Goal: Task Accomplishment & Management: Manage account settings

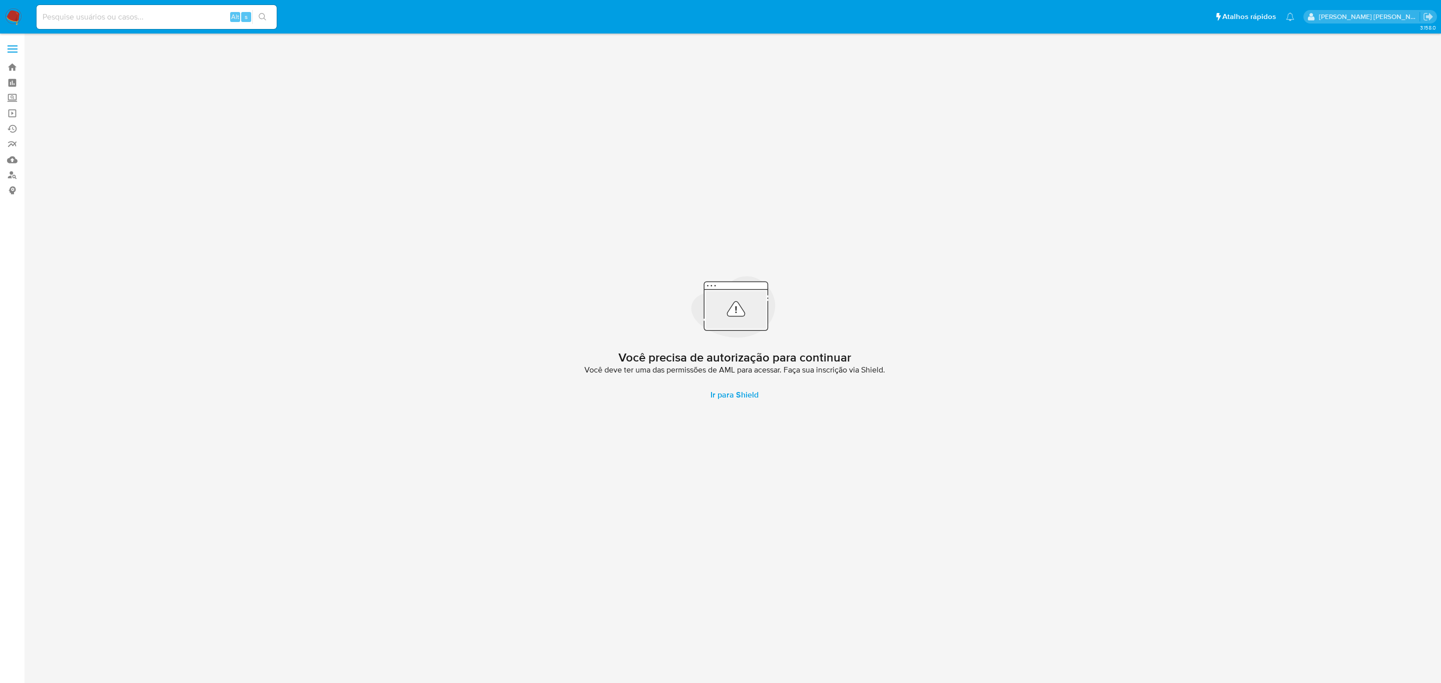
click at [11, 49] on span at bounding box center [13, 50] width 10 height 2
click at [0, 0] on input "checkbox" at bounding box center [0, 0] width 0 height 0
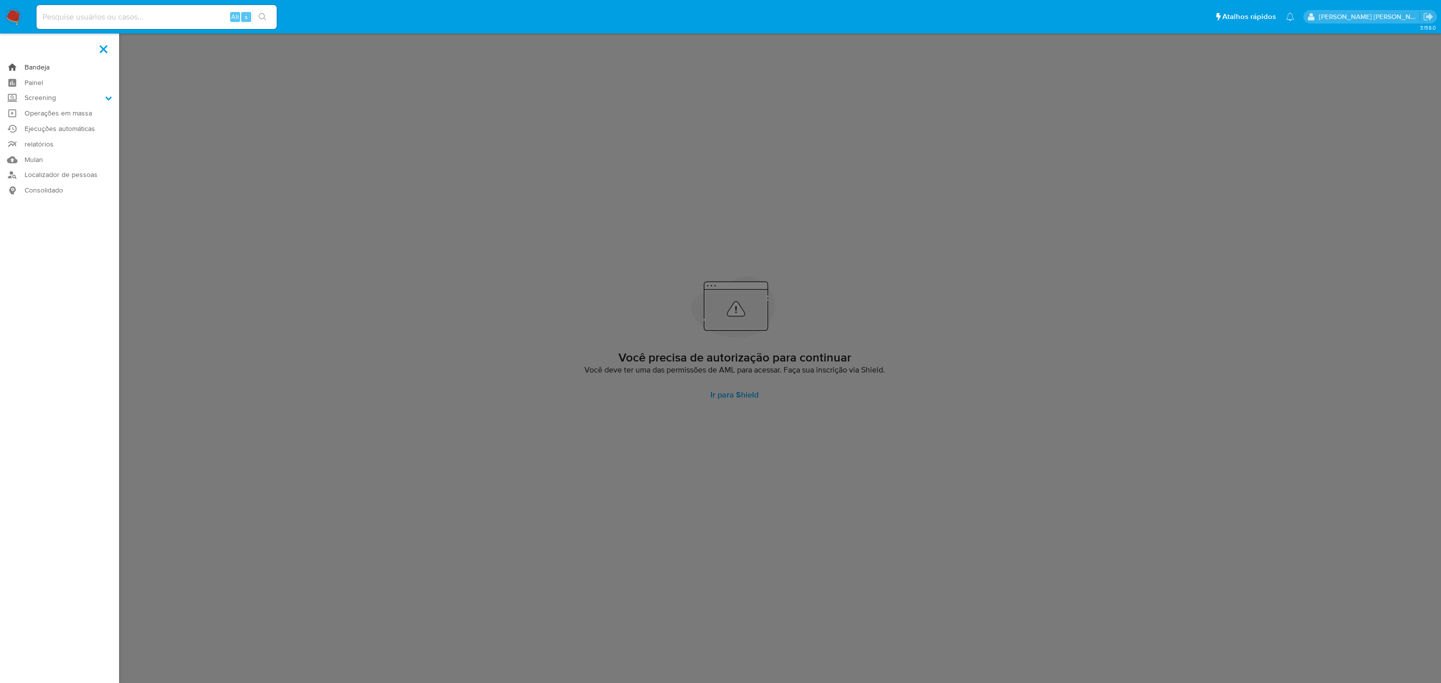
click at [32, 68] on link "Bandeja" at bounding box center [59, 68] width 119 height 16
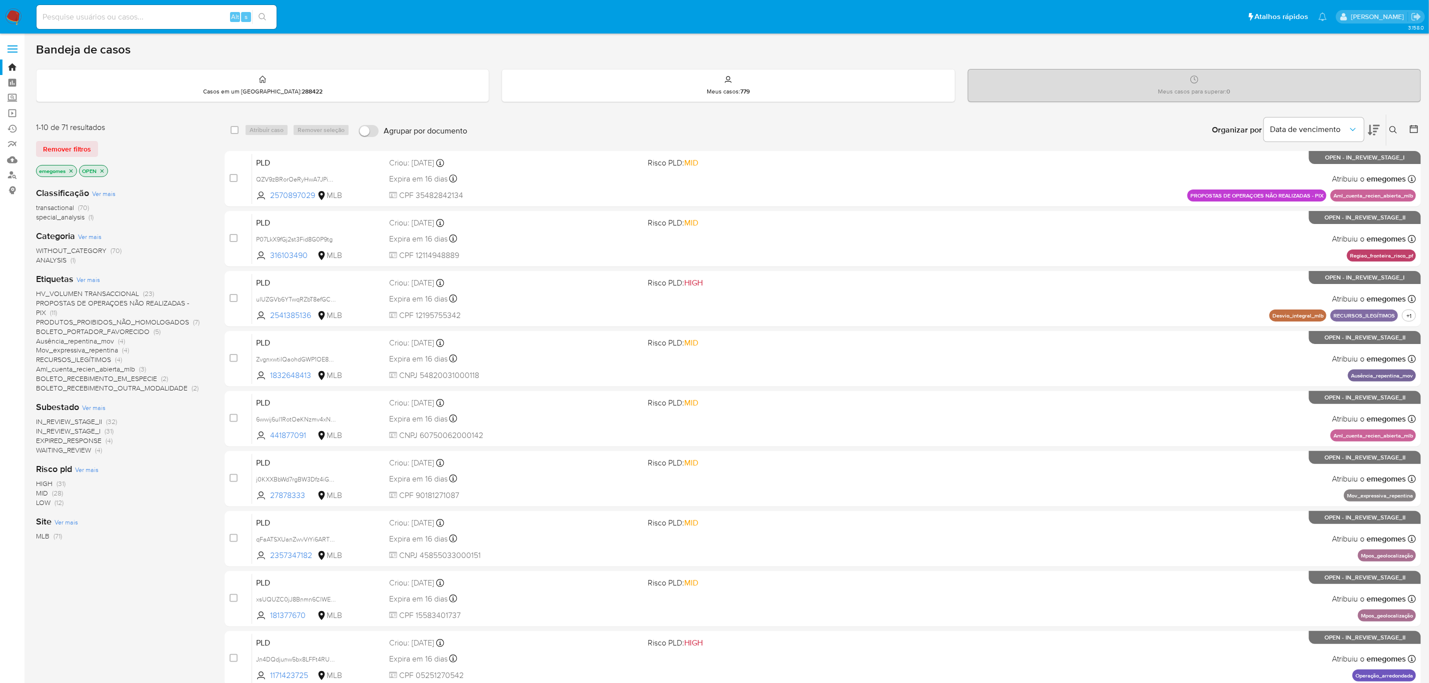
click at [209, 278] on div "Etiquetas Ver mais HV_VOLUMEN TRANSACCIONAL (23) PROPOSTAS DE OPERAÇOES NÃO REA…" at bounding box center [122, 333] width 173 height 120
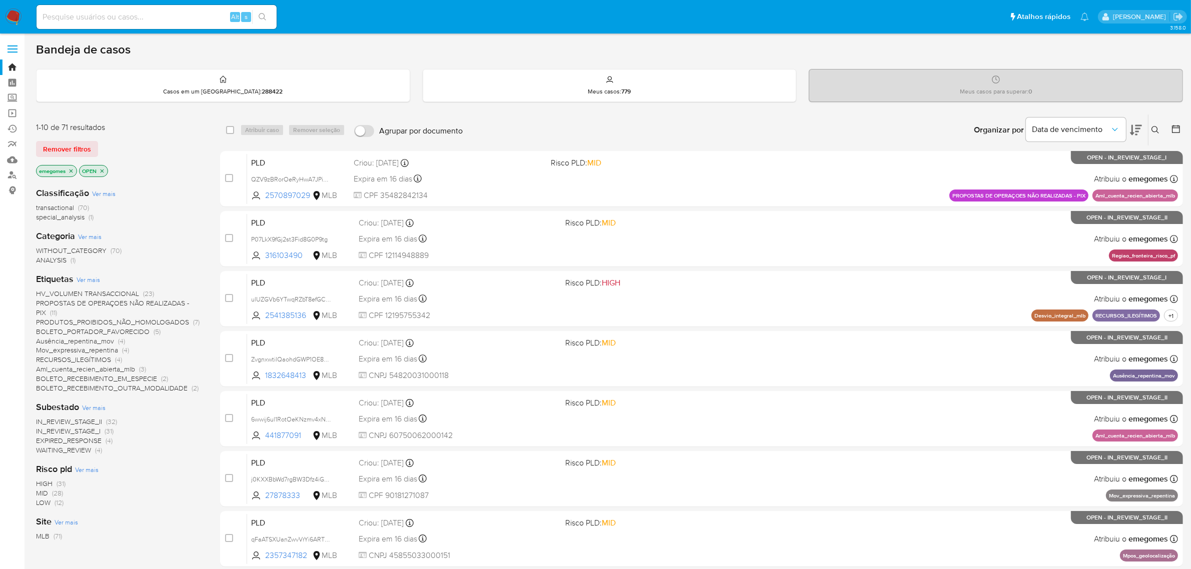
click at [88, 278] on span "Ver mais" at bounding box center [89, 279] width 24 height 9
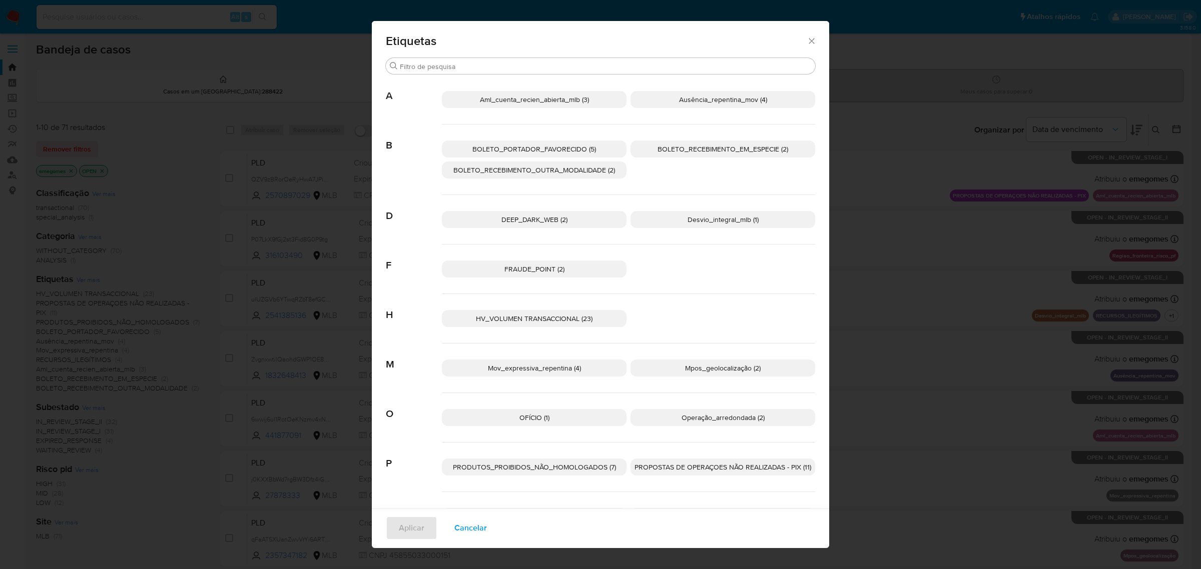
click at [806, 43] on icon "Fechar" at bounding box center [811, 41] width 10 height 10
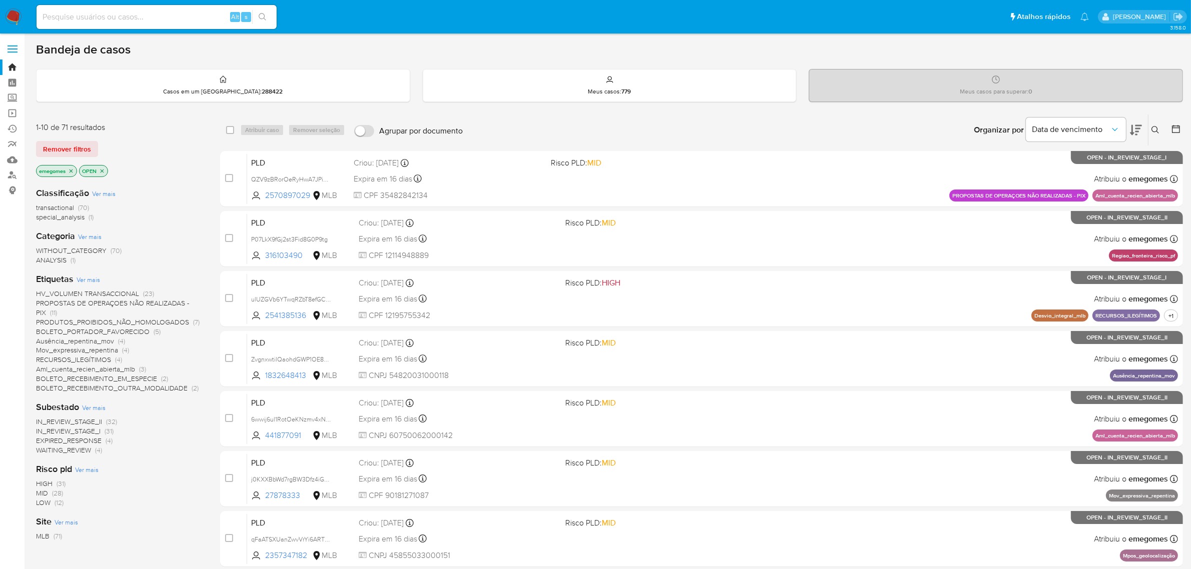
click at [89, 281] on span "Ver mais" at bounding box center [89, 279] width 24 height 9
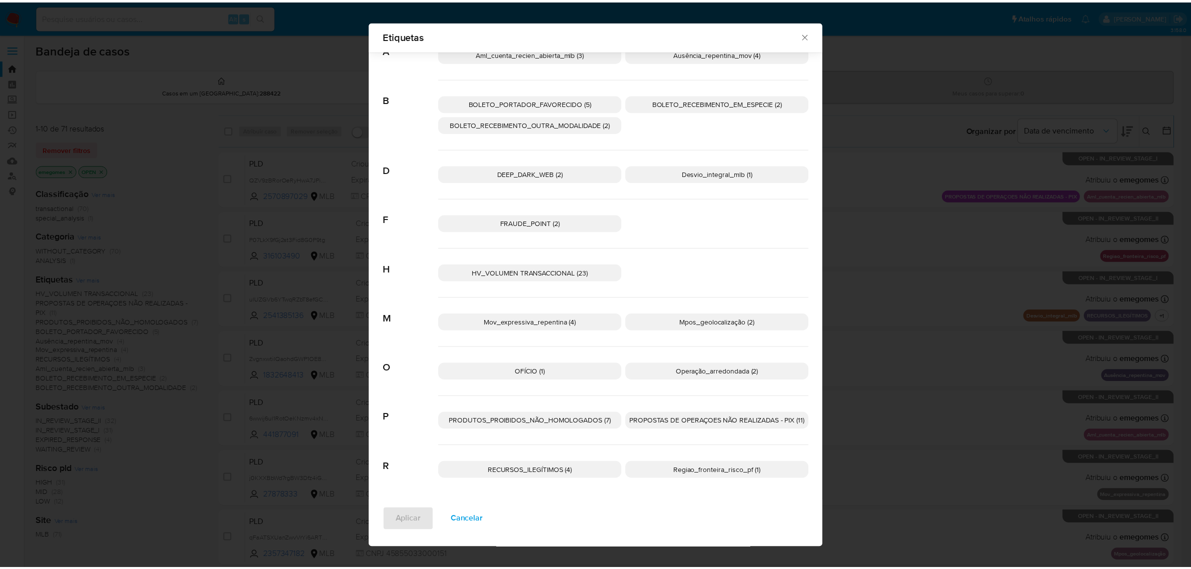
scroll to position [40, 0]
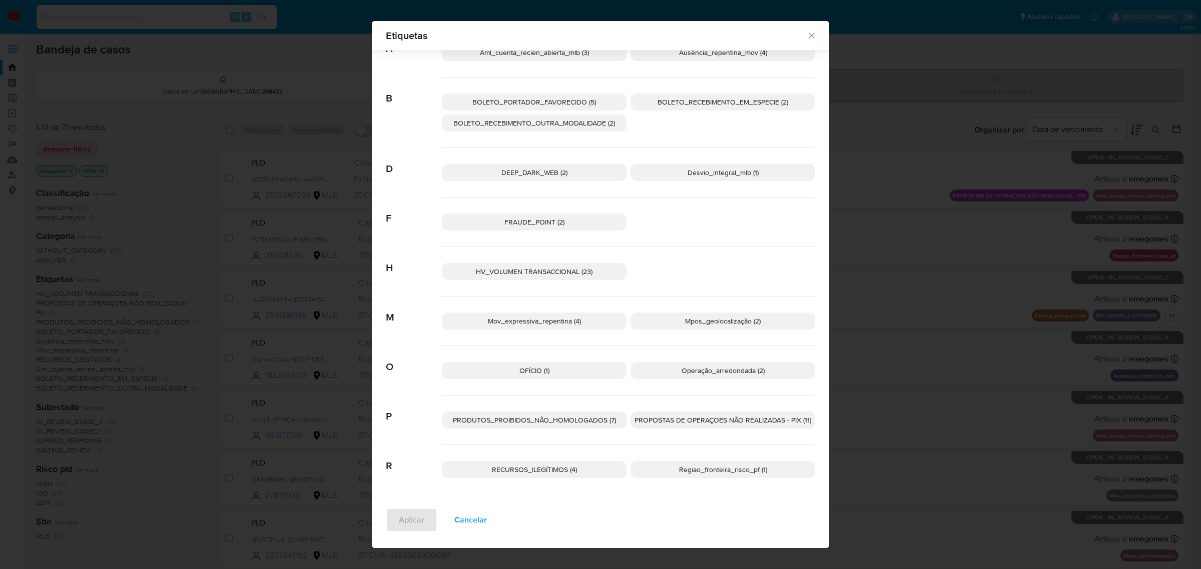
click at [806, 38] on icon "Fechar" at bounding box center [811, 36] width 10 height 10
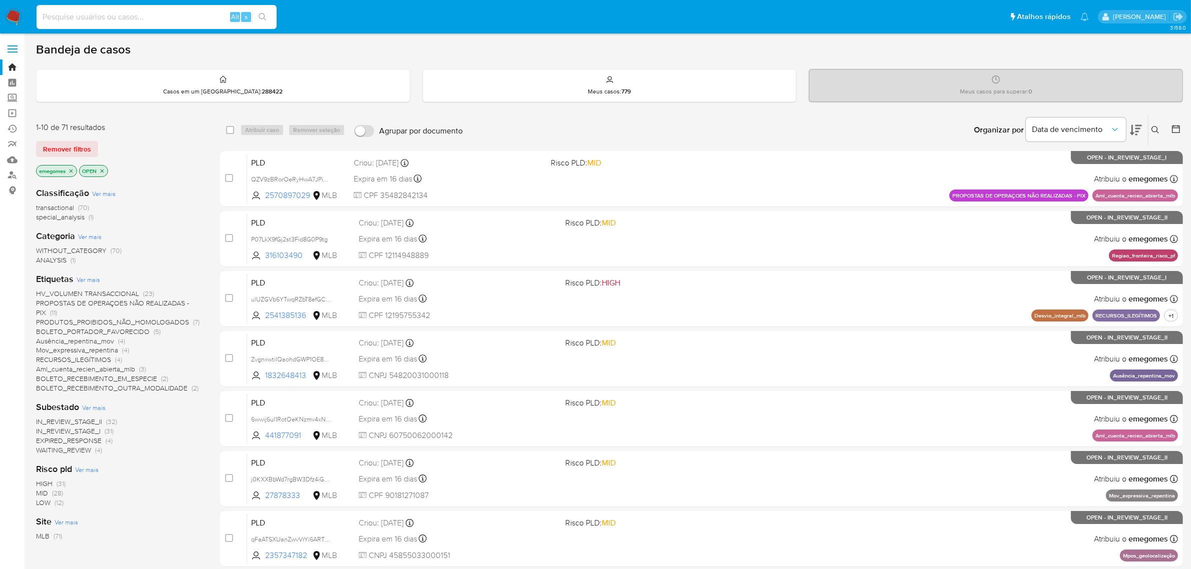
click at [158, 11] on input at bounding box center [157, 17] width 240 height 13
paste input "0547pFb5n7ycQVRsexNWzxKj"
type input "0547pFb5n7ycQVRsexNWzxKj"
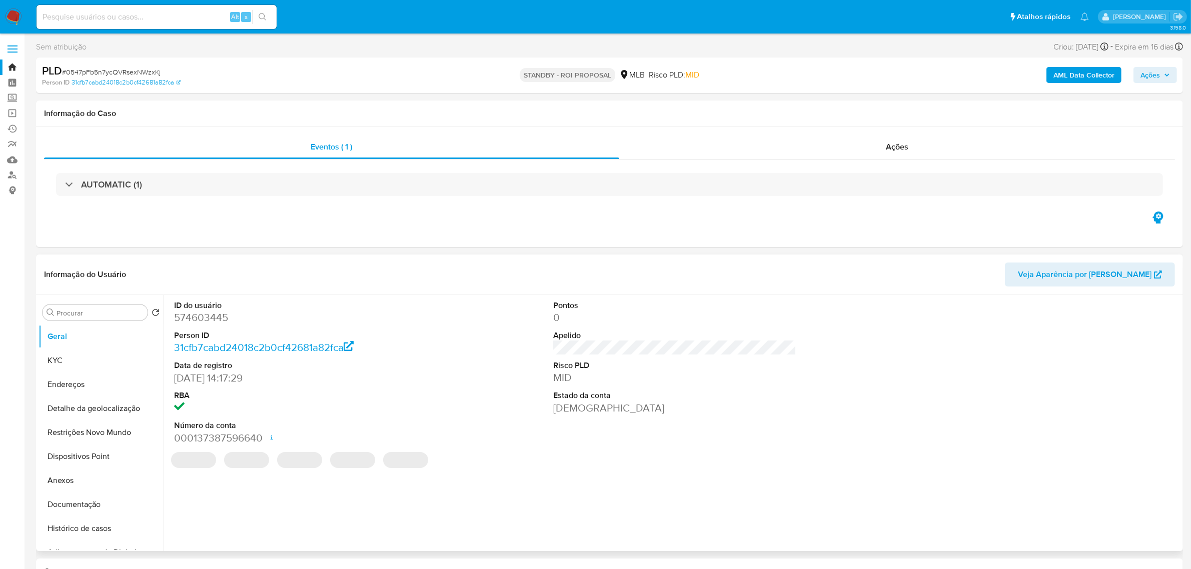
select select "10"
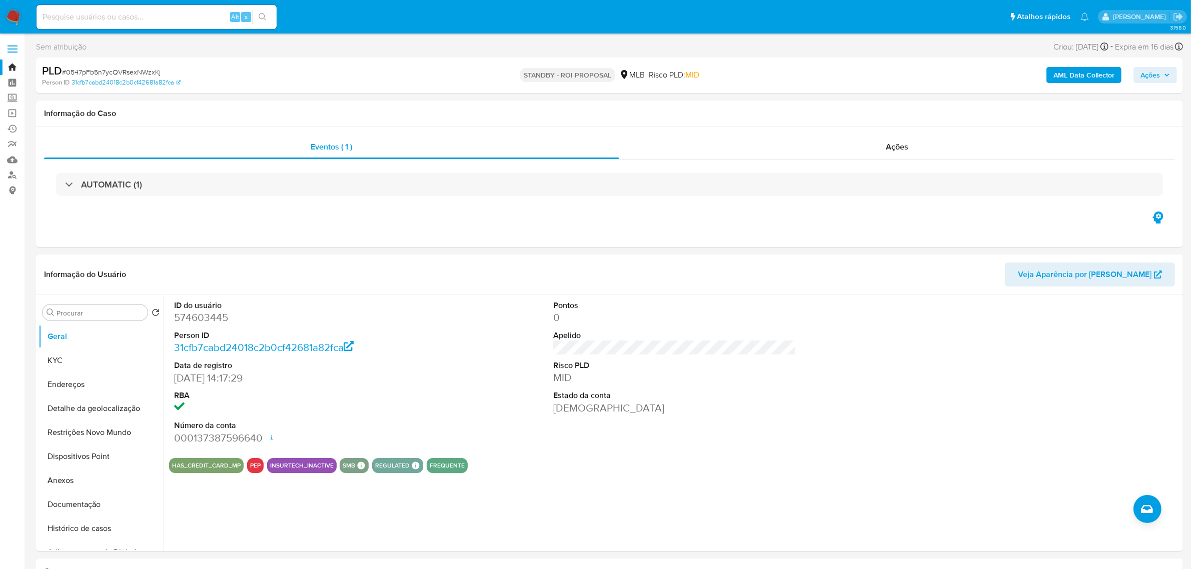
scroll to position [63, 0]
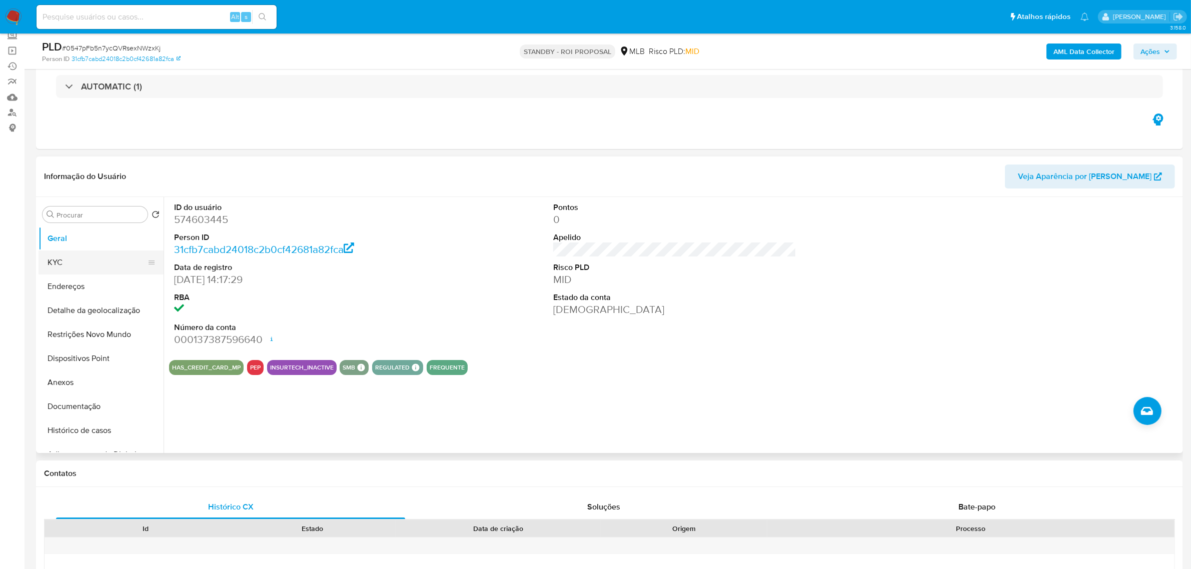
click at [82, 262] on button "KYC" at bounding box center [97, 263] width 117 height 24
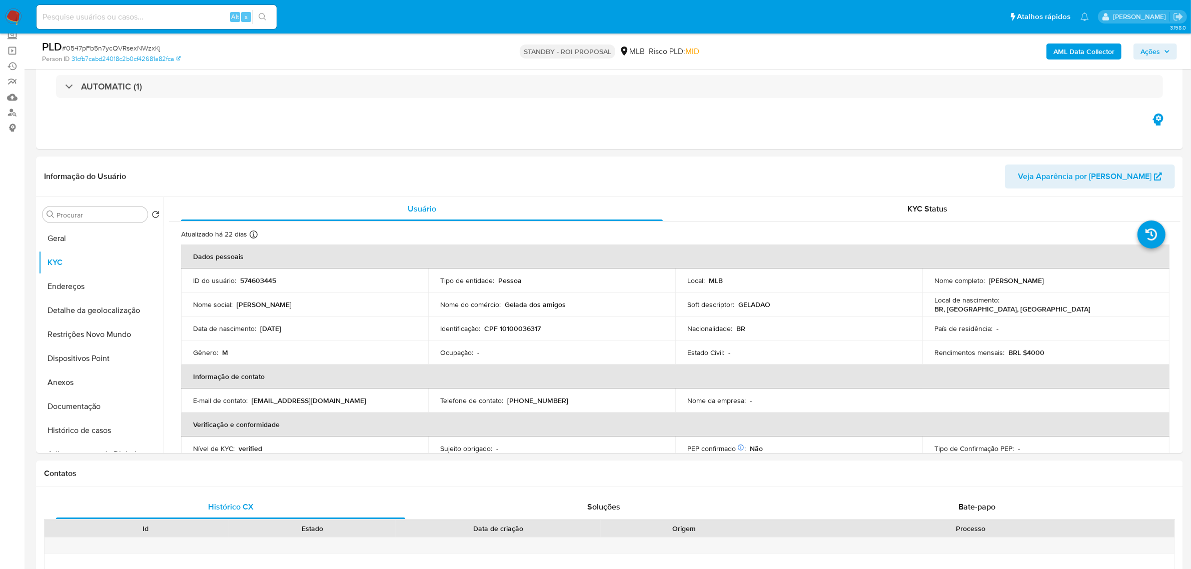
click at [180, 21] on input at bounding box center [157, 17] width 240 height 13
paste input "j7EbV8lBauYwsNwf91u0pLWv"
type input "j7EbV8lBauYwsNwf91u0pLWv"
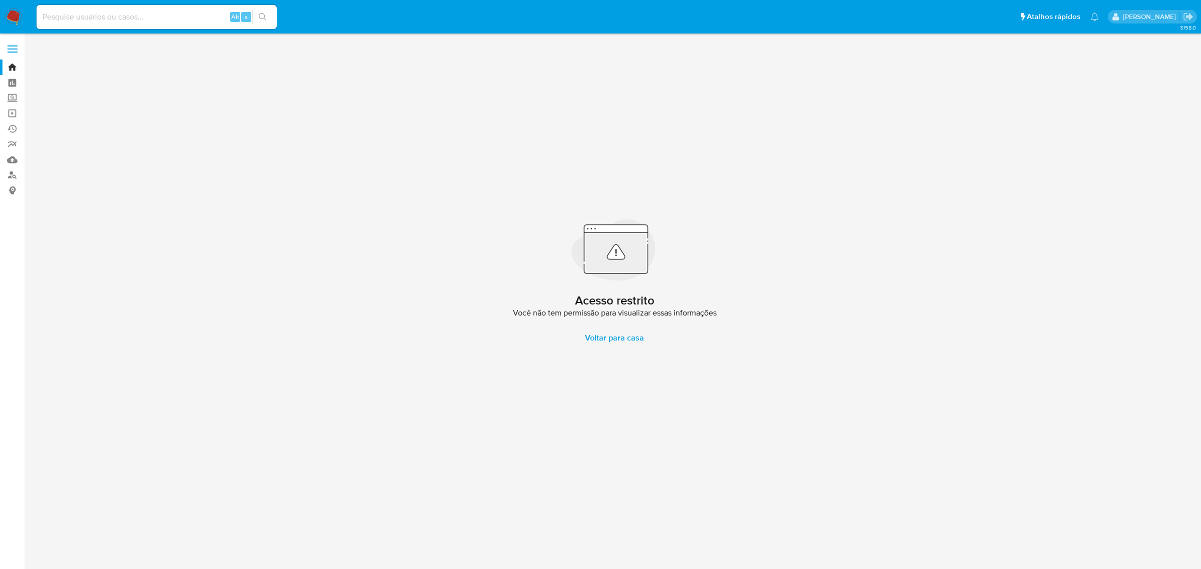
click at [176, 21] on input at bounding box center [157, 17] width 240 height 13
paste input "j7EbV8lBauYwsNwf91u0pLWv"
type input "j7EbV8lBauYwsNwf91u0pLWv"
click at [13, 48] on label at bounding box center [12, 49] width 25 height 21
click at [0, 0] on input "checkbox" at bounding box center [0, 0] width 0 height 0
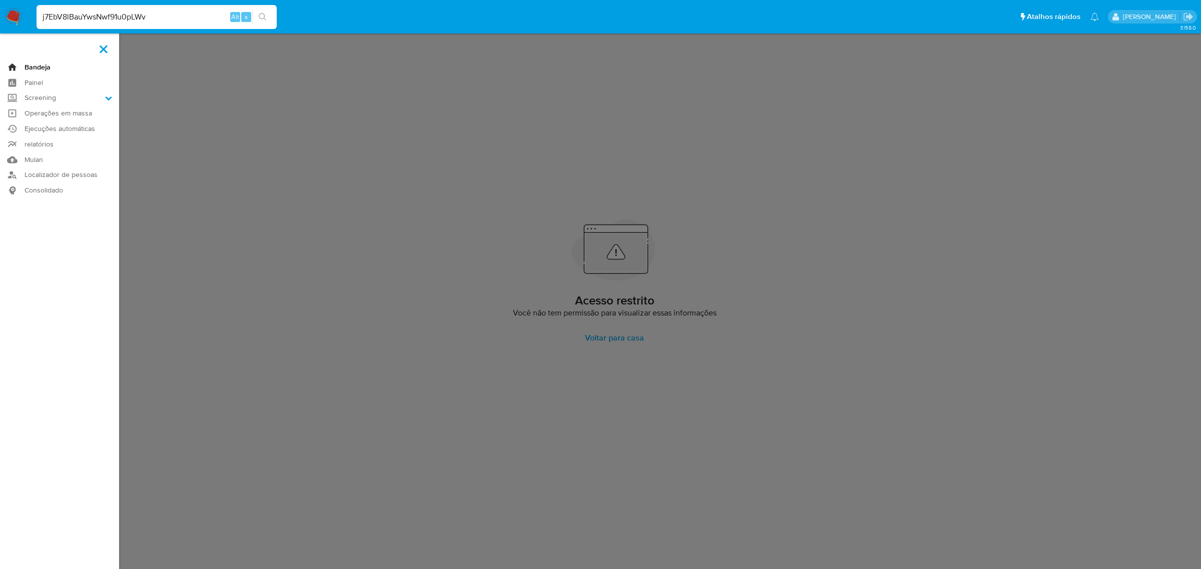
click at [36, 67] on link "Bandeja" at bounding box center [59, 68] width 119 height 16
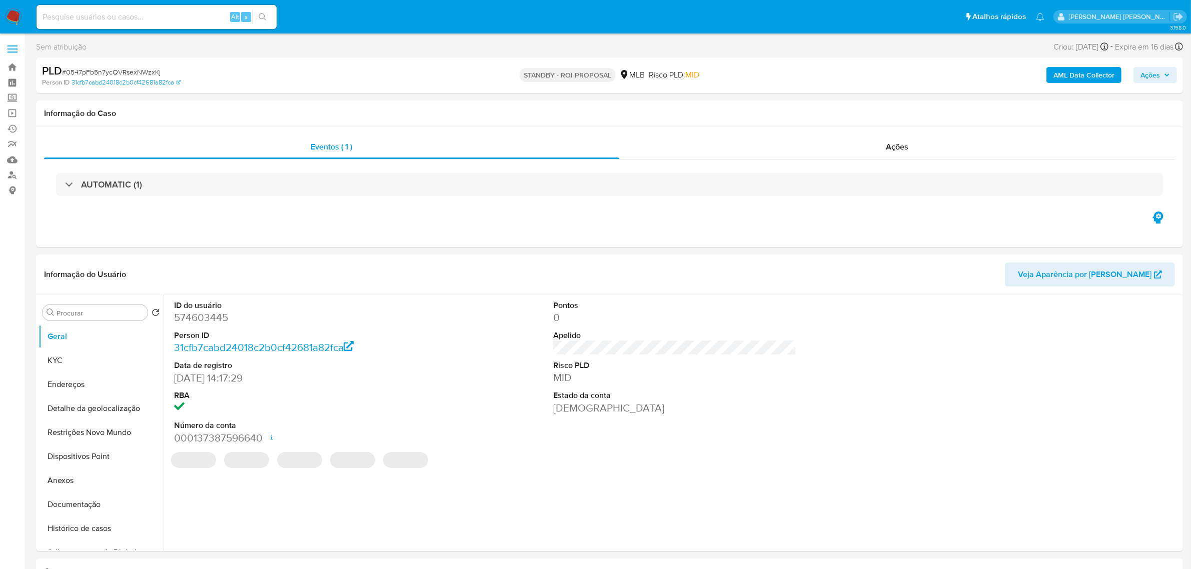
select select "10"
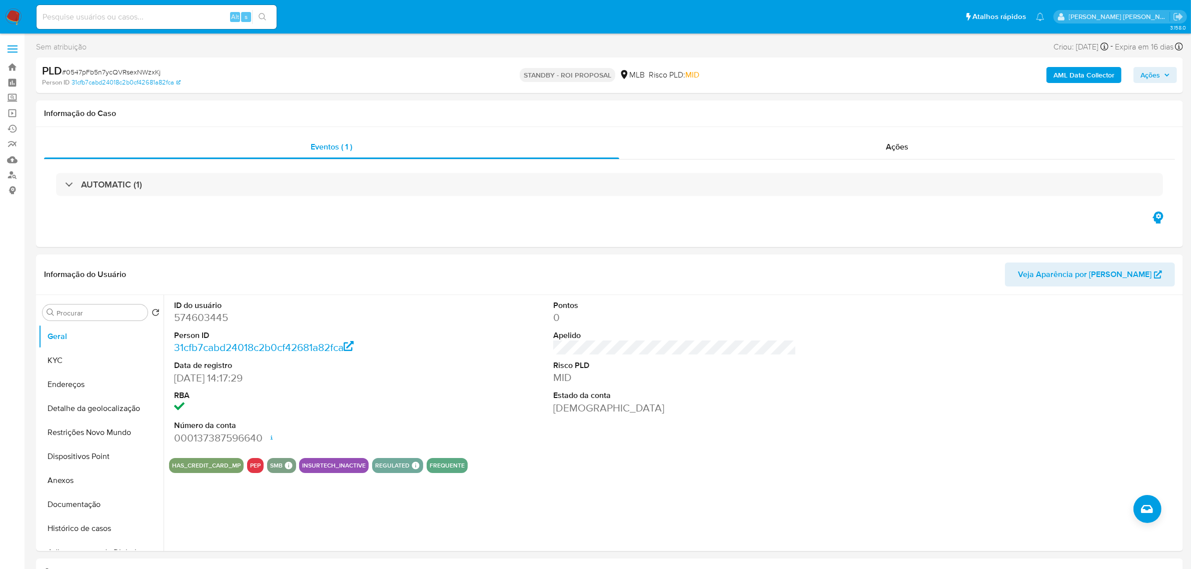
click at [176, 21] on input at bounding box center [157, 17] width 240 height 13
paste input "d2CuUgVN1kk1SFi1bGQvOGdB"
type input "d2CuUgVN1kk1SFi1bGQvOGdB"
click at [14, 52] on span at bounding box center [13, 53] width 10 height 2
click at [0, 0] on input "checkbox" at bounding box center [0, 0] width 0 height 0
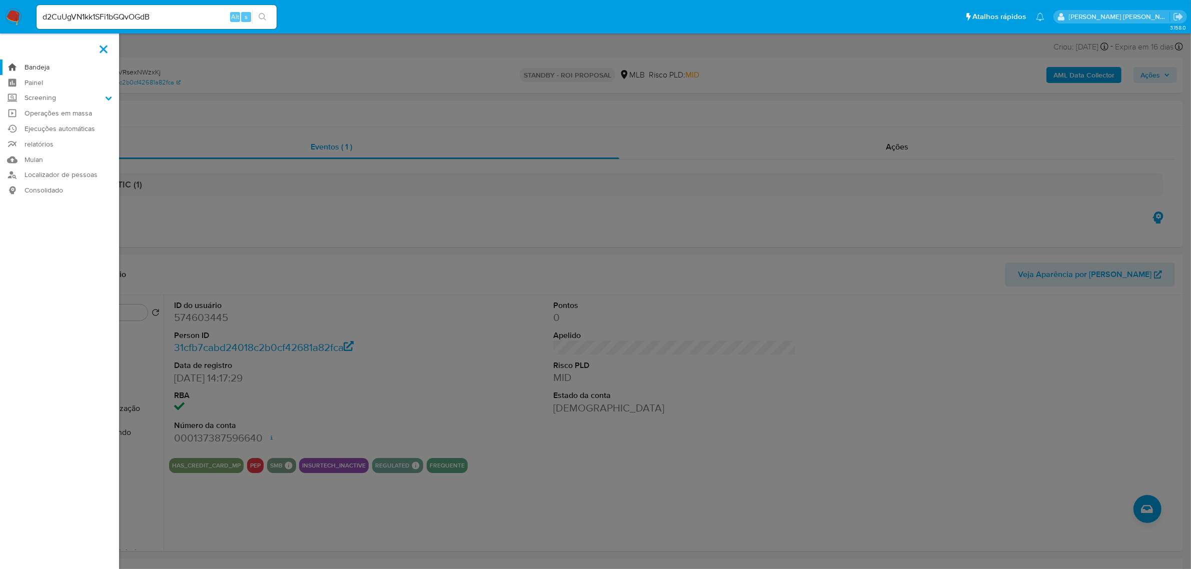
click at [29, 66] on link "Bandeja" at bounding box center [59, 68] width 119 height 16
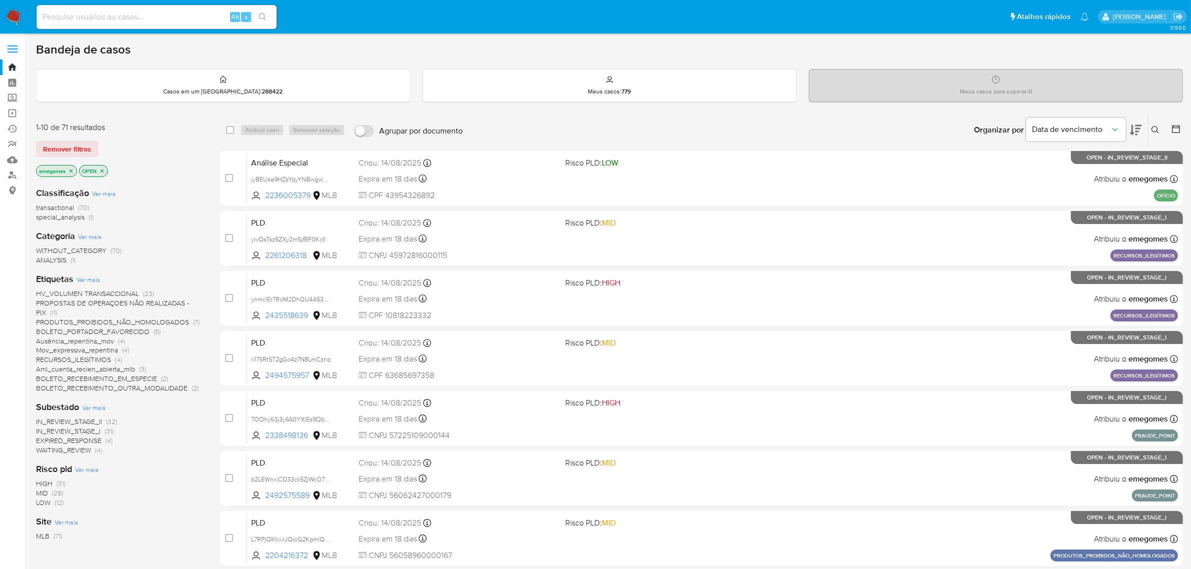
click at [1156, 132] on icon at bounding box center [1156, 130] width 8 height 8
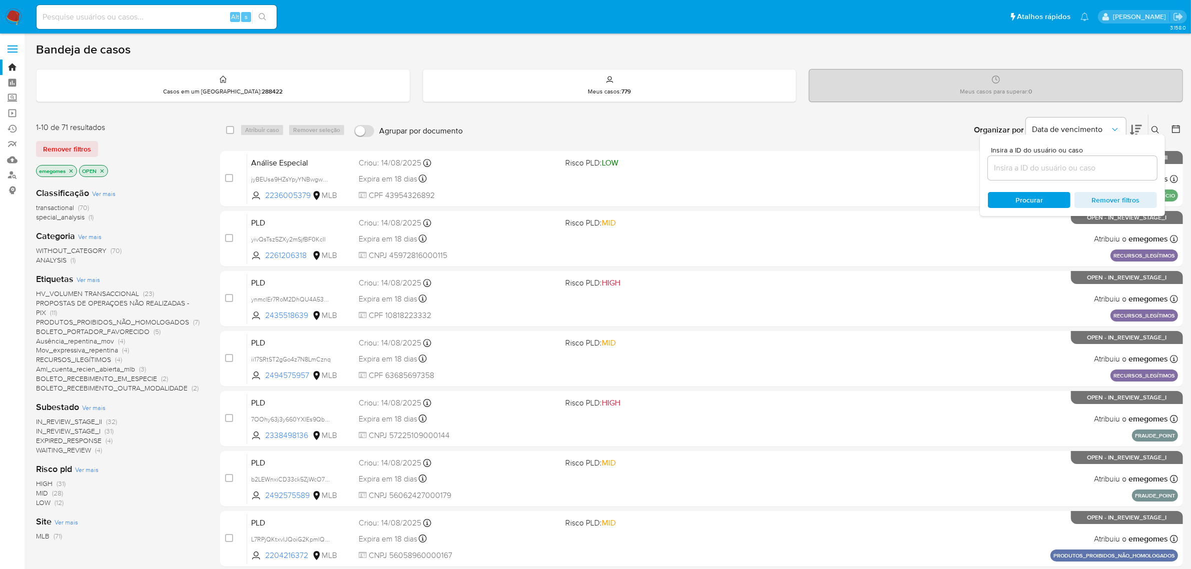
click at [1057, 163] on input at bounding box center [1072, 168] width 169 height 13
type input "d2CuUgVN1kk1SFi1bGQvOGdB"
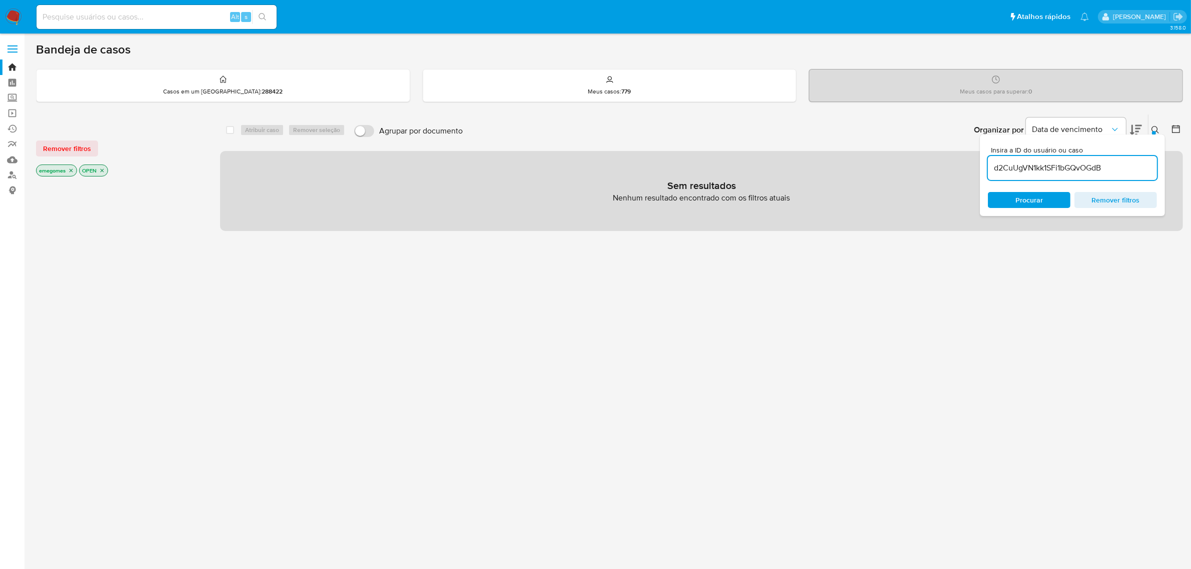
click at [71, 173] on icon "close-filter" at bounding box center [71, 171] width 6 height 6
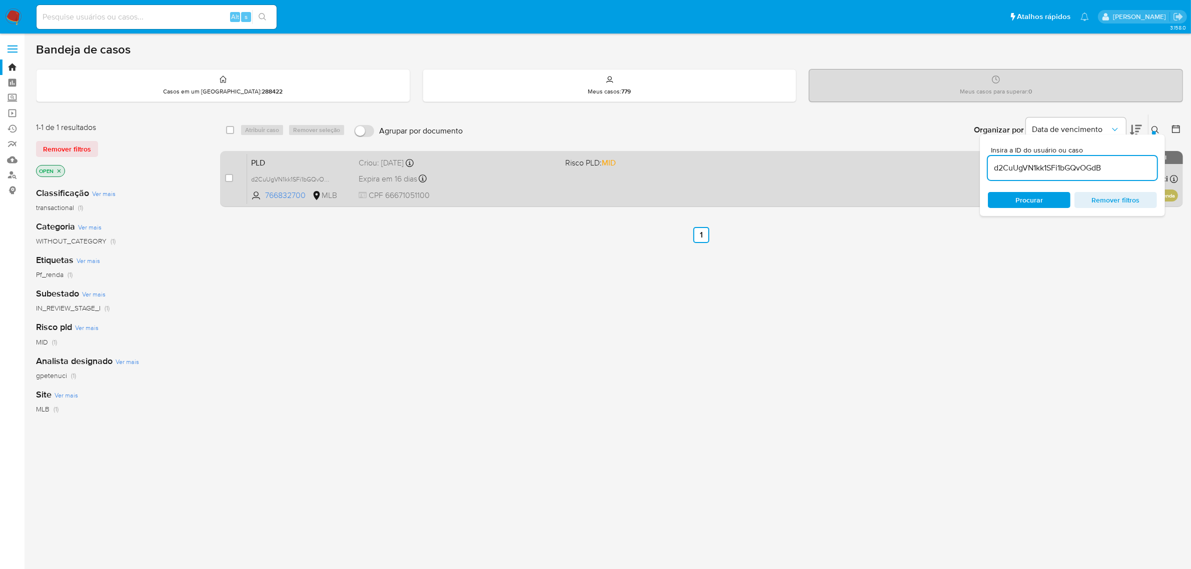
click at [230, 184] on div "case-item-checkbox" at bounding box center [229, 179] width 8 height 12
click at [229, 179] on input "checkbox" at bounding box center [229, 178] width 8 height 8
checkbox input "true"
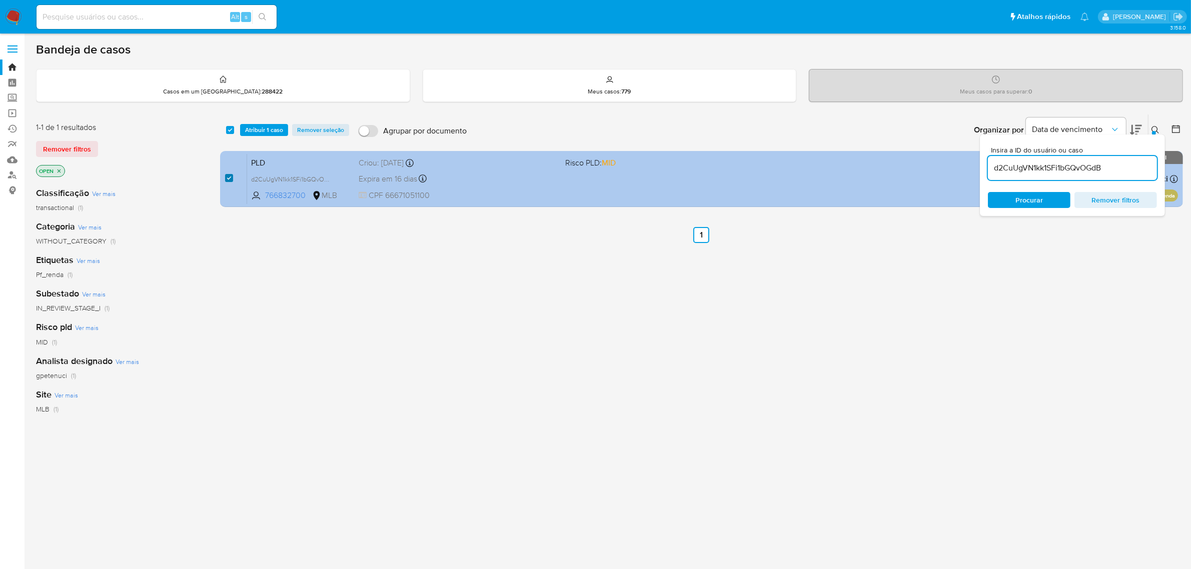
checkbox input "true"
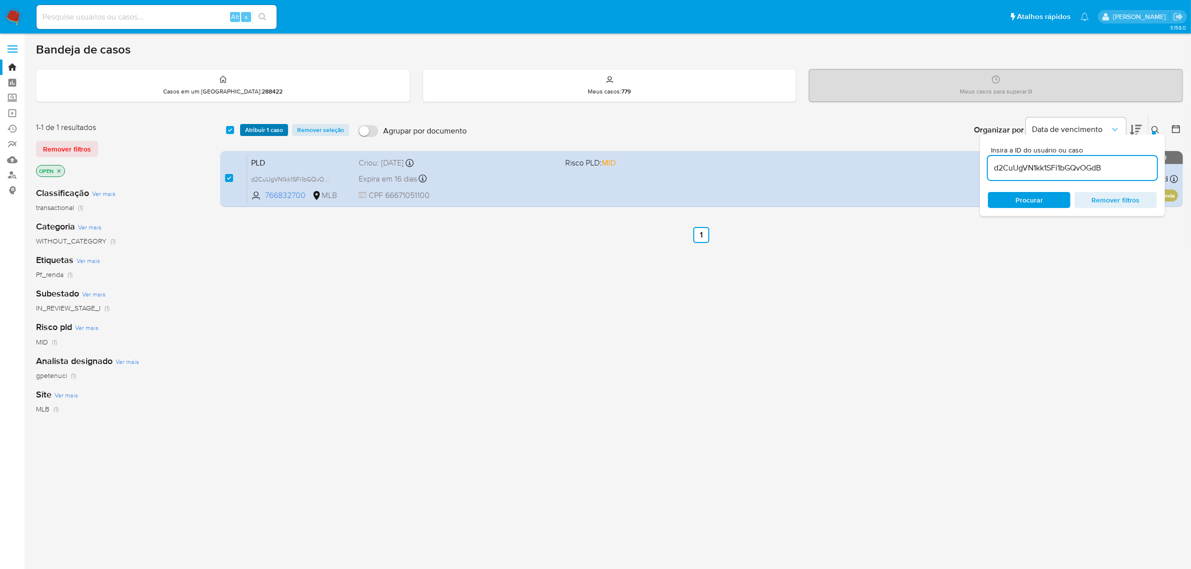
click at [268, 128] on span "Atribuir 1 caso" at bounding box center [264, 130] width 38 height 10
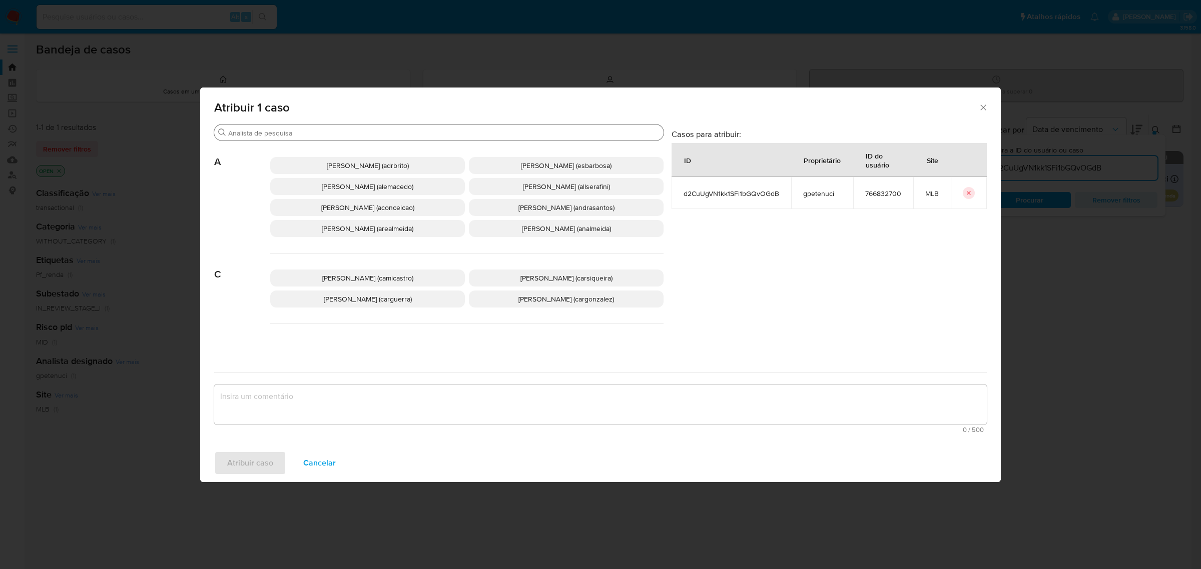
click at [311, 133] on input "Procurar" at bounding box center [443, 133] width 431 height 9
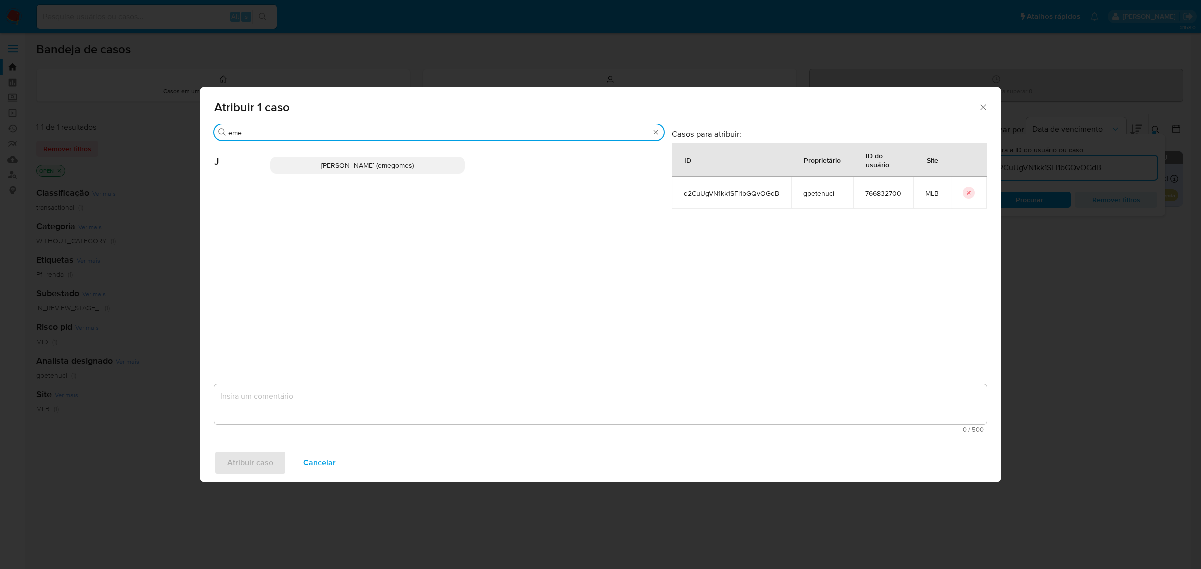
type input "eme"
click at [328, 170] on span "Jose Emerson Gomes Pereira (emegomes)" at bounding box center [367, 166] width 93 height 10
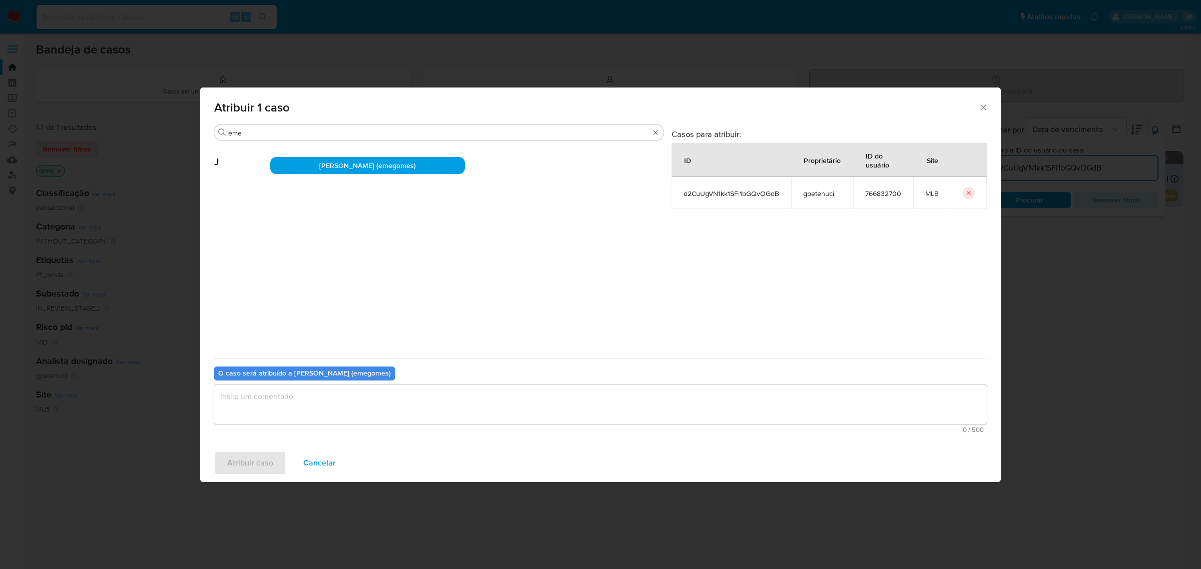
click at [314, 393] on textarea "assign-modal" at bounding box center [600, 405] width 772 height 40
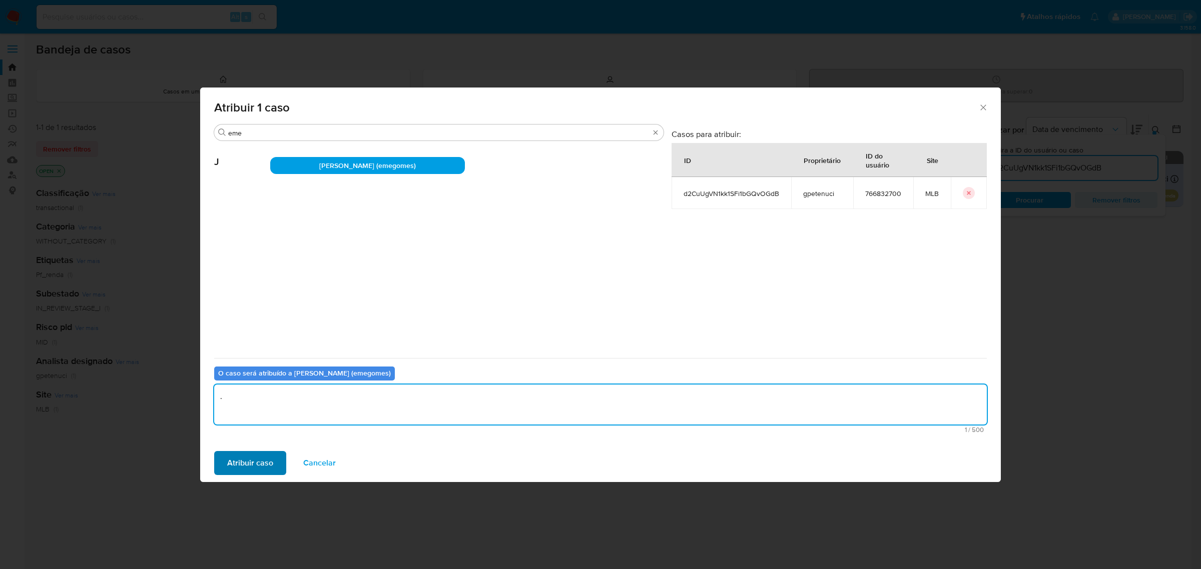
type textarea "."
click at [248, 469] on span "Atribuir caso" at bounding box center [250, 463] width 46 height 22
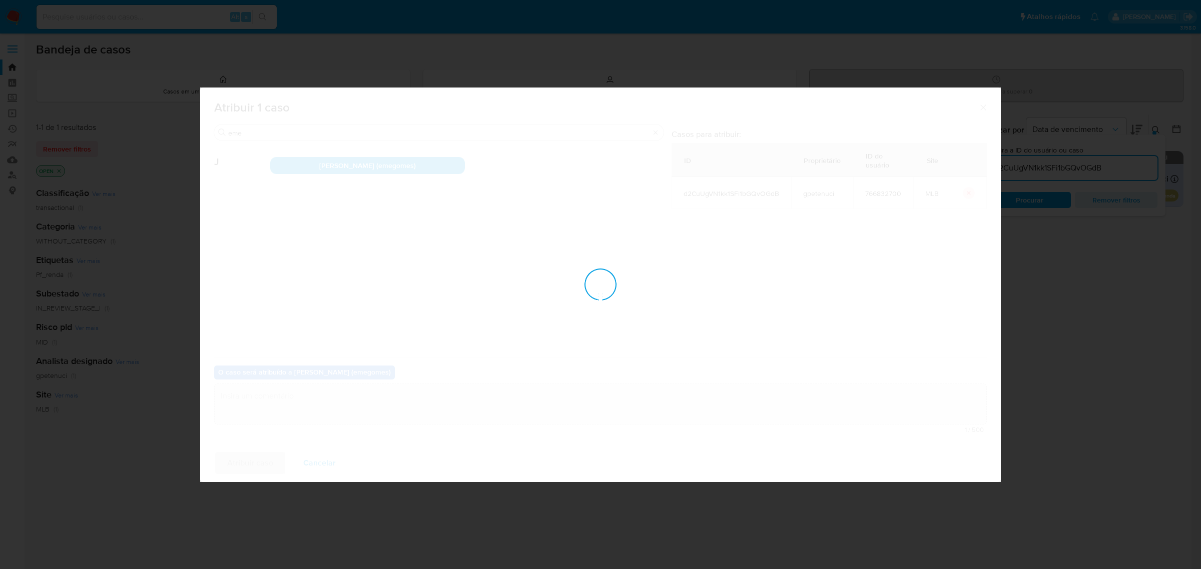
checkbox input "false"
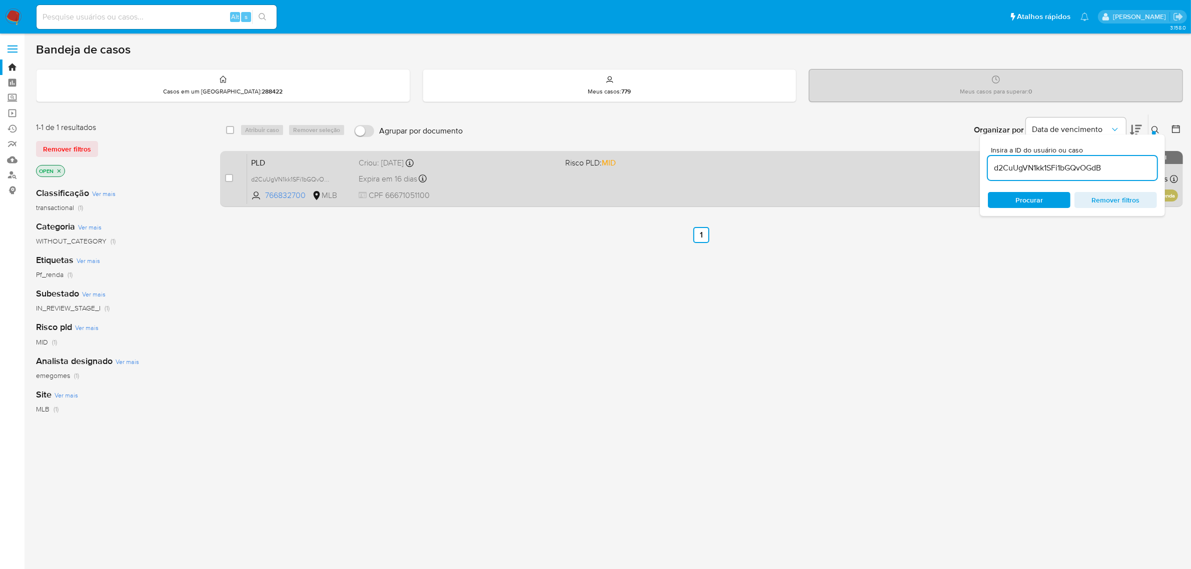
click at [508, 192] on span "CPF 66671051100" at bounding box center [458, 195] width 199 height 11
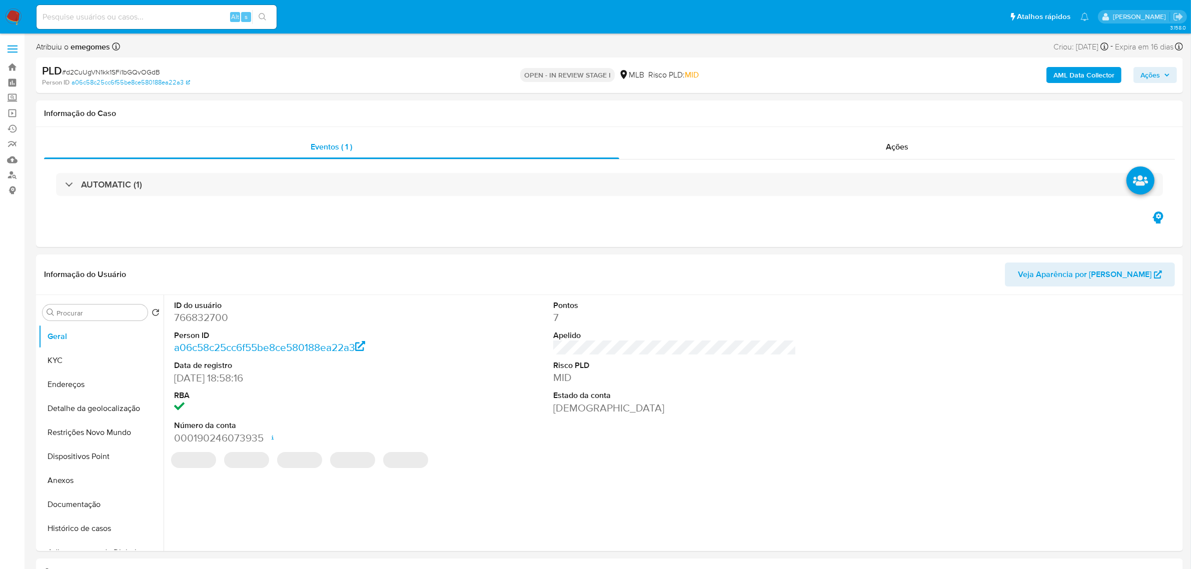
select select "10"
click at [1087, 74] on b "AML Data Collector" at bounding box center [1084, 75] width 61 height 16
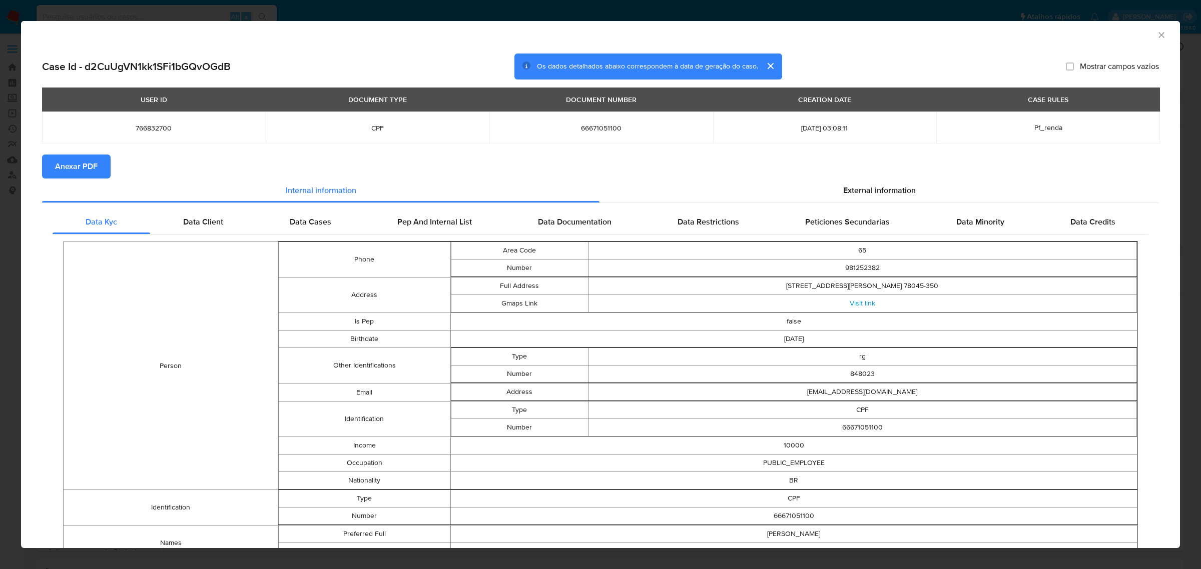
click at [88, 168] on span "Anexar PDF" at bounding box center [76, 167] width 43 height 22
click at [1158, 37] on icon "Fechar a janela" at bounding box center [1161, 35] width 6 height 6
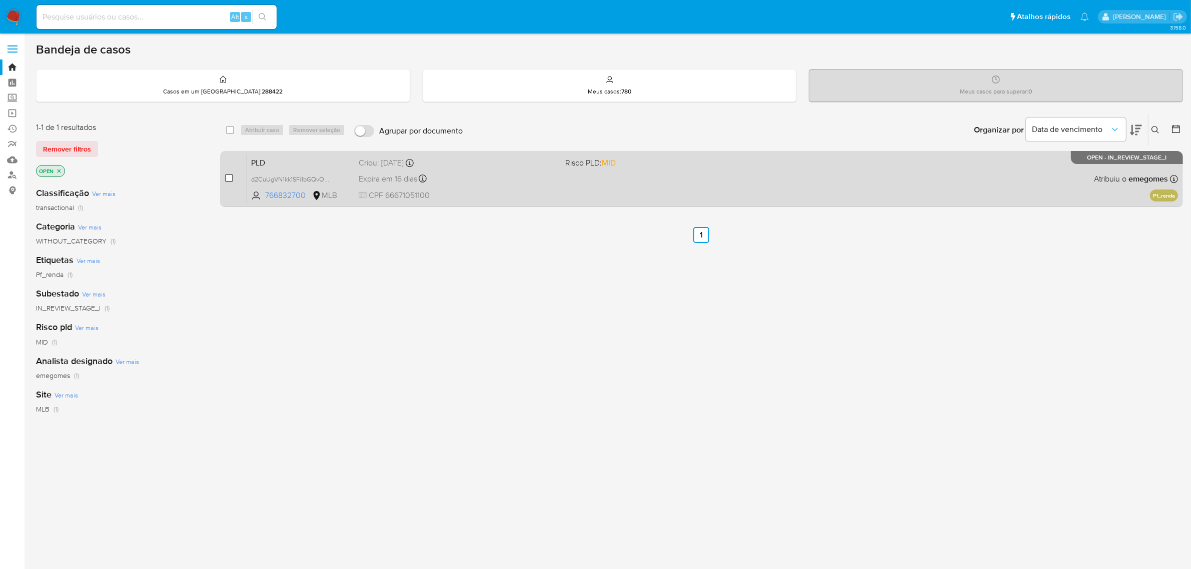
click at [230, 178] on input "checkbox" at bounding box center [229, 178] width 8 height 8
checkbox input "true"
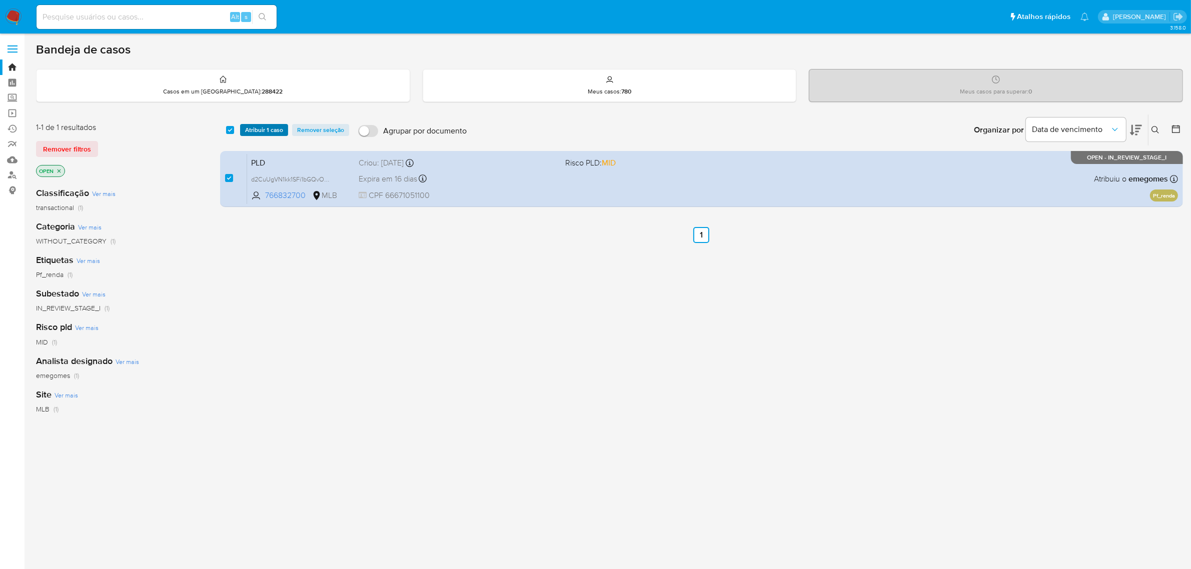
click at [262, 125] on span "Atribuir 1 caso" at bounding box center [264, 130] width 38 height 10
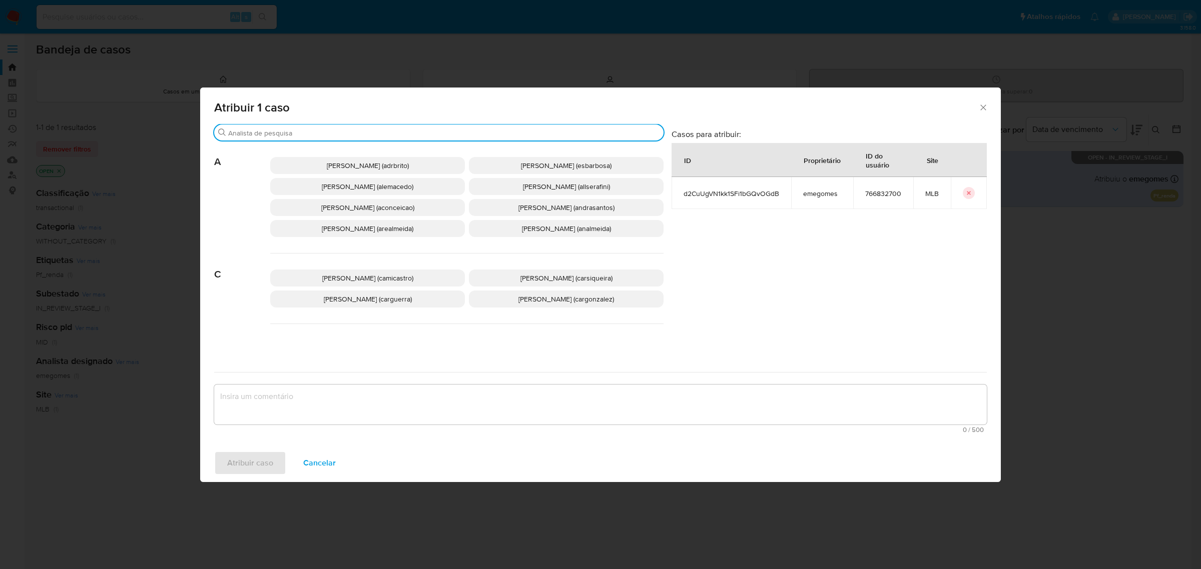
click at [313, 131] on input "Procurar" at bounding box center [443, 133] width 431 height 9
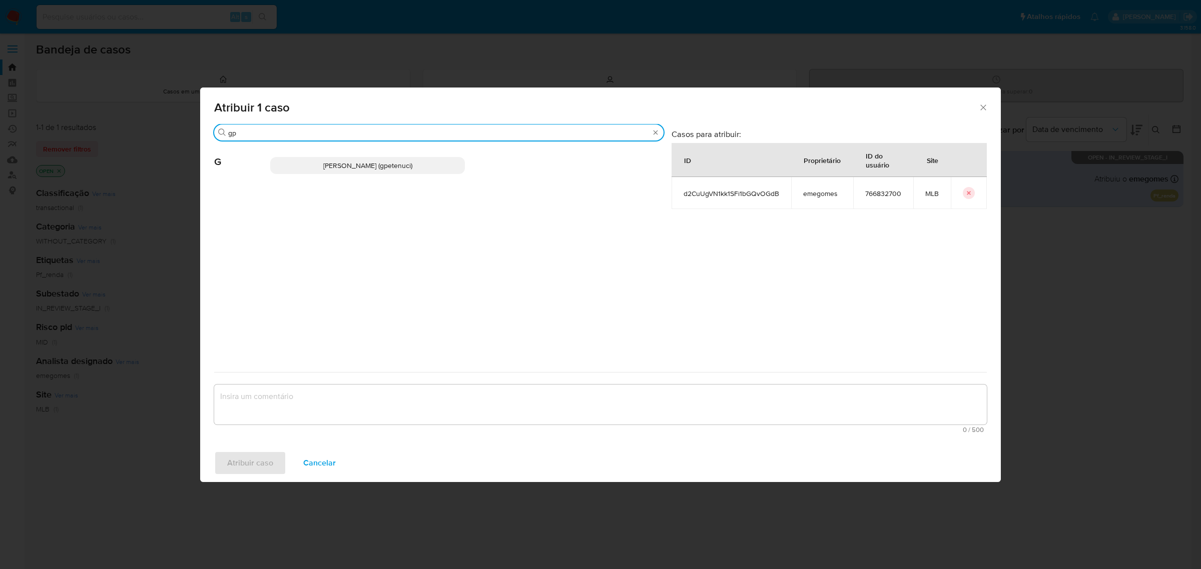
type input "gp"
click at [340, 163] on span "Giovanna Petenuci Freitas (gpetenuci)" at bounding box center [367, 166] width 89 height 10
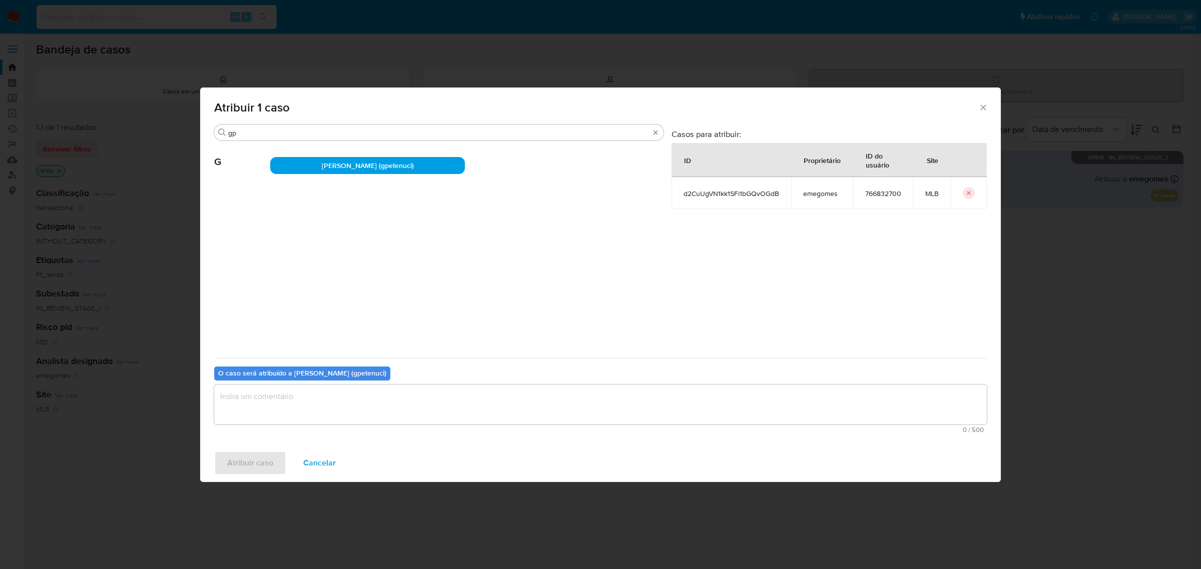
click at [291, 407] on textarea "assign-modal" at bounding box center [600, 405] width 772 height 40
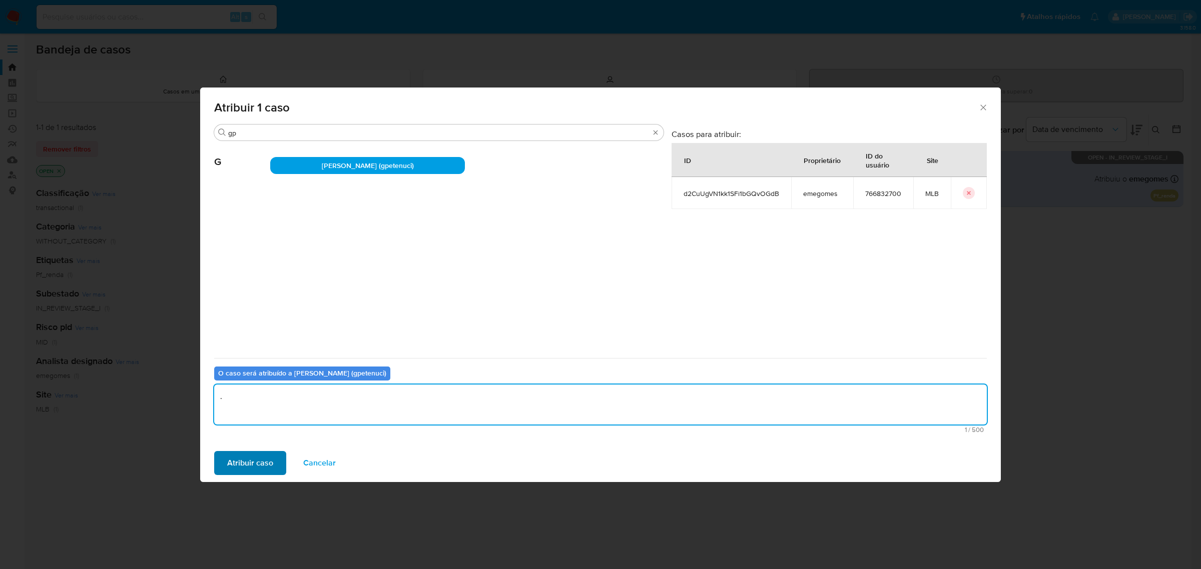
type textarea "."
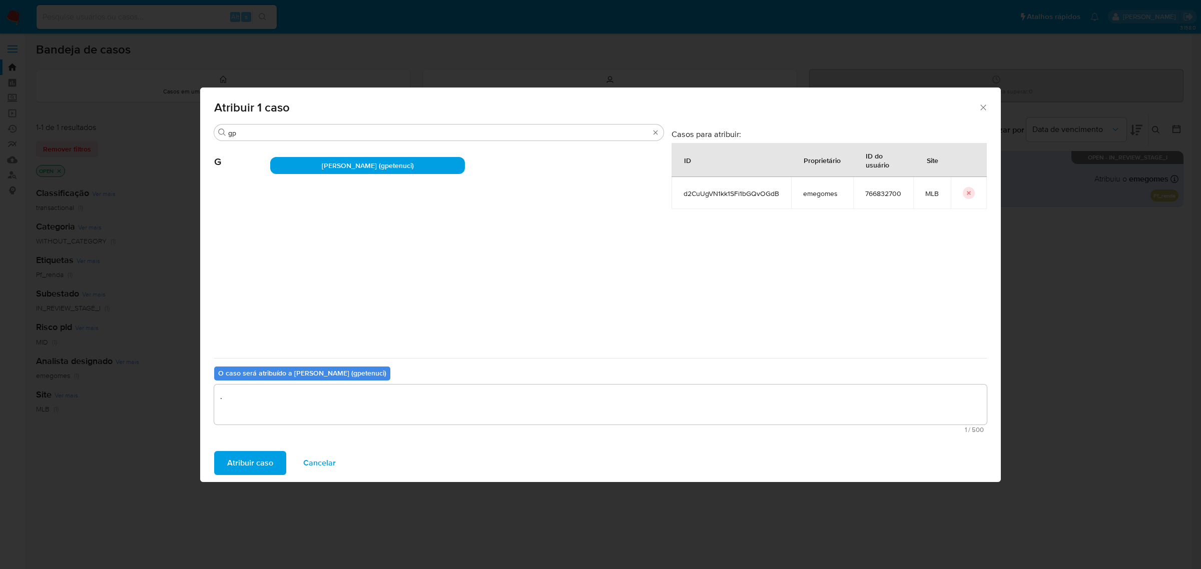
click at [266, 452] on span "Atribuir caso" at bounding box center [250, 463] width 46 height 22
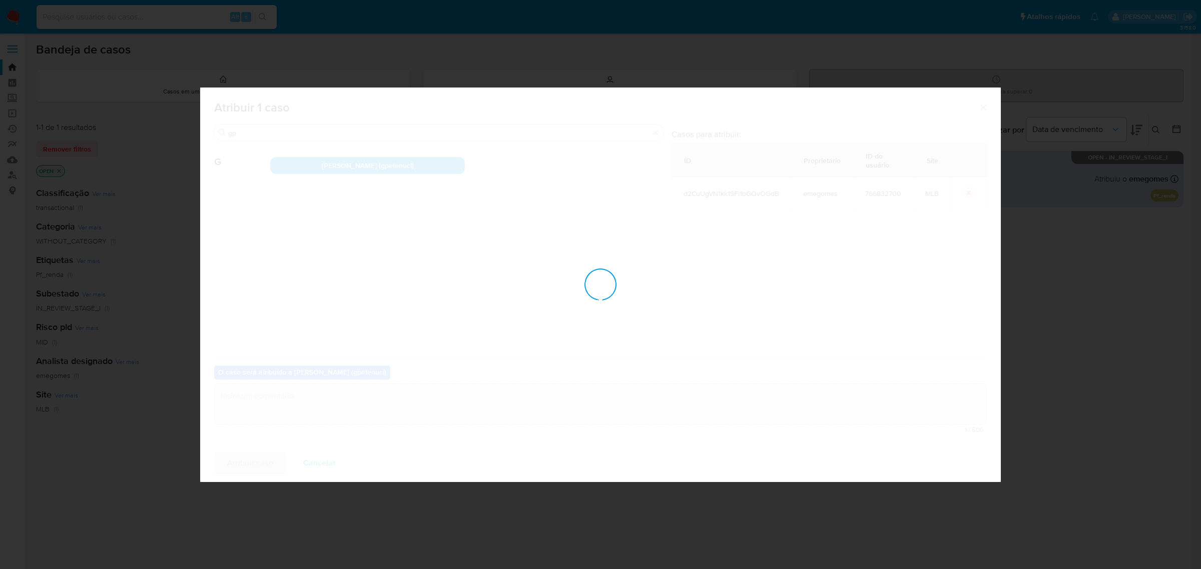
checkbox input "false"
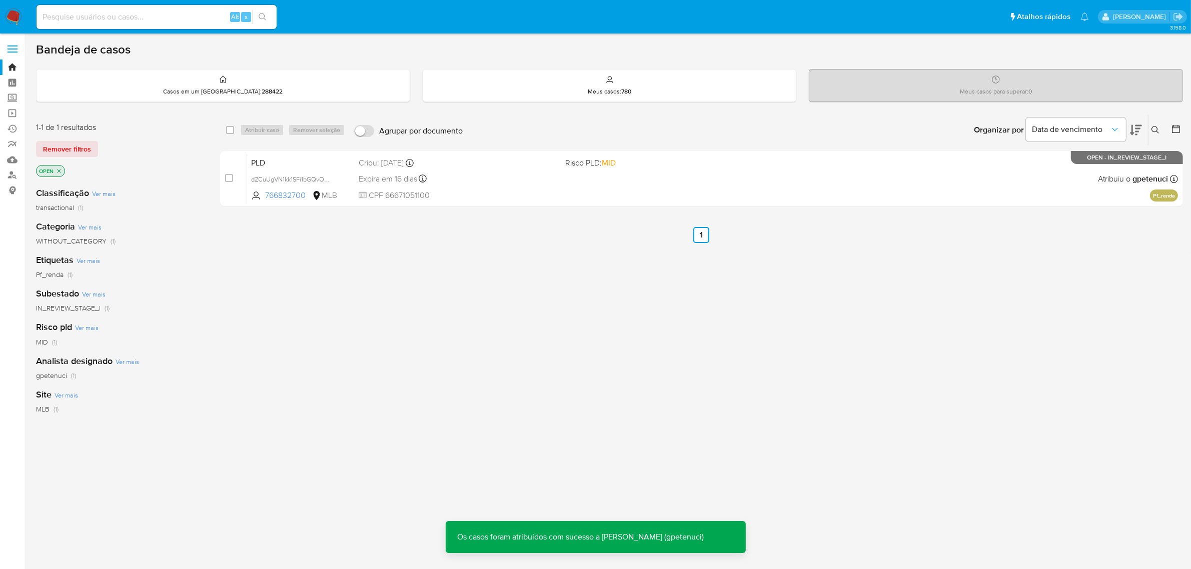
click at [1160, 134] on button at bounding box center [1157, 130] width 17 height 12
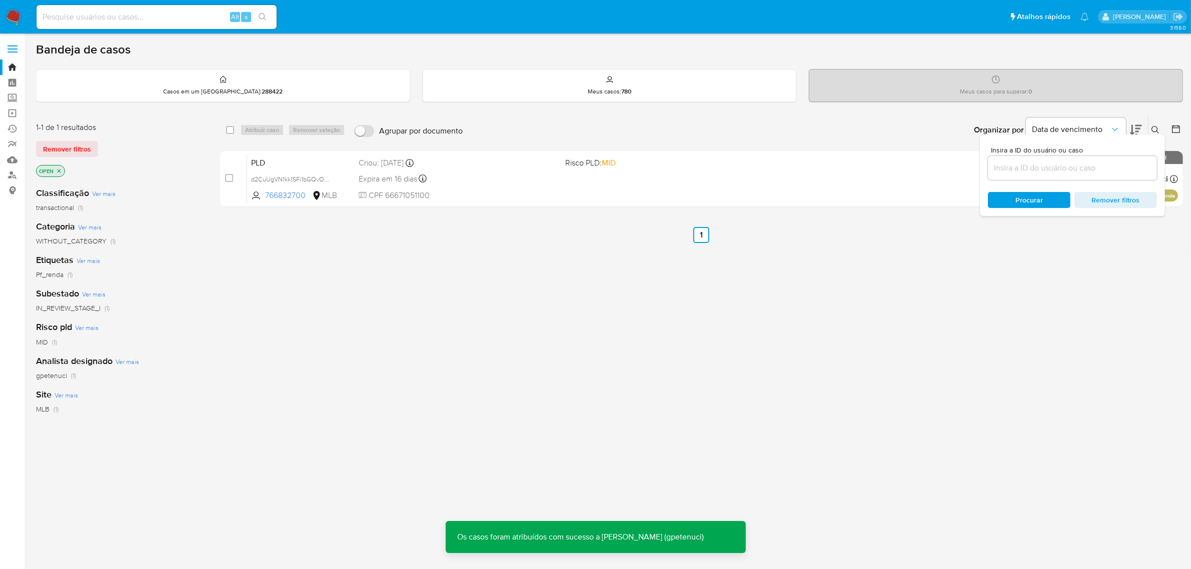
click at [1050, 174] on div at bounding box center [1072, 168] width 169 height 24
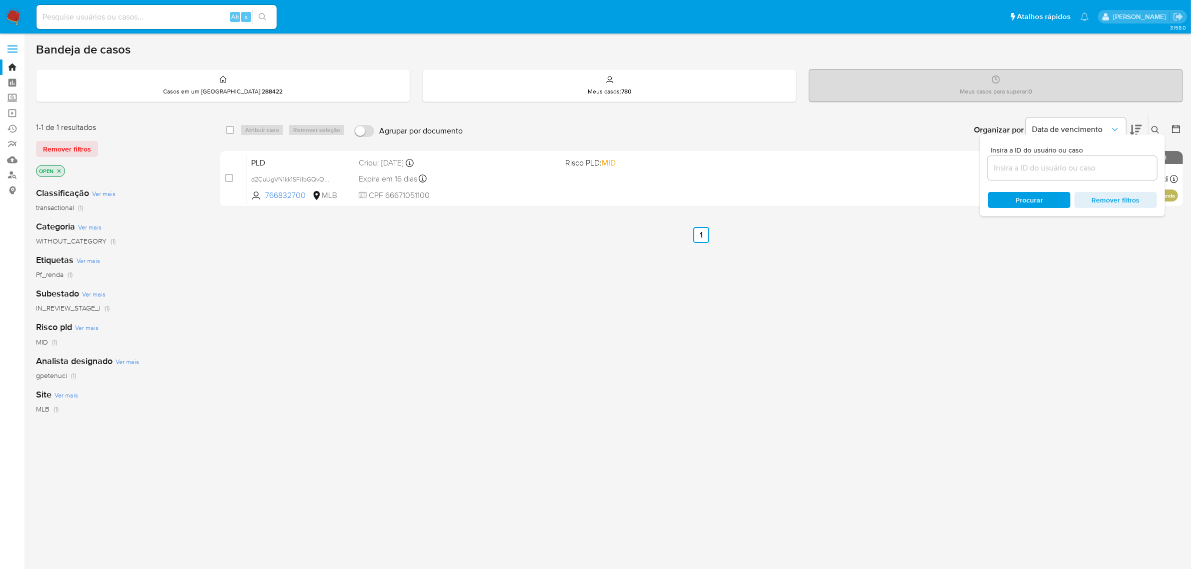
click at [1046, 172] on input at bounding box center [1072, 168] width 169 height 13
paste input "d0b3ZoAU0il6vMfRsEfH0Agg"
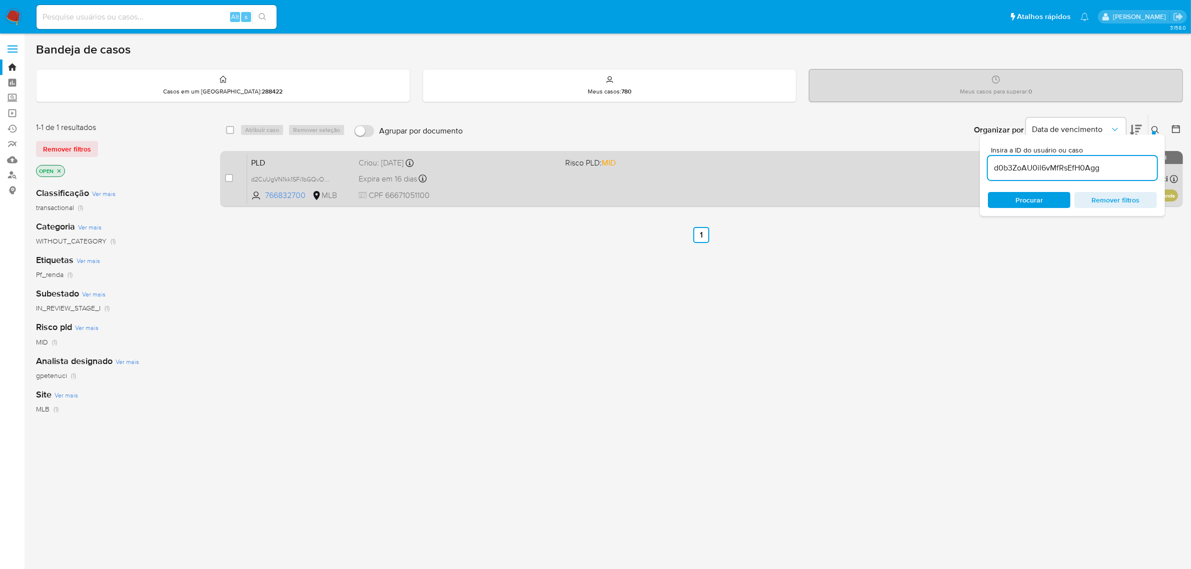
type input "d0b3ZoAU0il6vMfRsEfH0Agg"
click at [228, 177] on input "checkbox" at bounding box center [229, 178] width 8 height 8
checkbox input "true"
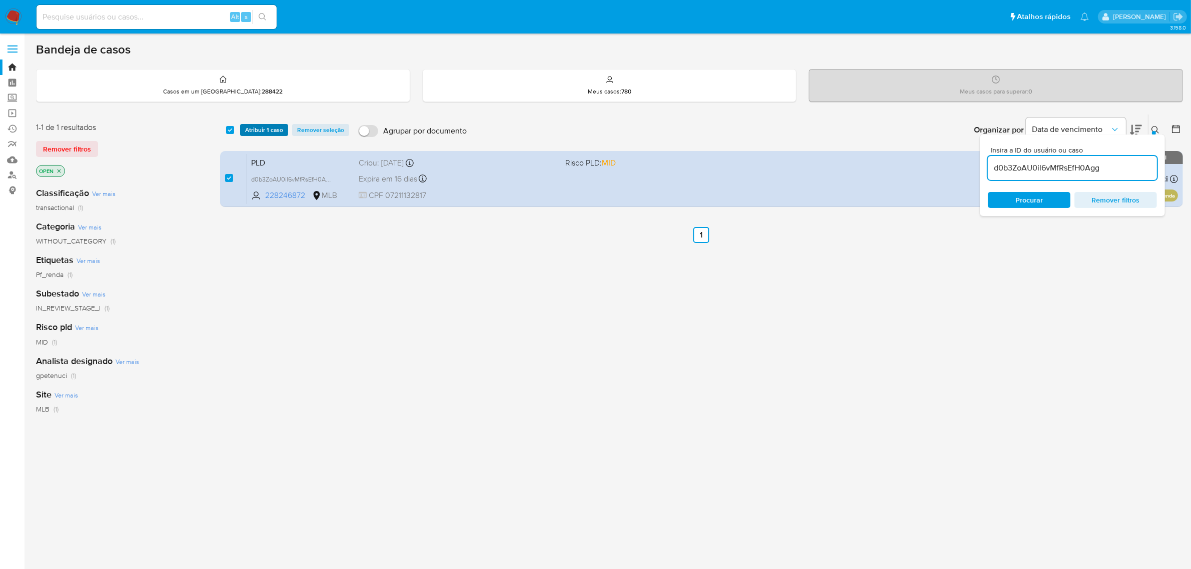
click at [259, 131] on span "Atribuir 1 caso" at bounding box center [264, 130] width 38 height 10
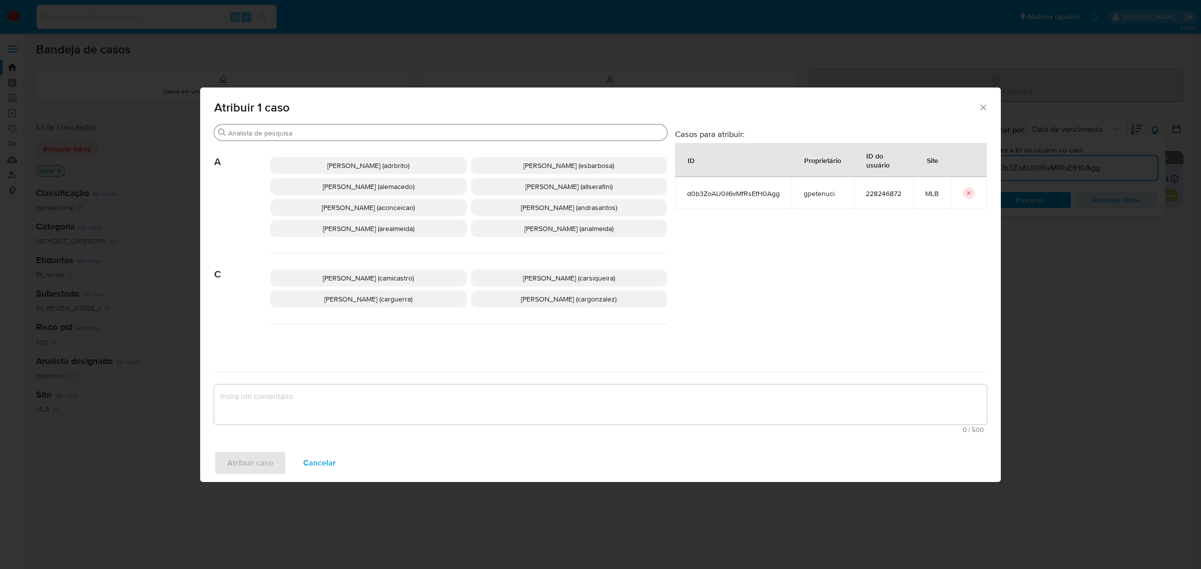
click at [284, 134] on input "Procurar" at bounding box center [445, 133] width 435 height 9
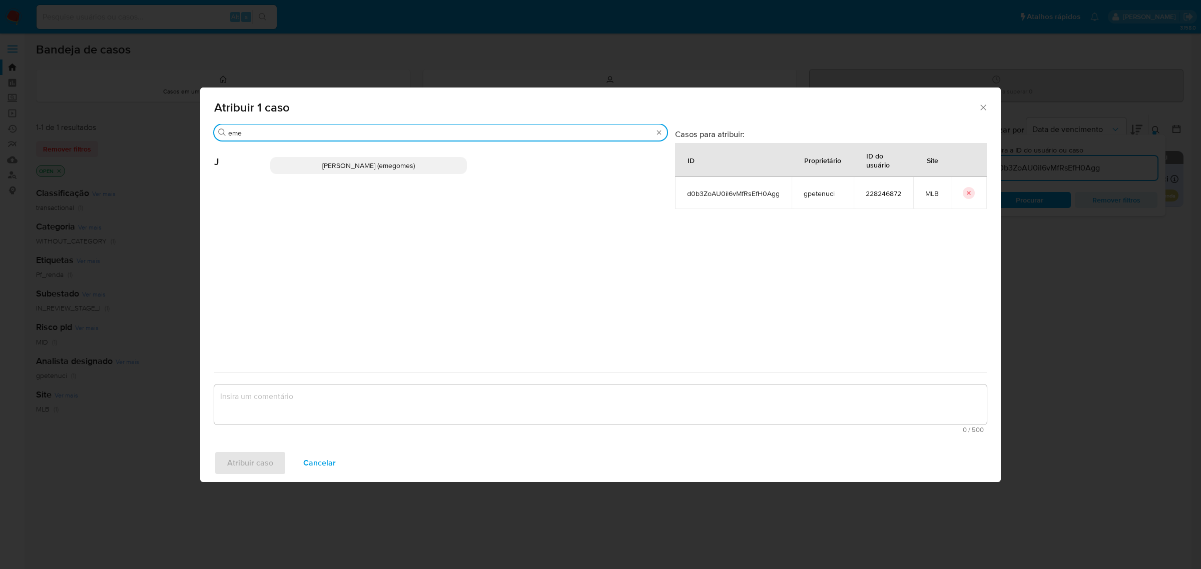
type input "eme"
click at [324, 166] on span "Jose Emerson Gomes Pereira (emegomes)" at bounding box center [368, 166] width 93 height 10
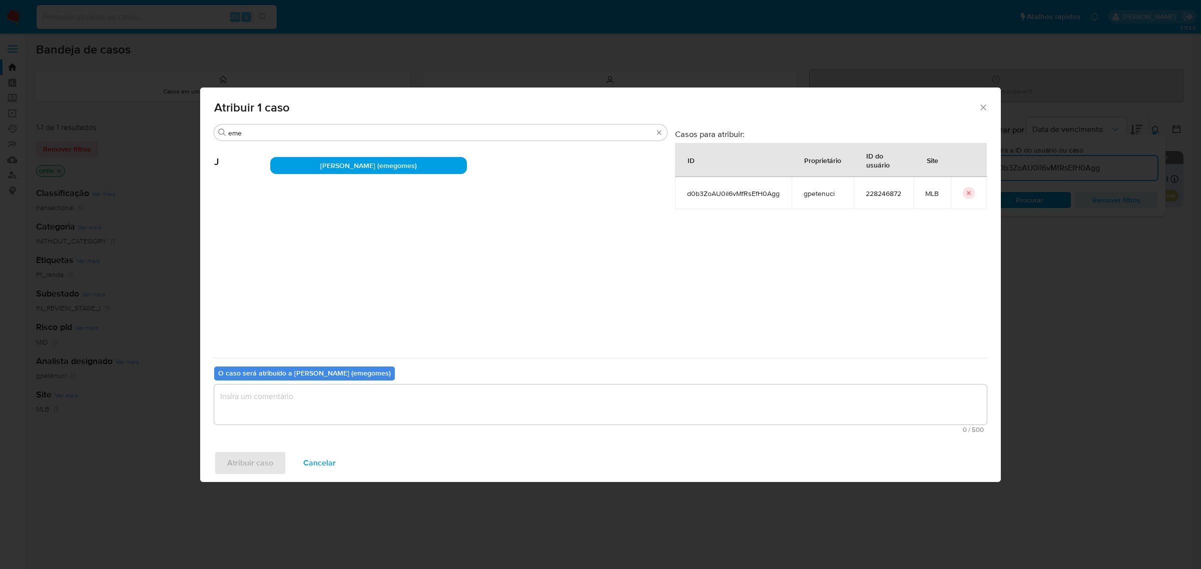
click at [300, 405] on textarea "assign-modal" at bounding box center [600, 405] width 772 height 40
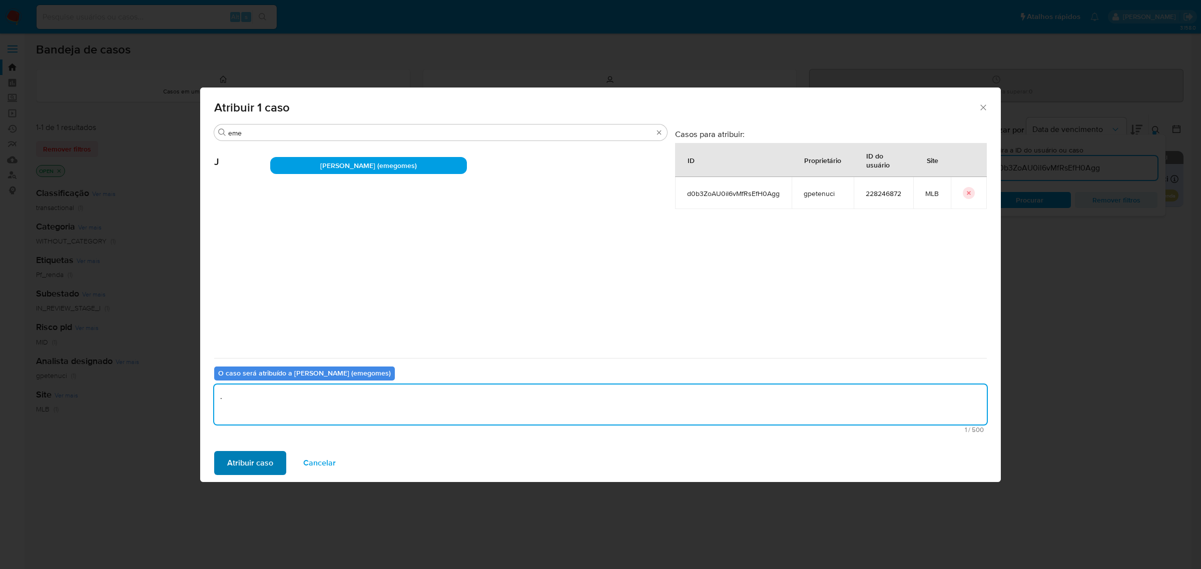
type textarea "."
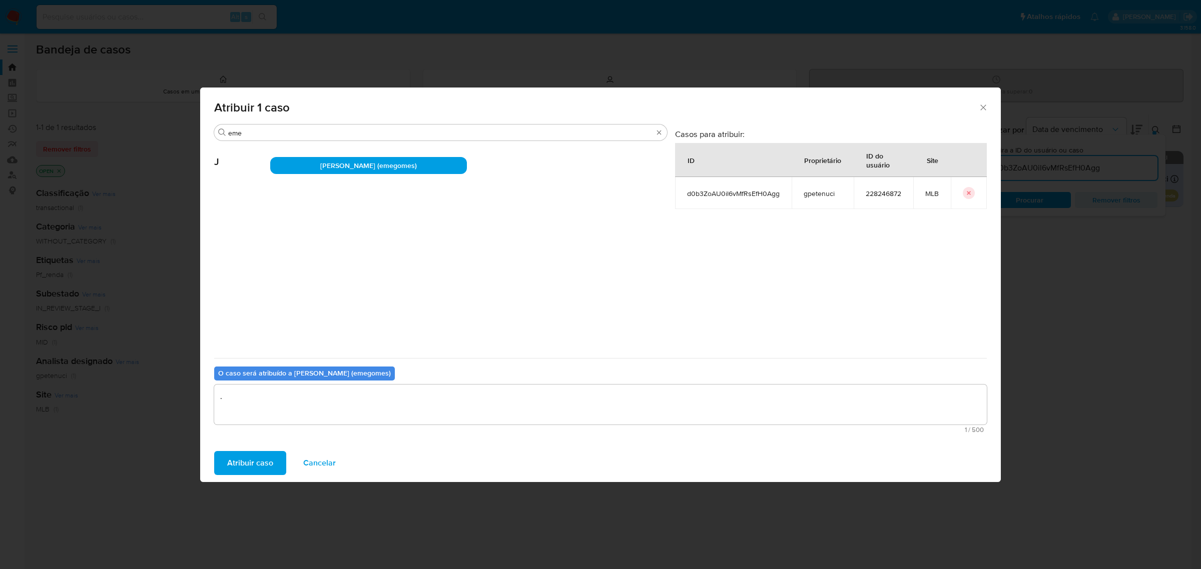
click at [249, 459] on span "Atribuir caso" at bounding box center [250, 463] width 46 height 22
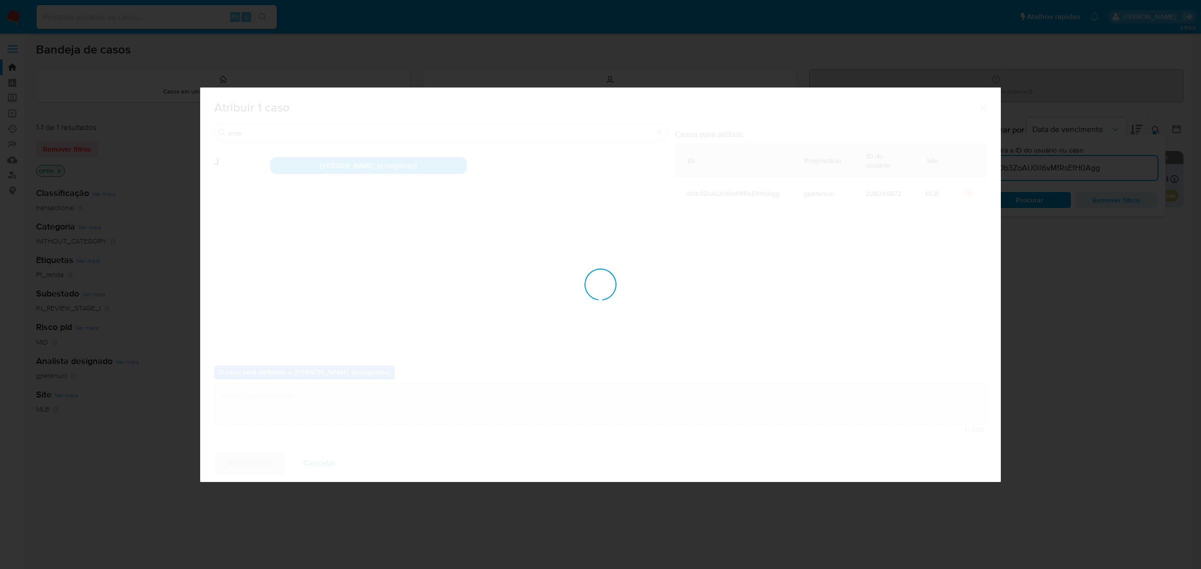
checkbox input "false"
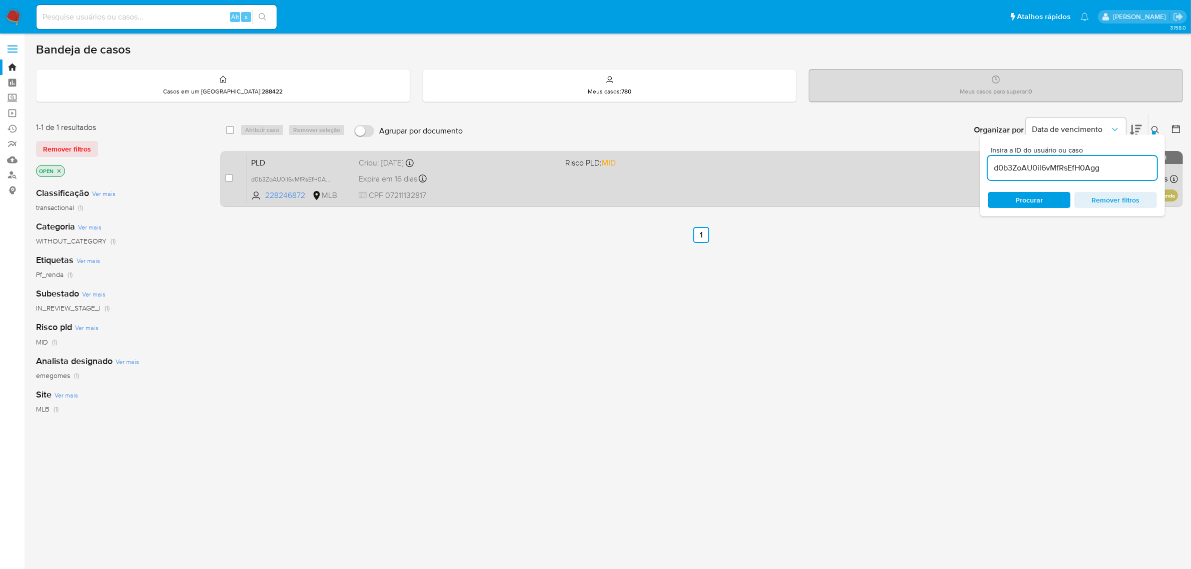
click at [517, 183] on div "Expira em 16 dias Expira em 26/09/2025 00:14:05" at bounding box center [458, 179] width 199 height 14
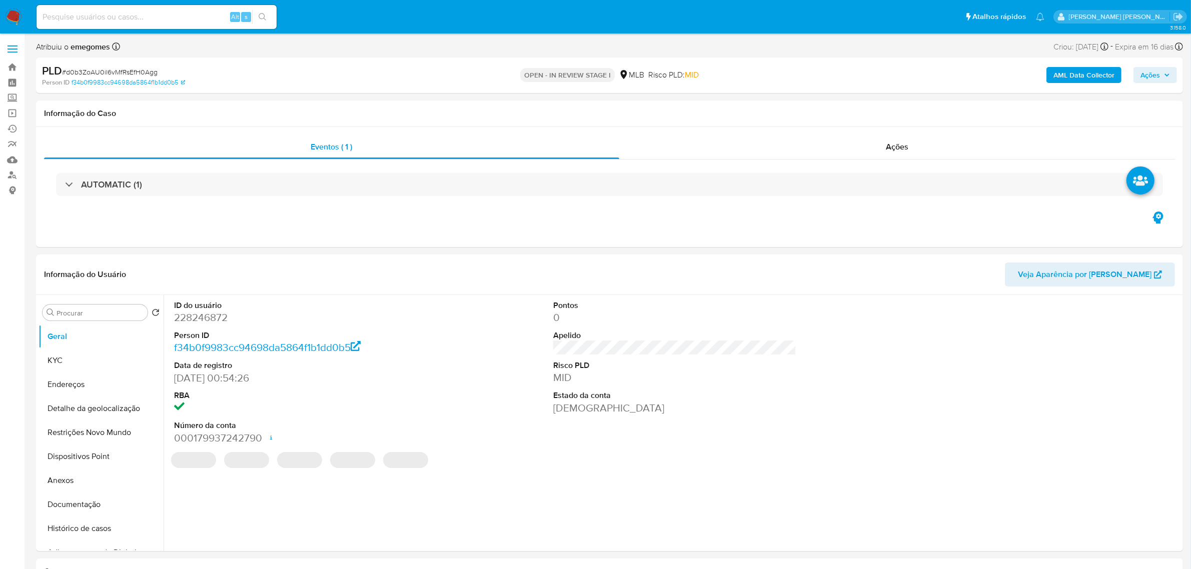
select select "10"
click at [1082, 81] on b "AML Data Collector" at bounding box center [1084, 75] width 61 height 16
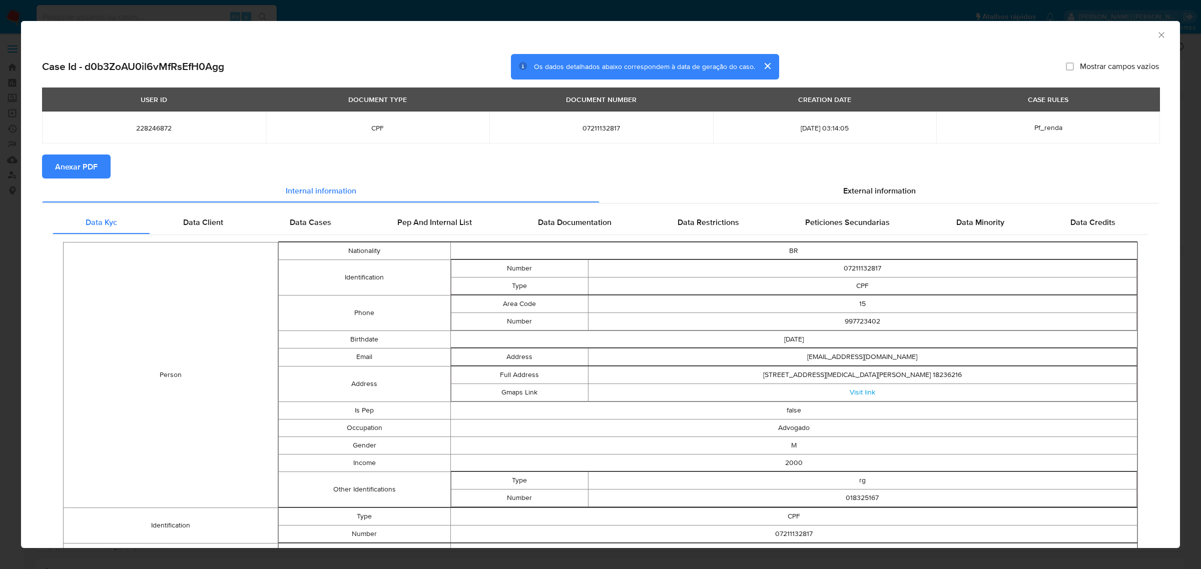
click at [96, 164] on span "Anexar PDF" at bounding box center [76, 167] width 43 height 22
click at [1156, 36] on icon "Fechar a janela" at bounding box center [1161, 35] width 10 height 10
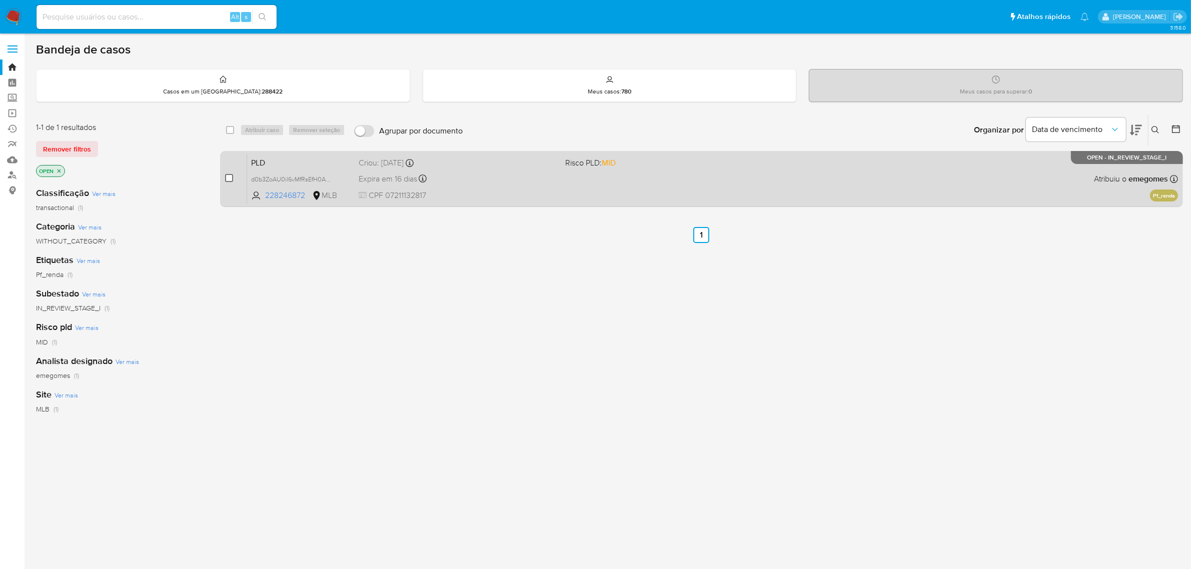
click at [228, 178] on input "checkbox" at bounding box center [229, 178] width 8 height 8
checkbox input "true"
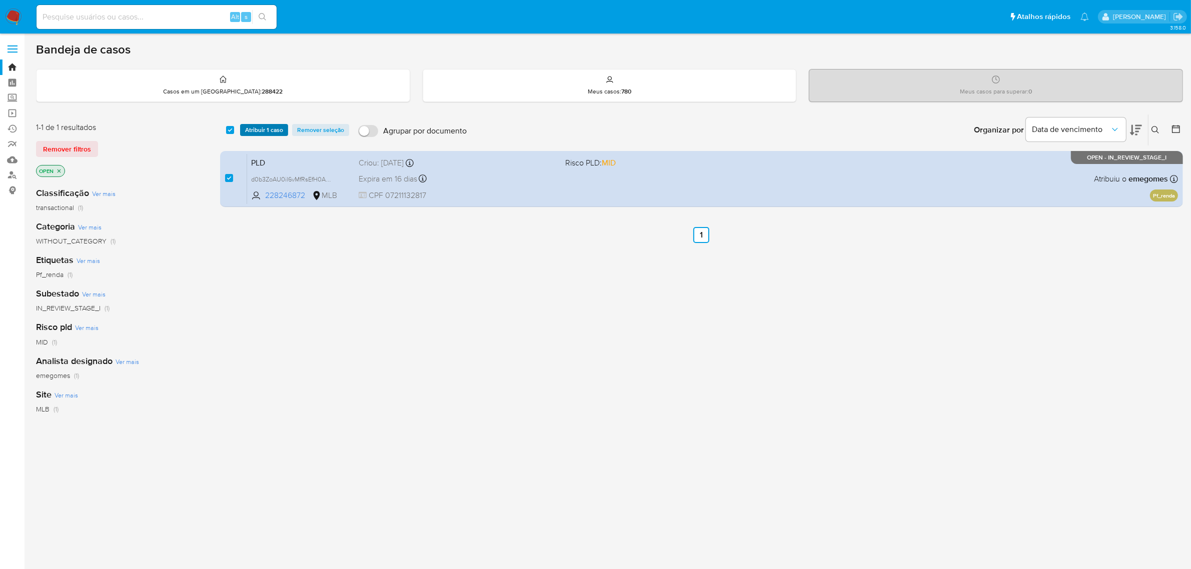
click at [264, 125] on span "Atribuir 1 caso" at bounding box center [264, 130] width 38 height 10
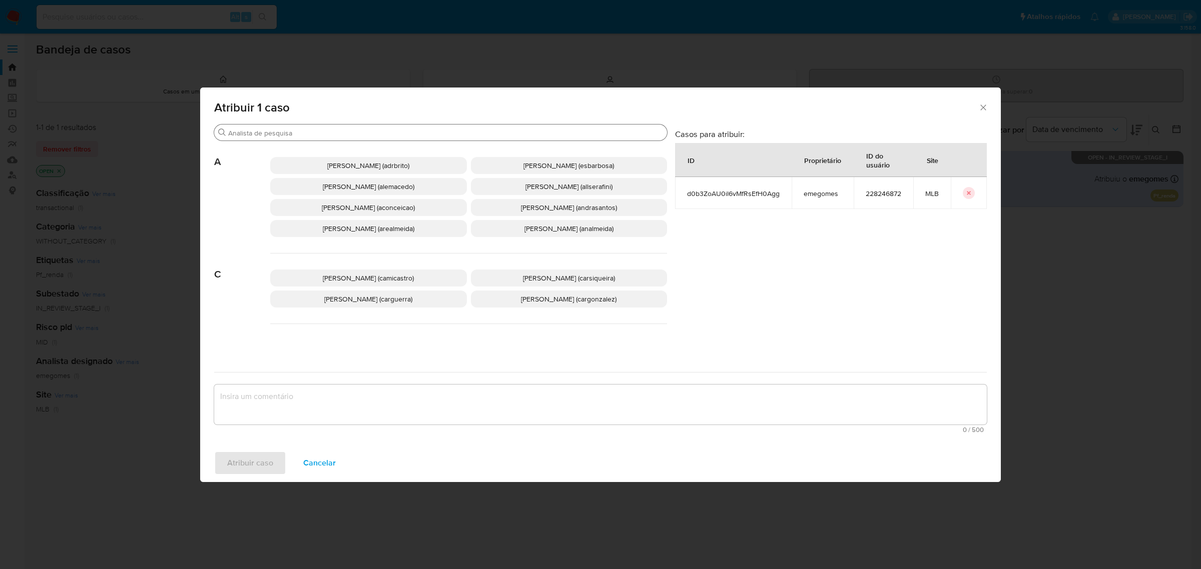
click at [319, 131] on input "Procurar" at bounding box center [445, 133] width 435 height 9
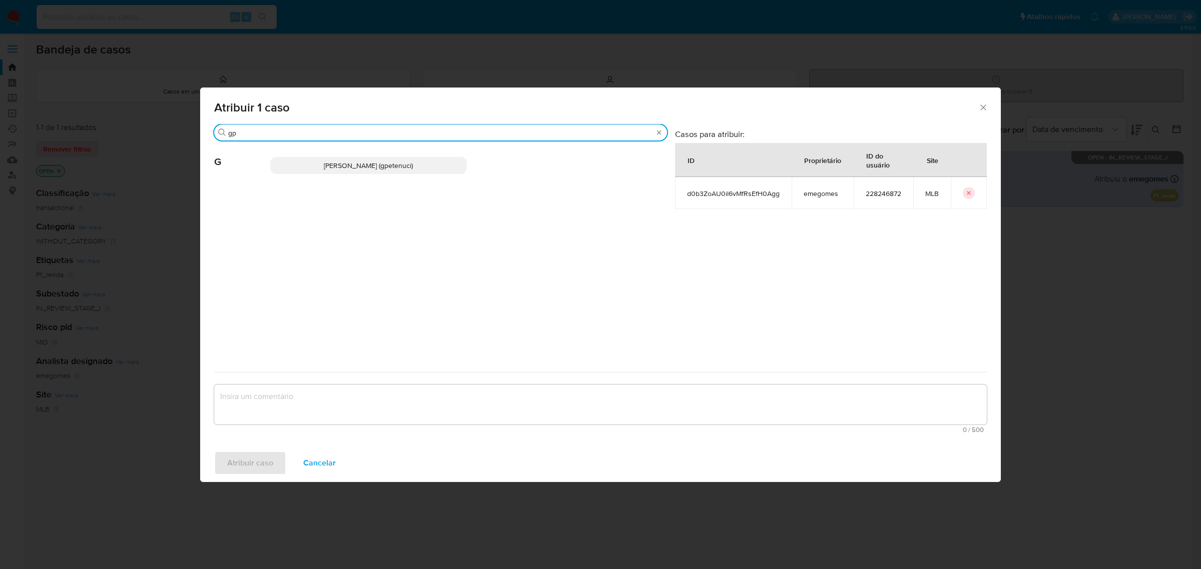
type input "gp"
click at [324, 169] on span "Giovanna Petenuci Freitas (gpetenuci)" at bounding box center [368, 166] width 89 height 10
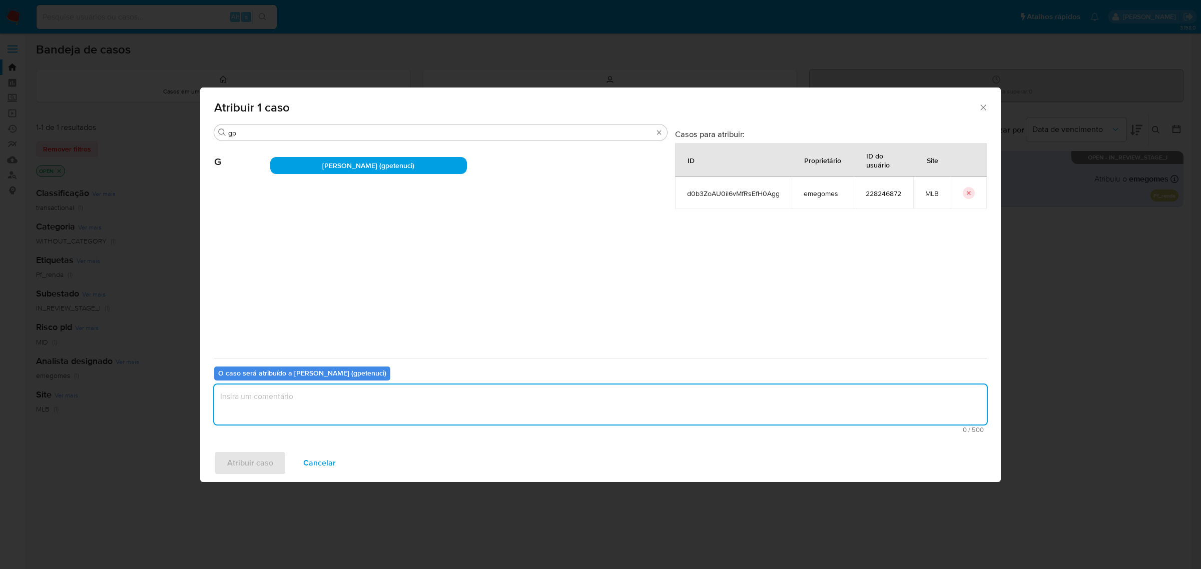
click at [326, 409] on textarea "assign-modal" at bounding box center [600, 405] width 772 height 40
type textarea "."
click at [260, 458] on span "Atribuir caso" at bounding box center [250, 463] width 46 height 22
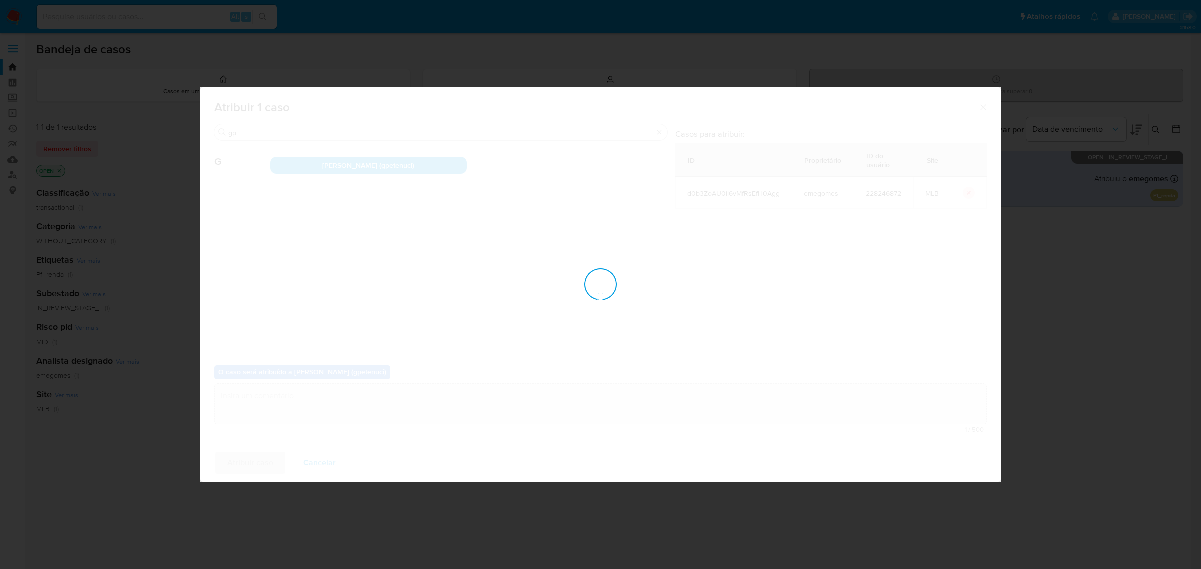
checkbox input "false"
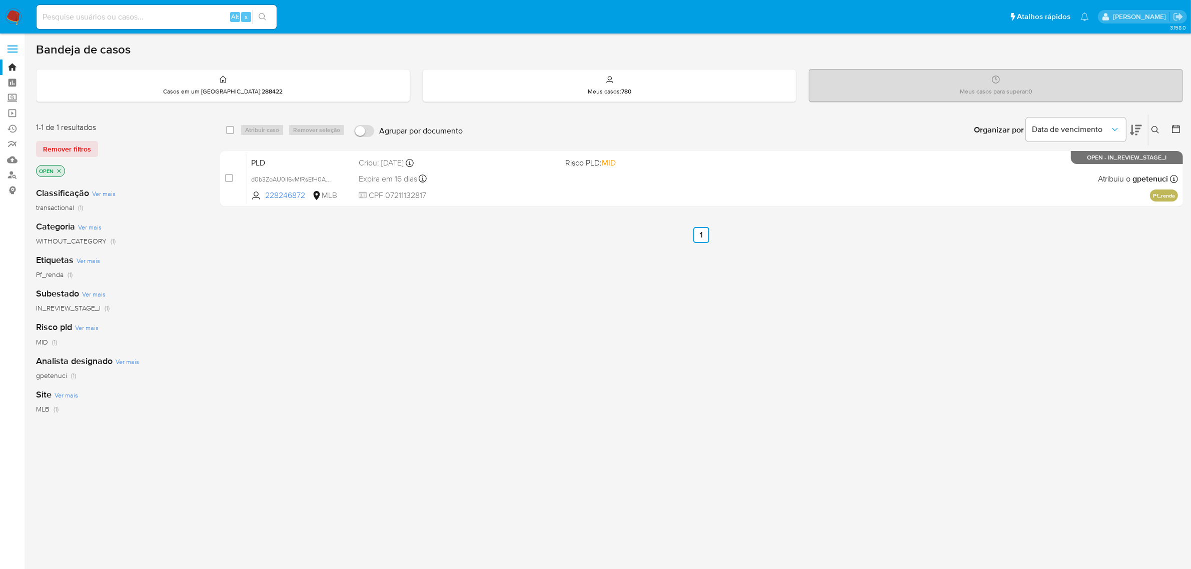
click at [1157, 131] on icon at bounding box center [1156, 130] width 8 height 8
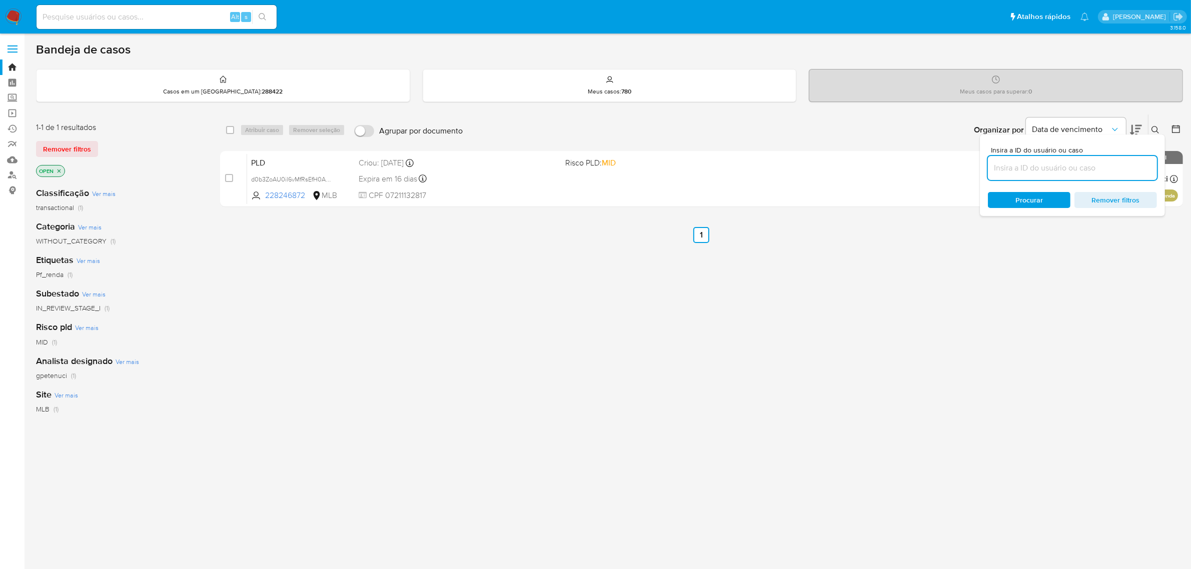
click at [1028, 171] on input at bounding box center [1072, 168] width 169 height 13
type input "ii9RG5o29yvVv1MUjN2XhtfQ"
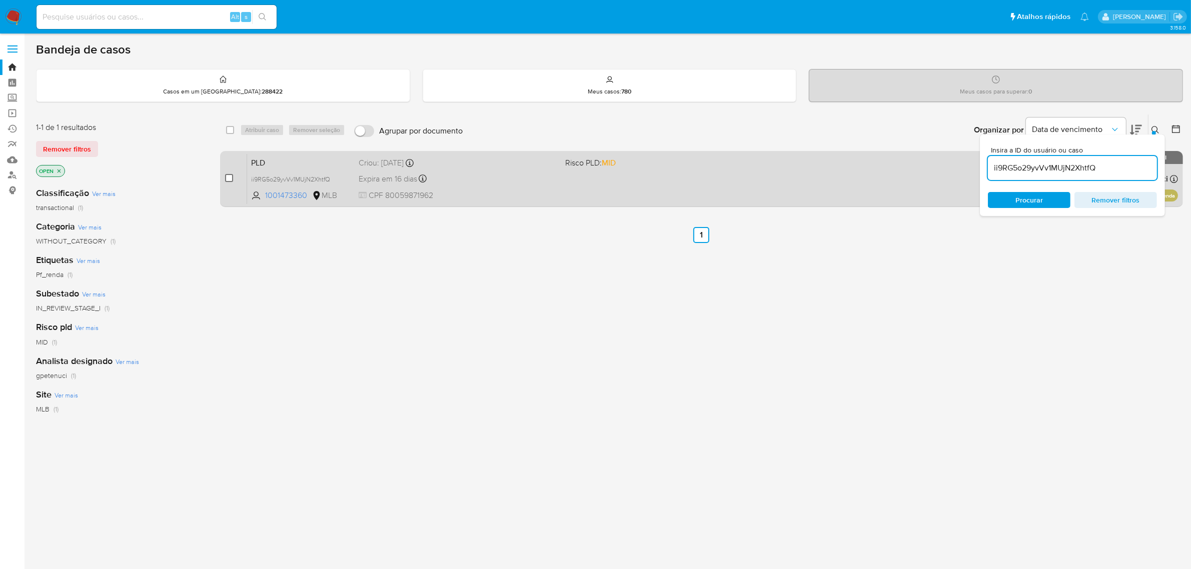
click at [229, 177] on input "checkbox" at bounding box center [229, 178] width 8 height 8
checkbox input "true"
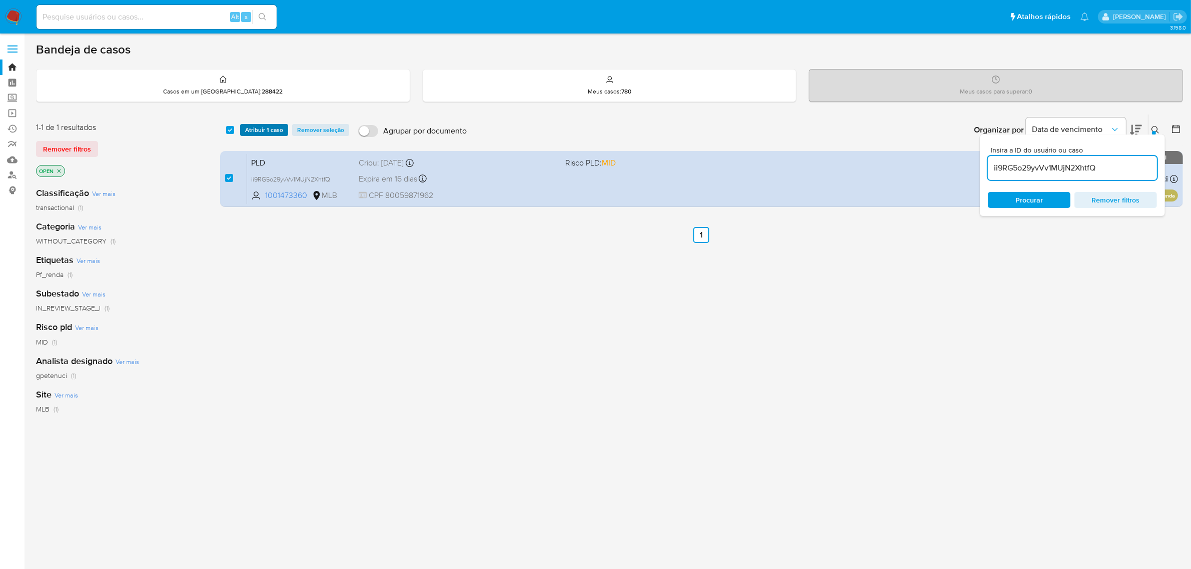
click at [253, 135] on span "Atribuir 1 caso" at bounding box center [264, 130] width 38 height 10
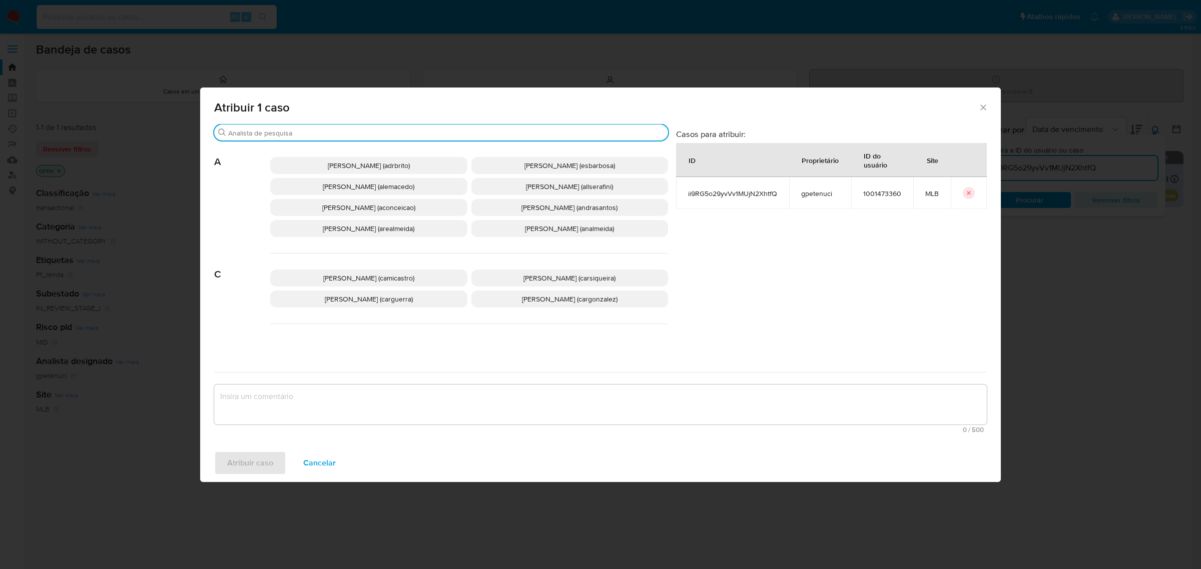
click at [287, 134] on input "Procurar" at bounding box center [446, 133] width 436 height 9
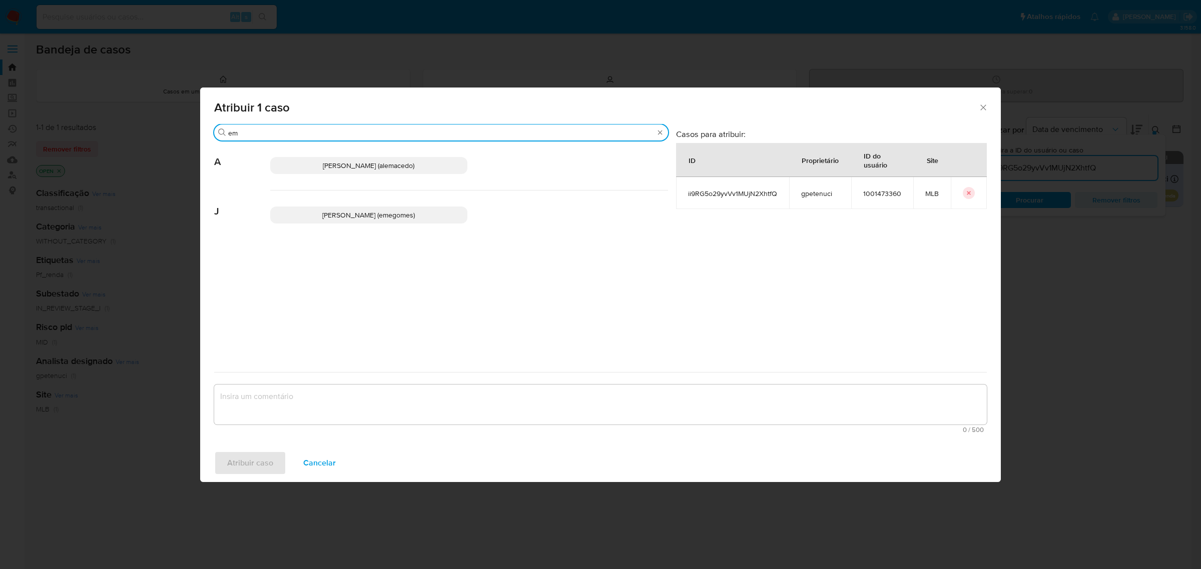
type input "em"
click at [322, 213] on span "[PERSON_NAME] (emegomes)" at bounding box center [368, 215] width 93 height 10
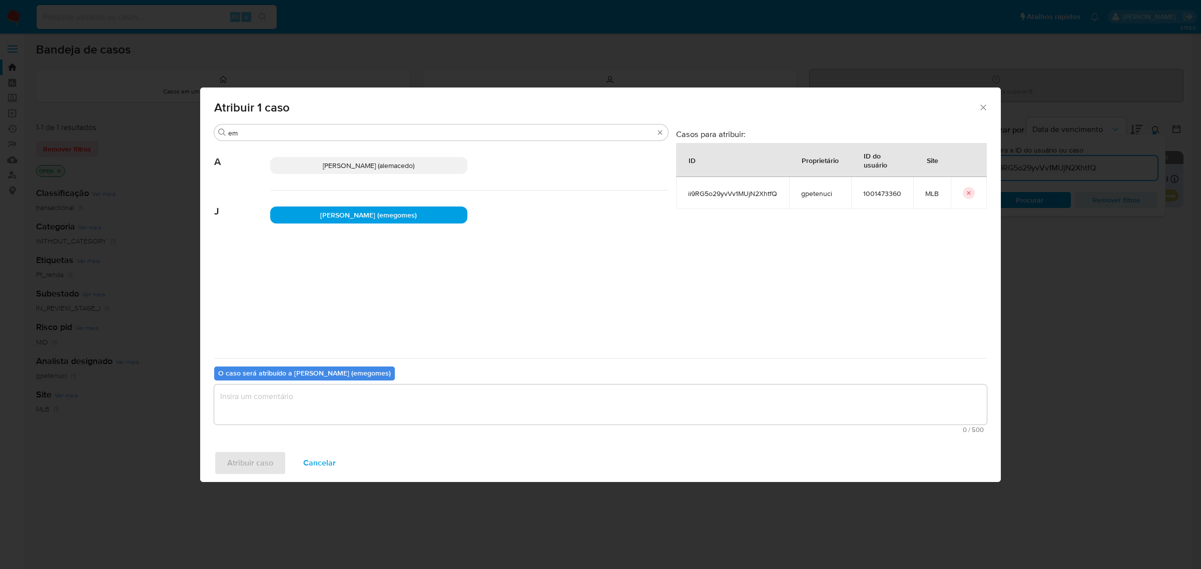
click at [331, 401] on textarea "assign-modal" at bounding box center [600, 405] width 772 height 40
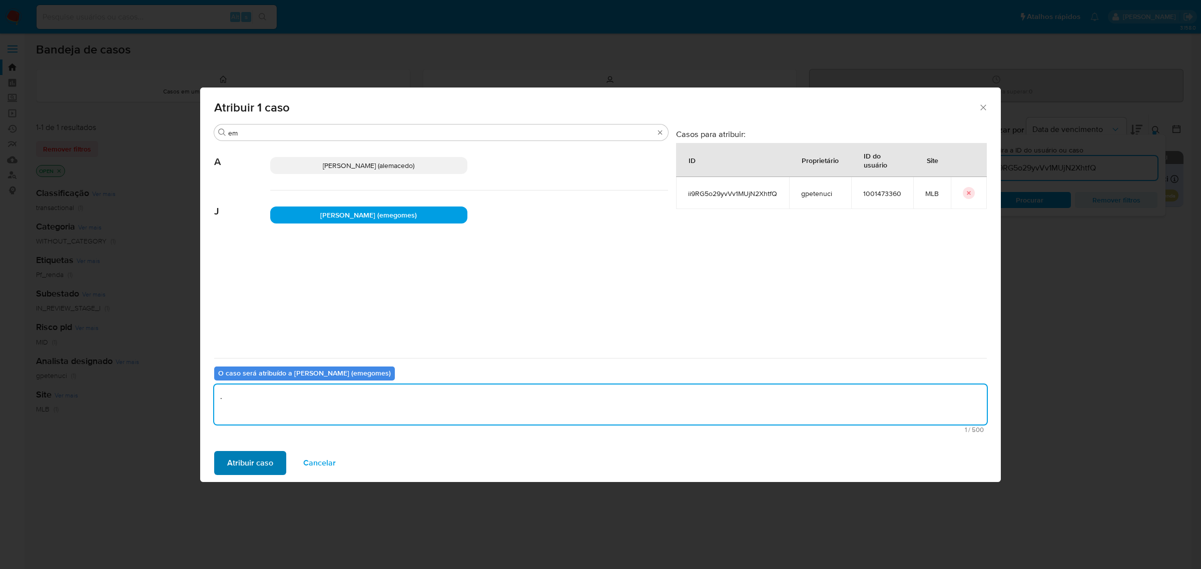
type textarea "."
click at [264, 459] on span "Atribuir caso" at bounding box center [250, 463] width 46 height 22
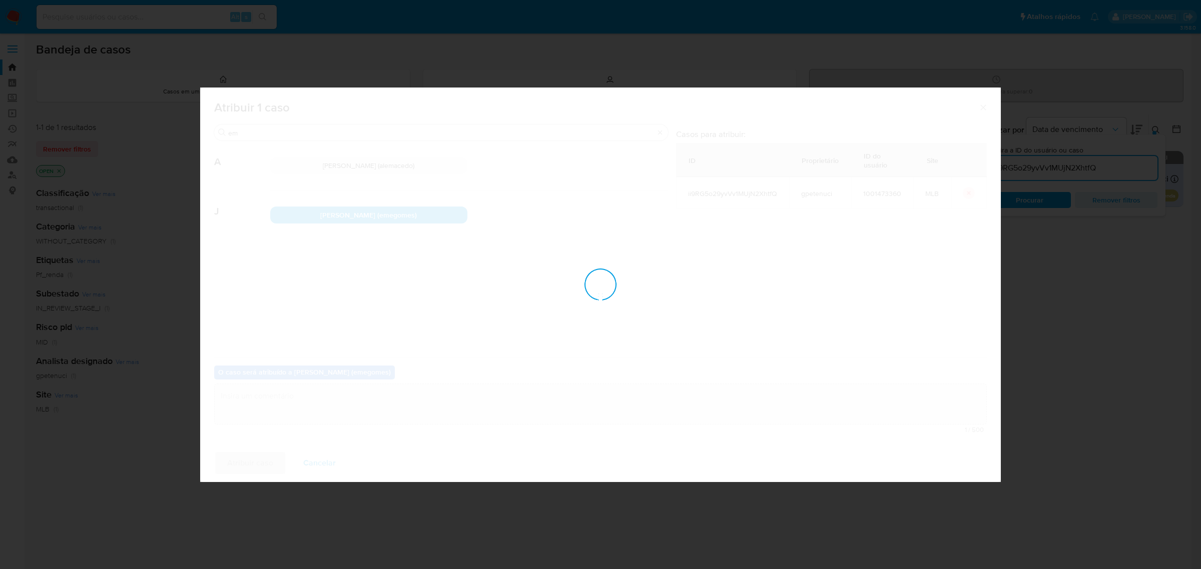
checkbox input "false"
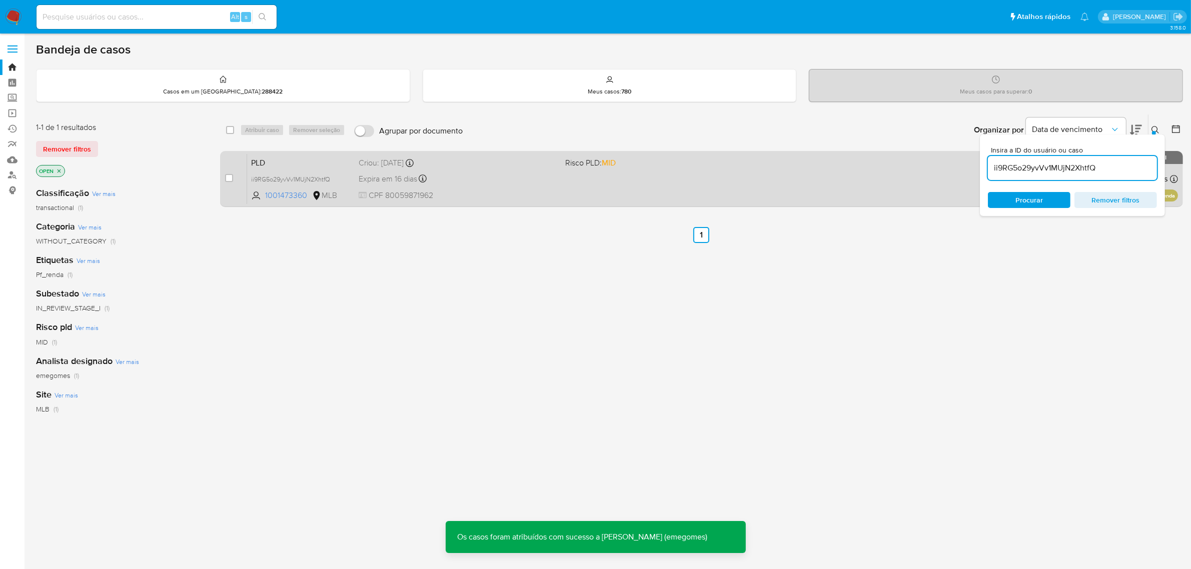
click at [495, 191] on span "CPF 80059871962" at bounding box center [458, 195] width 199 height 11
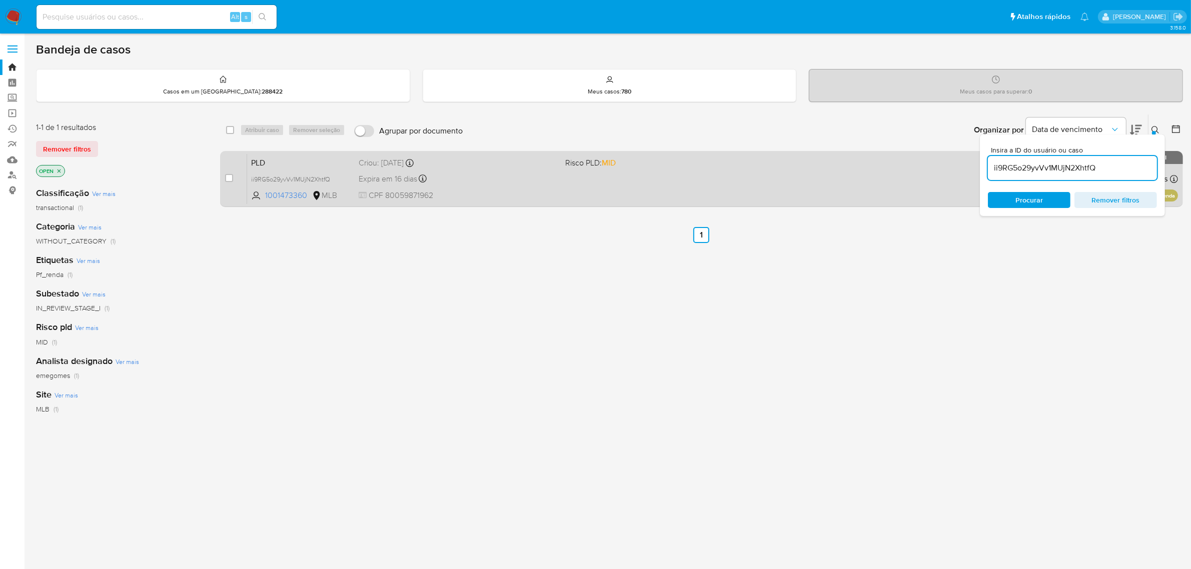
click at [551, 187] on div "PLD ii9RG5o29yvVv1MUjN2XhtfQ 1001473360 MLB Risco PLD: MID Criou: 12/08/2025 Cr…" at bounding box center [712, 179] width 931 height 51
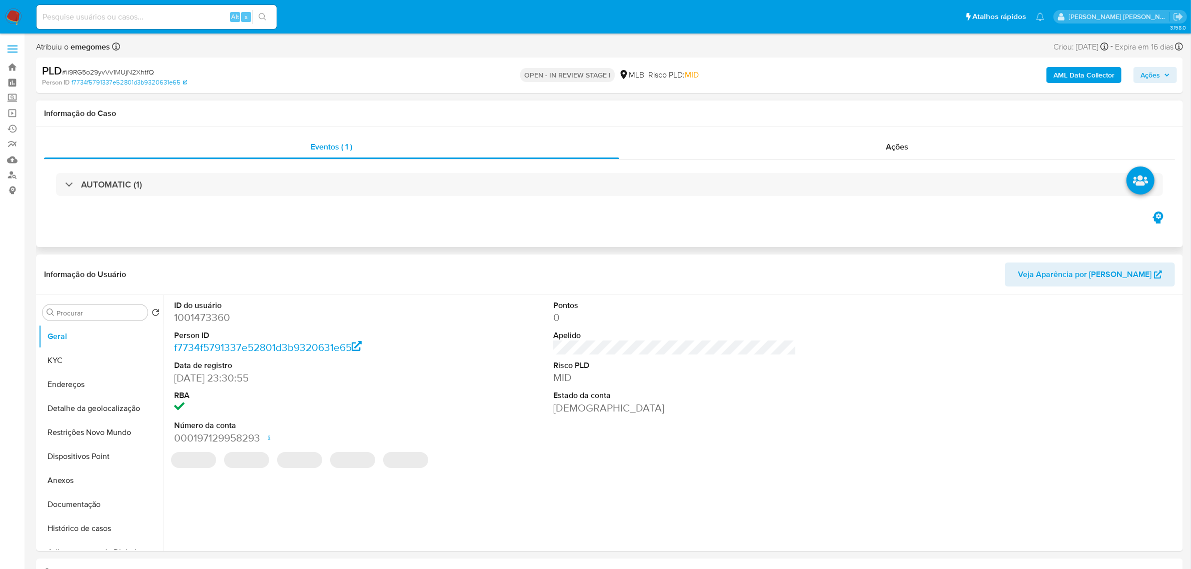
select select "10"
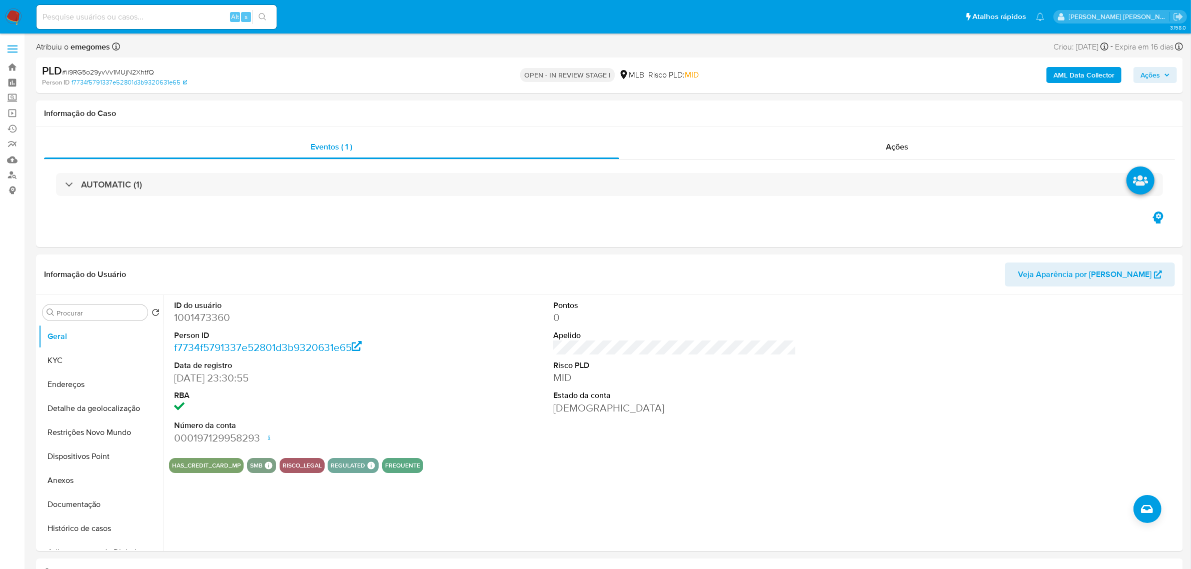
click at [1069, 74] on b "AML Data Collector" at bounding box center [1084, 75] width 61 height 16
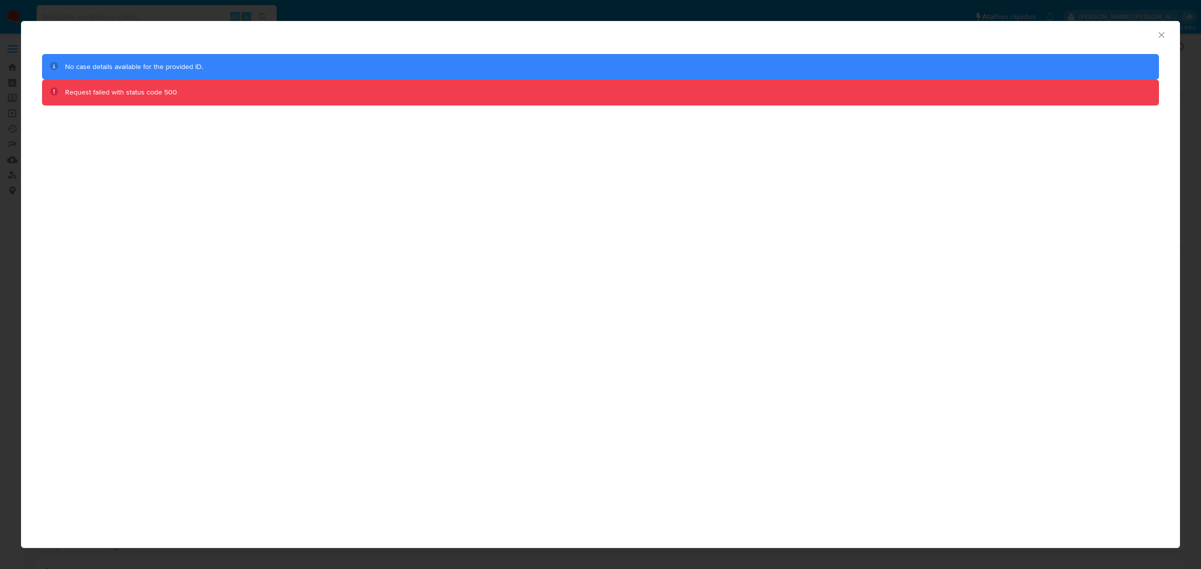
click at [1154, 36] on div "AML Data Collector" at bounding box center [592, 33] width 1128 height 11
click at [1161, 36] on icon "Fechar a janela" at bounding box center [1161, 35] width 6 height 6
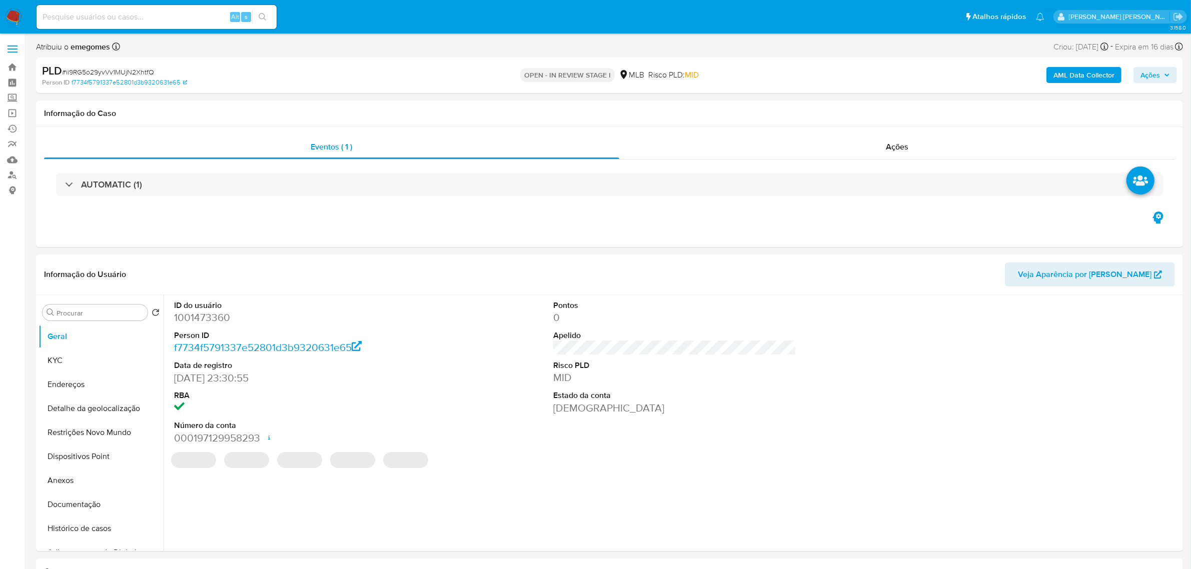
select select "10"
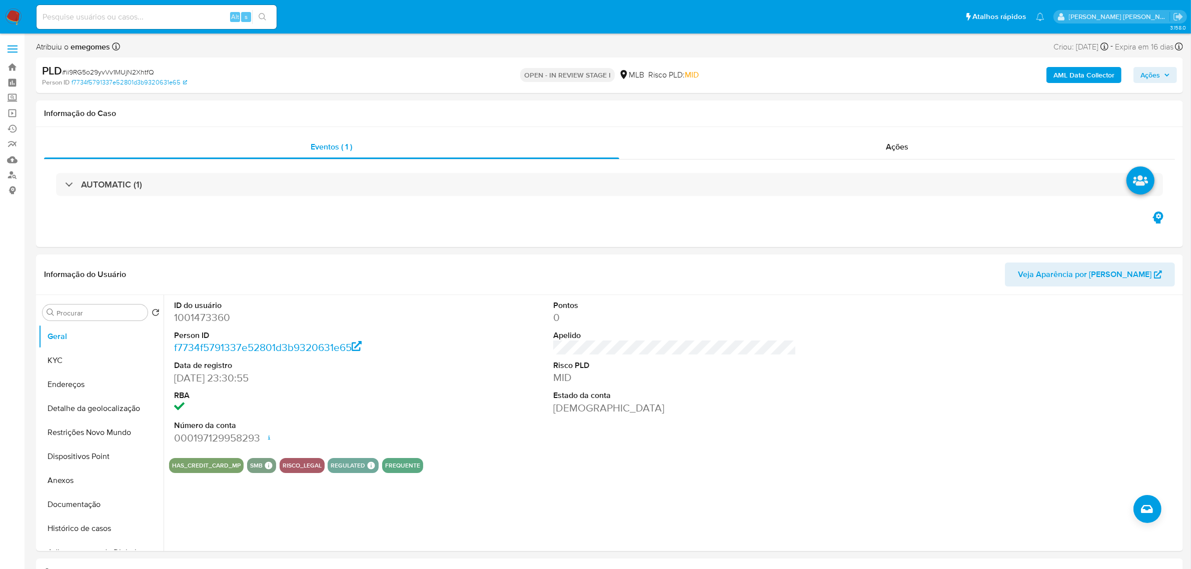
click at [1094, 77] on b "AML Data Collector" at bounding box center [1084, 75] width 61 height 16
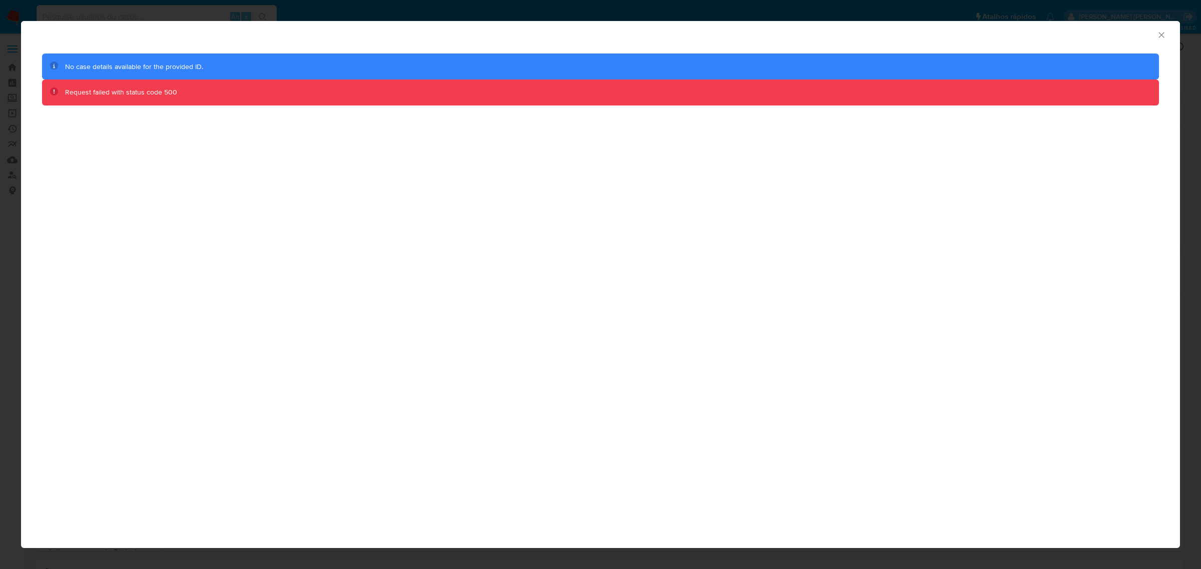
click at [1157, 33] on icon "Fechar a janela" at bounding box center [1161, 35] width 10 height 10
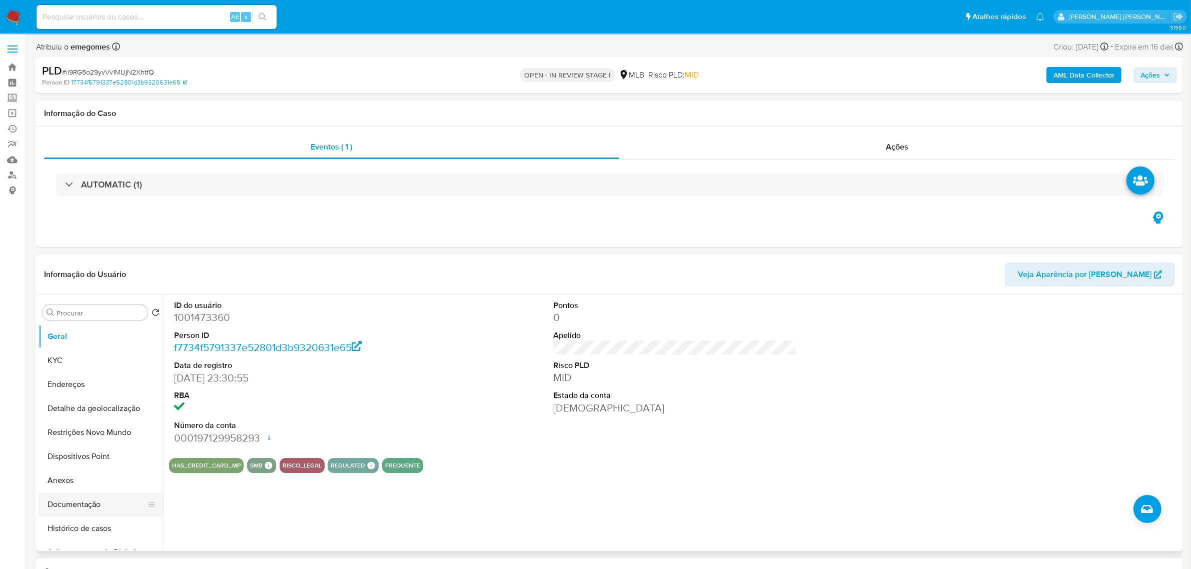
click at [82, 512] on button "Documentação" at bounding box center [97, 505] width 117 height 24
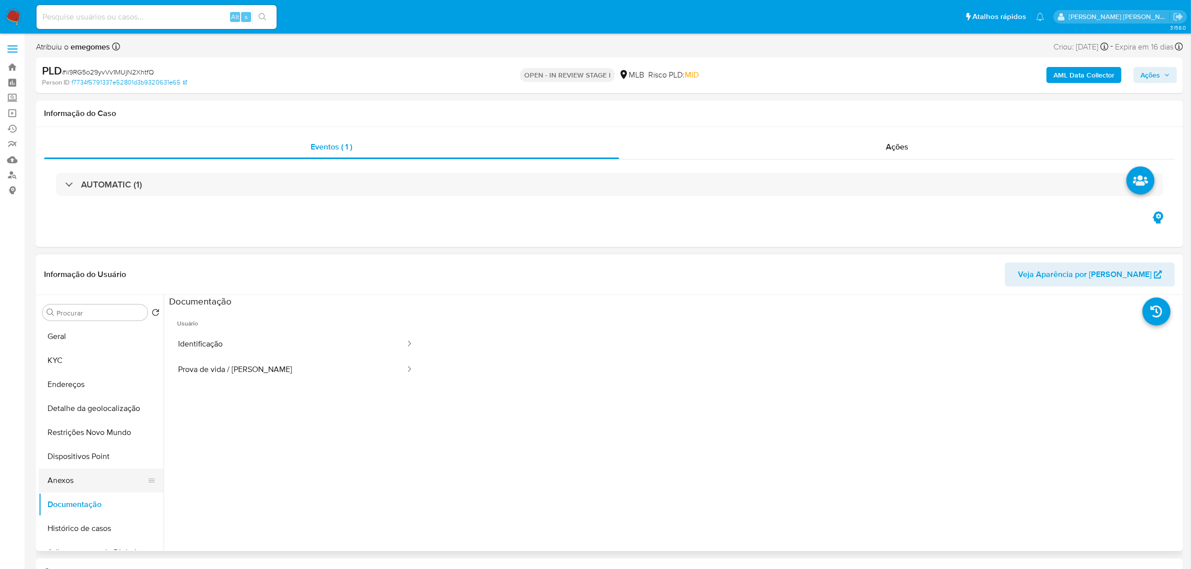
click at [68, 479] on button "Anexos" at bounding box center [97, 481] width 117 height 24
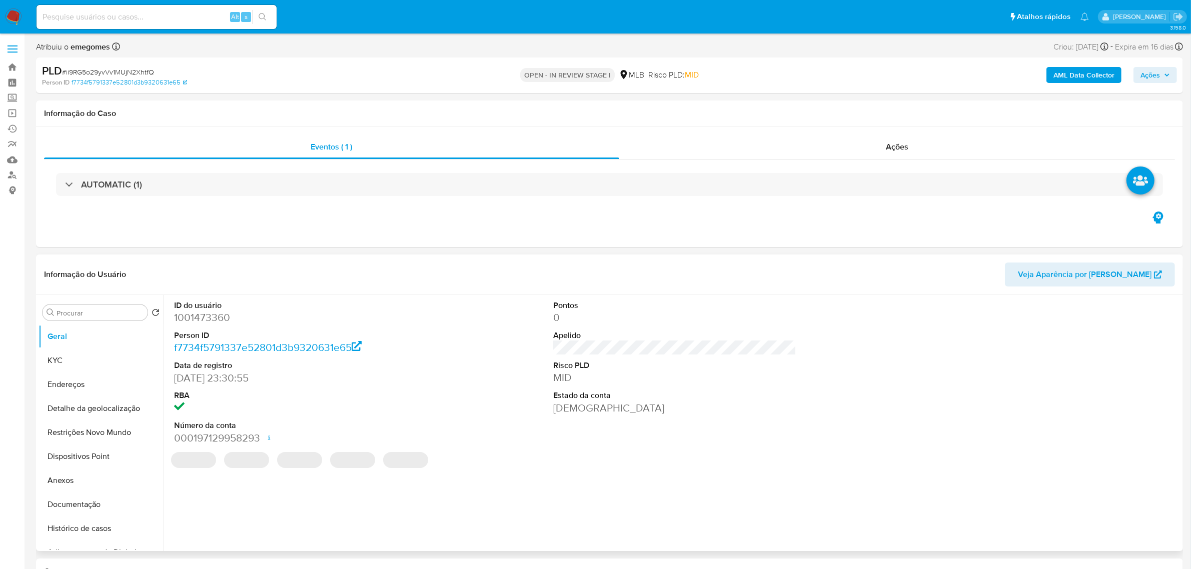
select select "10"
click at [1092, 76] on b "AML Data Collector" at bounding box center [1084, 75] width 61 height 16
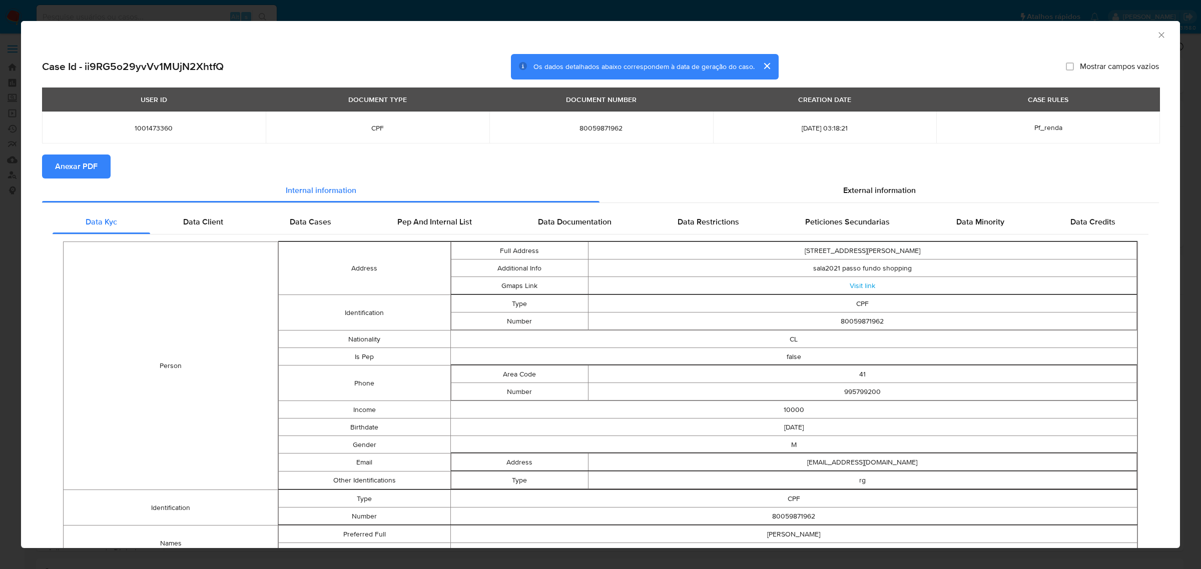
click at [93, 172] on span "Anexar PDF" at bounding box center [76, 167] width 43 height 22
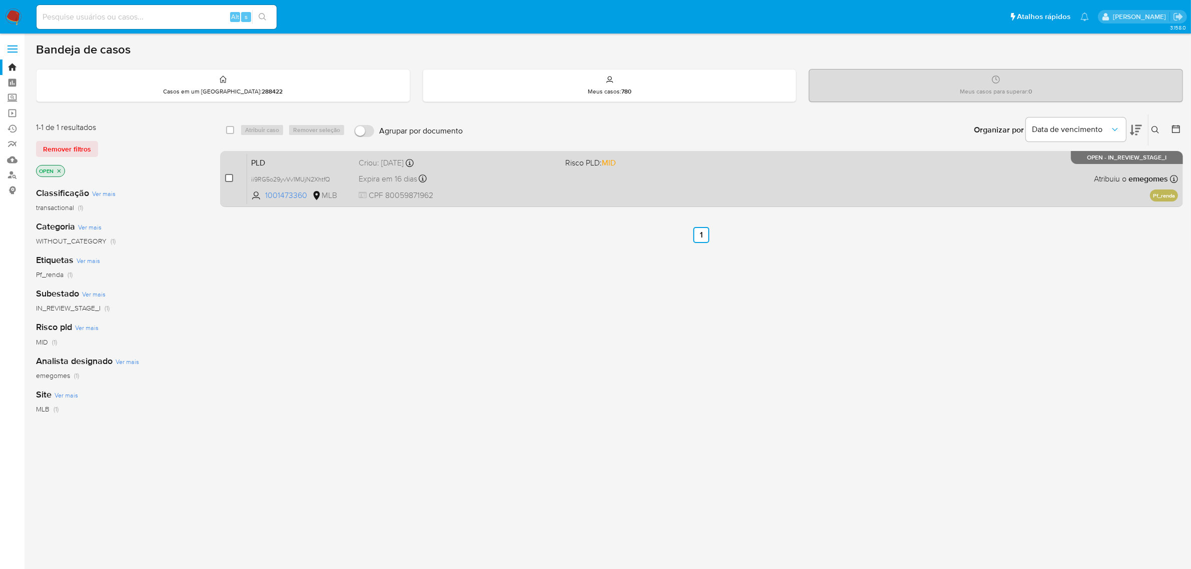
click at [229, 178] on input "checkbox" at bounding box center [229, 178] width 8 height 8
checkbox input "true"
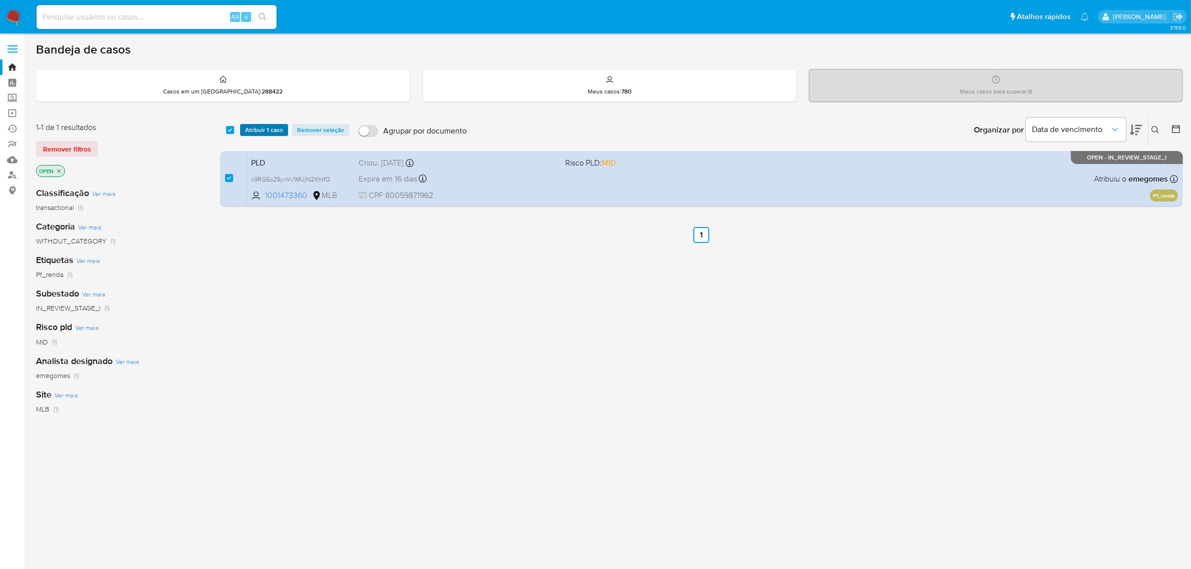
click at [265, 128] on span "Atribuir 1 caso" at bounding box center [264, 130] width 38 height 10
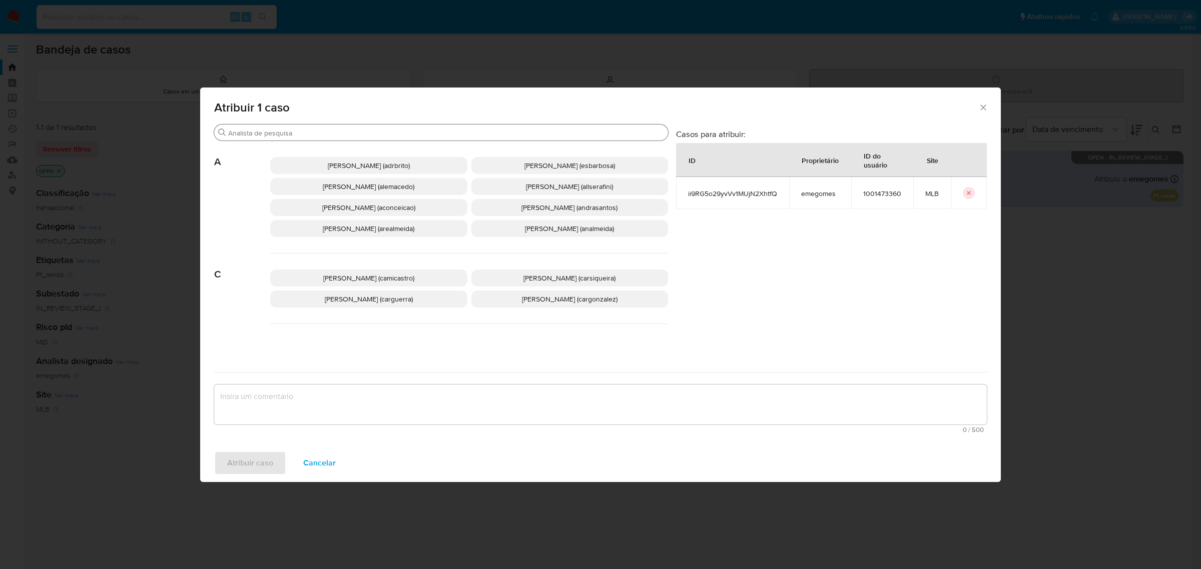
click at [394, 131] on input "Procurar" at bounding box center [446, 133] width 436 height 9
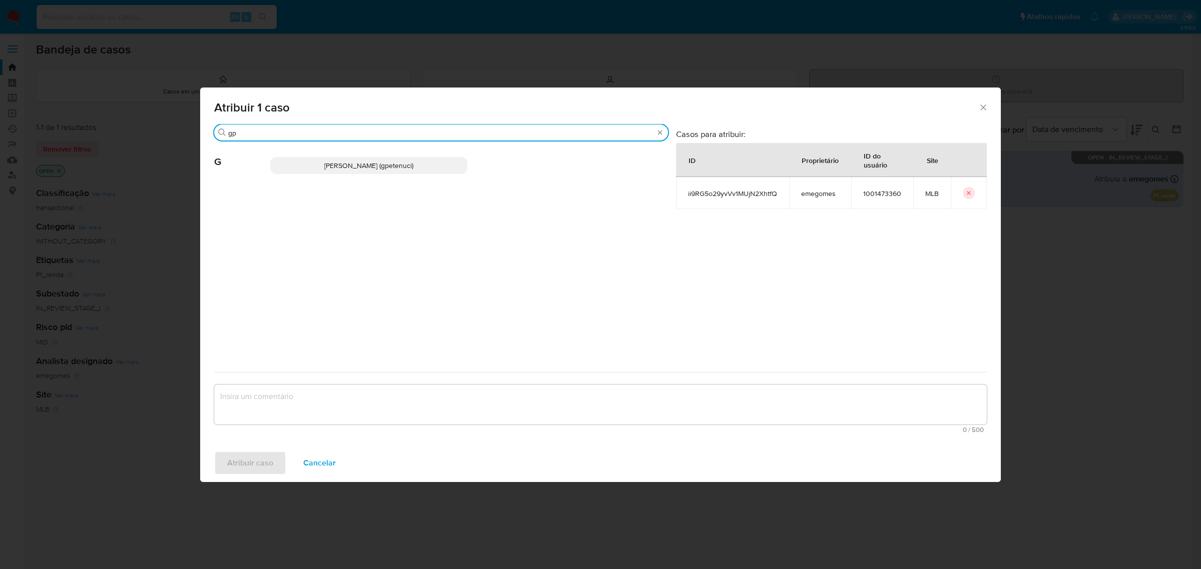
type input "gp"
click at [396, 160] on p "Giovanna Petenuci Freitas (gpetenuci)" at bounding box center [368, 165] width 197 height 17
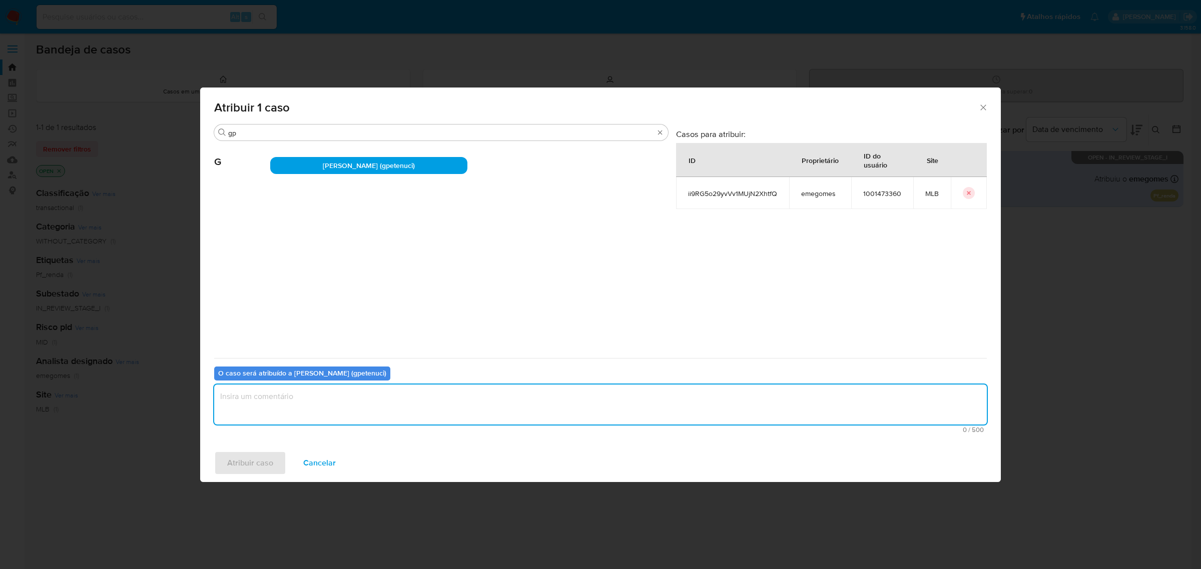
click at [361, 403] on textarea "assign-modal" at bounding box center [600, 405] width 772 height 40
type textarea "."
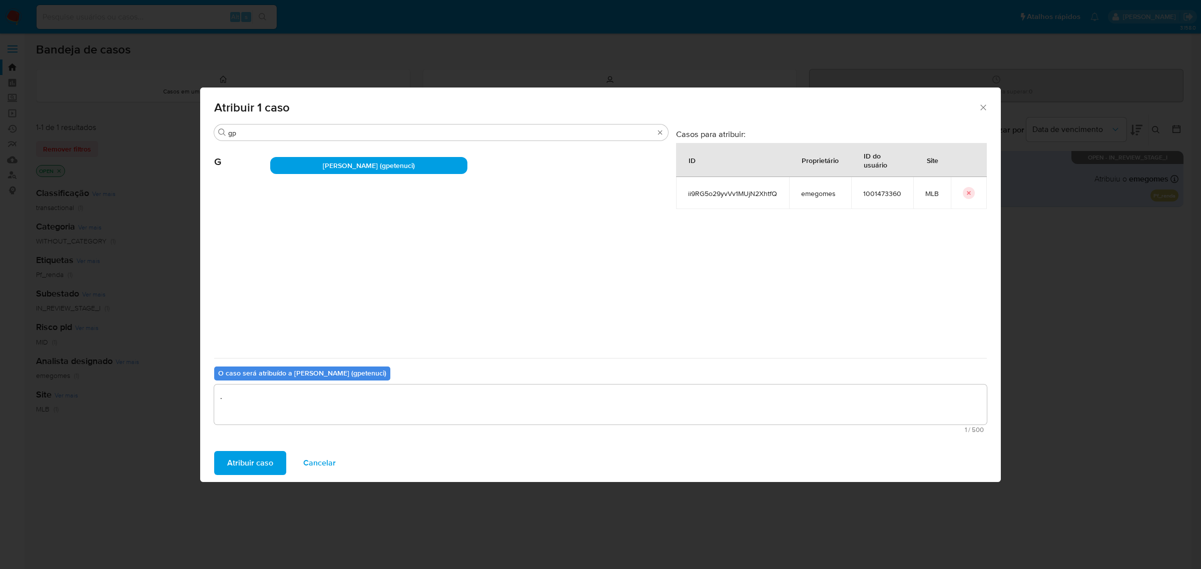
click at [261, 459] on span "Atribuir caso" at bounding box center [250, 463] width 46 height 22
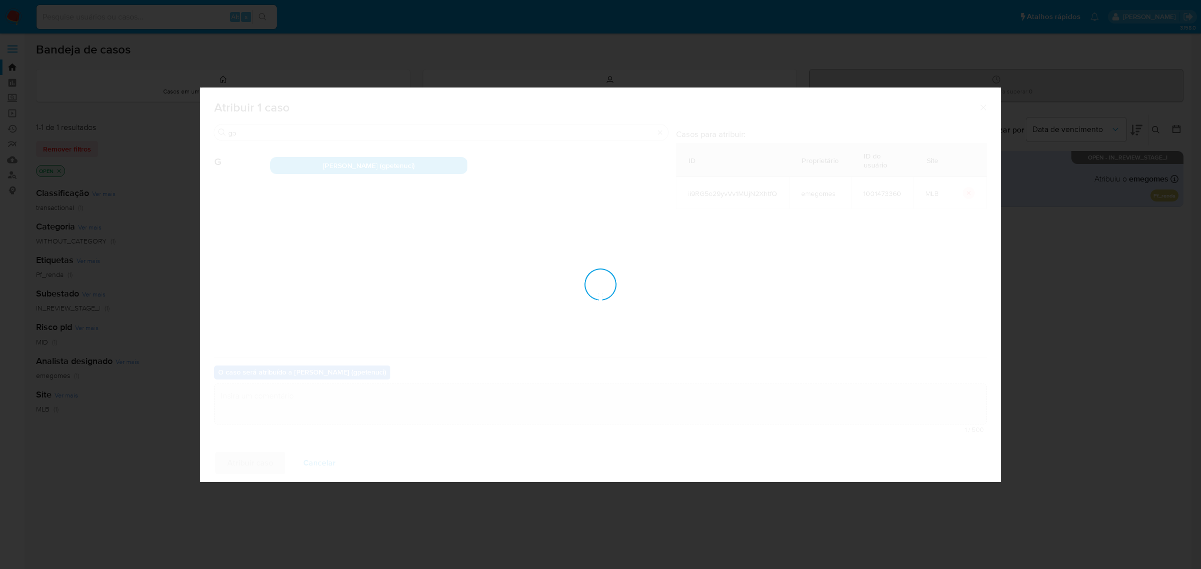
checkbox input "false"
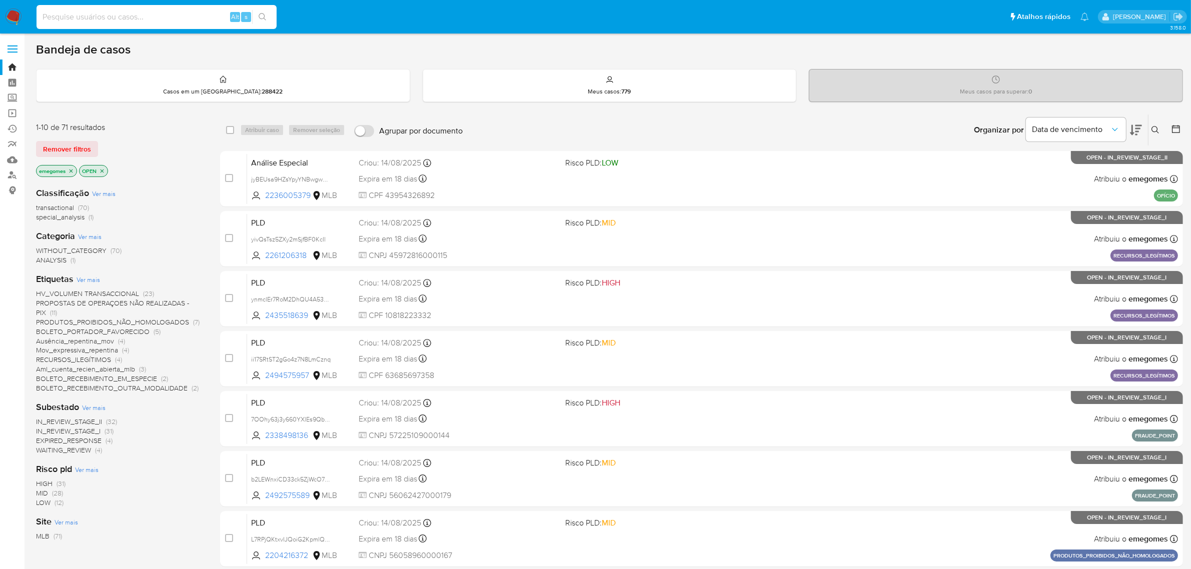
click at [188, 23] on input at bounding box center [157, 17] width 240 height 13
paste input "j7EbV8lBauYwsNwf91u0pLWv"
type input "j7EbV8lBauYwsNwf91u0pLWv"
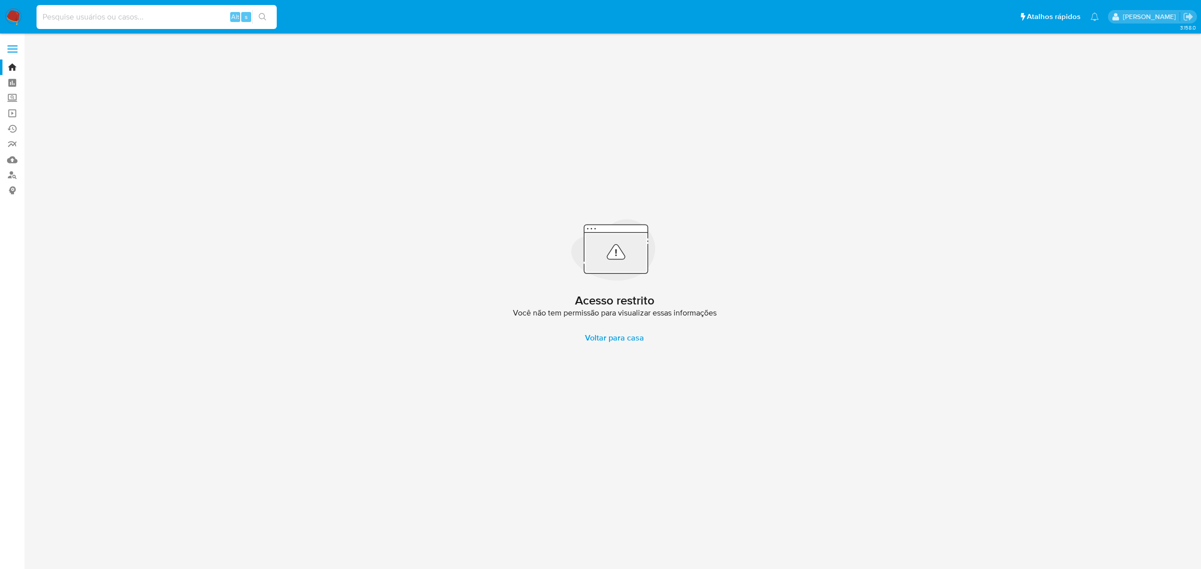
click at [186, 21] on input at bounding box center [157, 17] width 240 height 13
paste input "j7EbV8lBauYwsNwf91u0pLWv"
type input "j7EbV8lBauYwsNwf91u0pLWv"
click at [159, 20] on input at bounding box center [157, 17] width 240 height 13
paste input "j7EbV8lBauYwsNwf91u0pLWv"
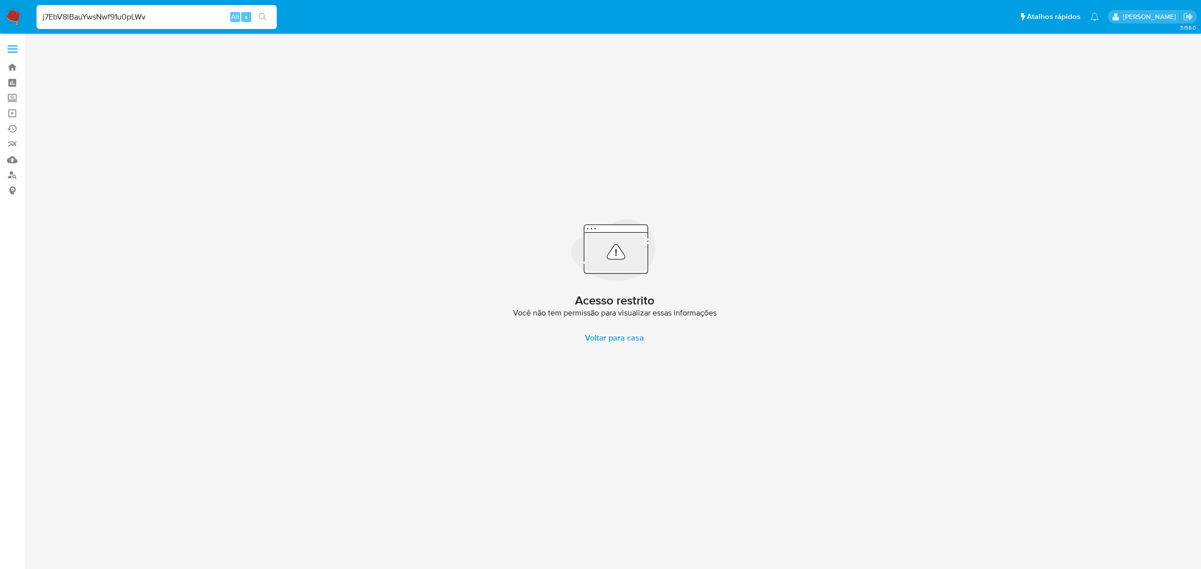
type input "j7EbV8lBauYwsNwf91u0pLWv"
click at [181, 178] on div "Acesso restrito Você não tem permissão para visualizar essas informações Voltar…" at bounding box center [614, 283] width 1157 height 487
drag, startPoint x: 165, startPoint y: 15, endPoint x: 33, endPoint y: 20, distance: 132.2
click at [33, 20] on ul "Pausado Ver notificaciones j7EbV8lBauYwsNwf91u0pLWv Alt s Atalhos rápidos Presi…" at bounding box center [568, 16] width 1072 height 25
paste input "620031165"
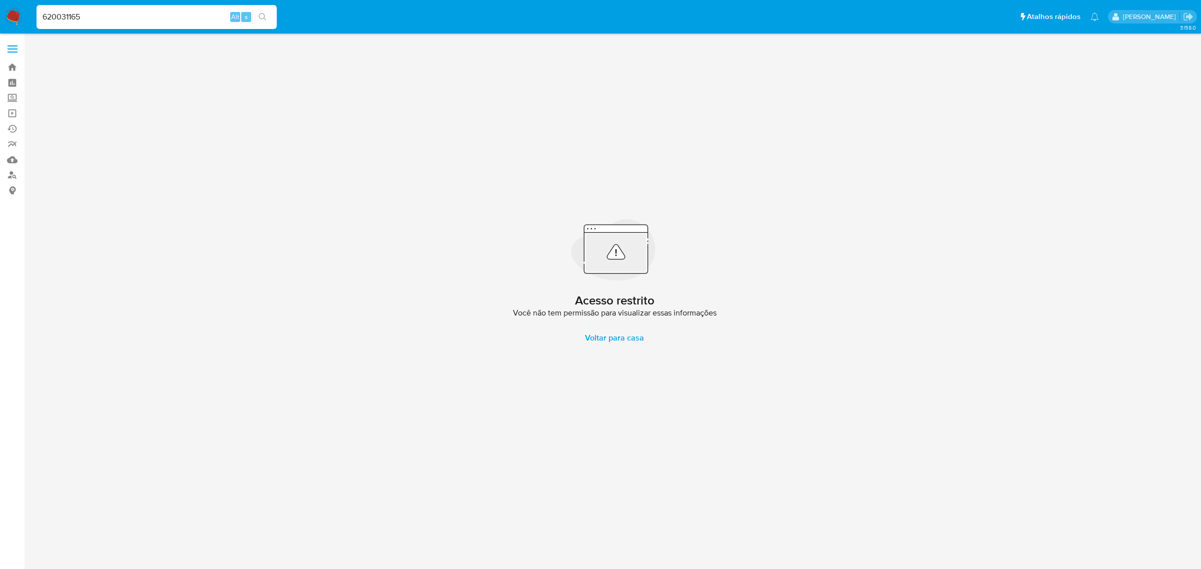
type input "620031165"
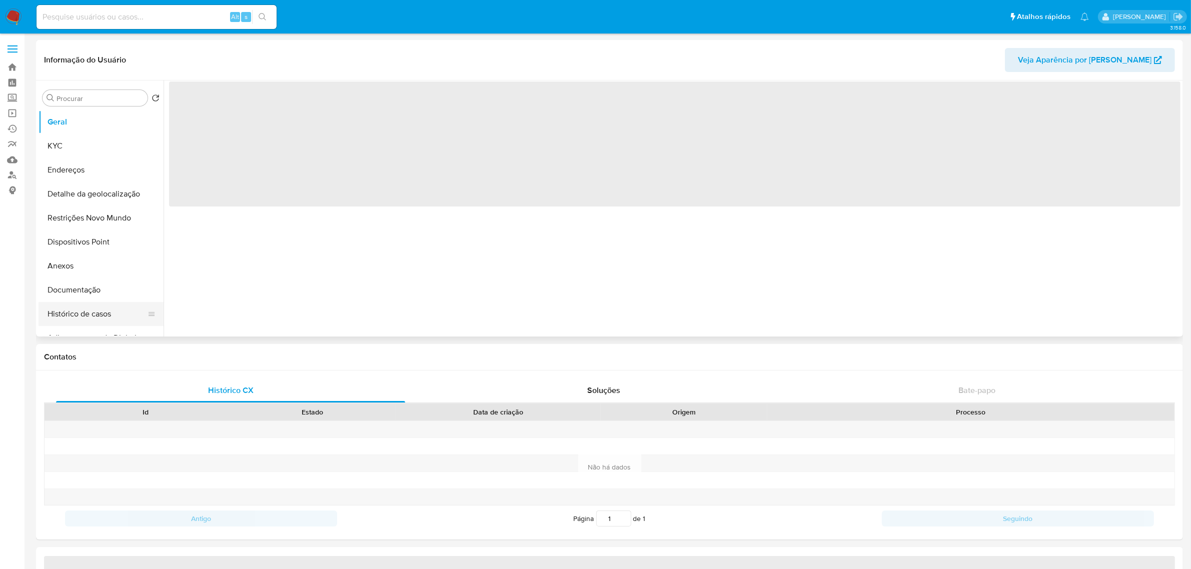
click at [93, 319] on button "Histórico de casos" at bounding box center [97, 314] width 117 height 24
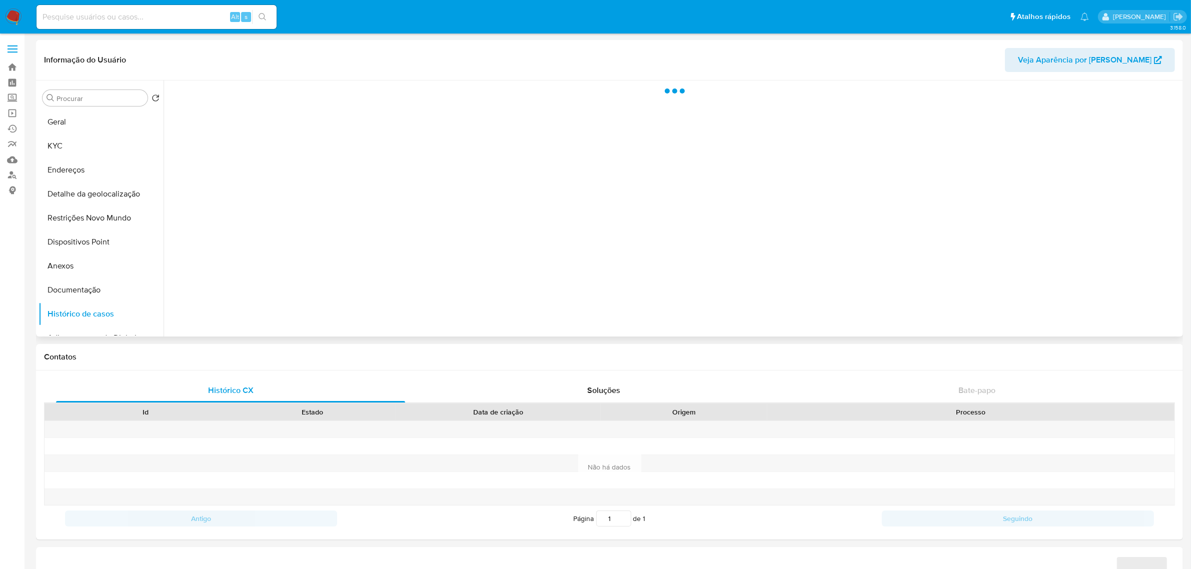
select select "10"
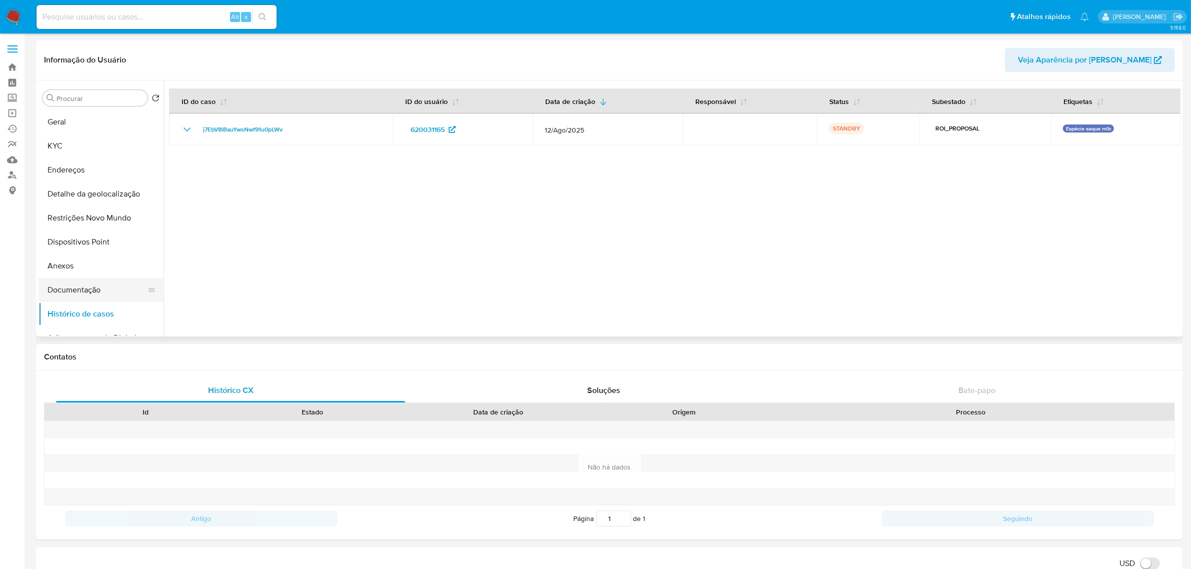
click at [79, 295] on button "Documentação" at bounding box center [97, 290] width 117 height 24
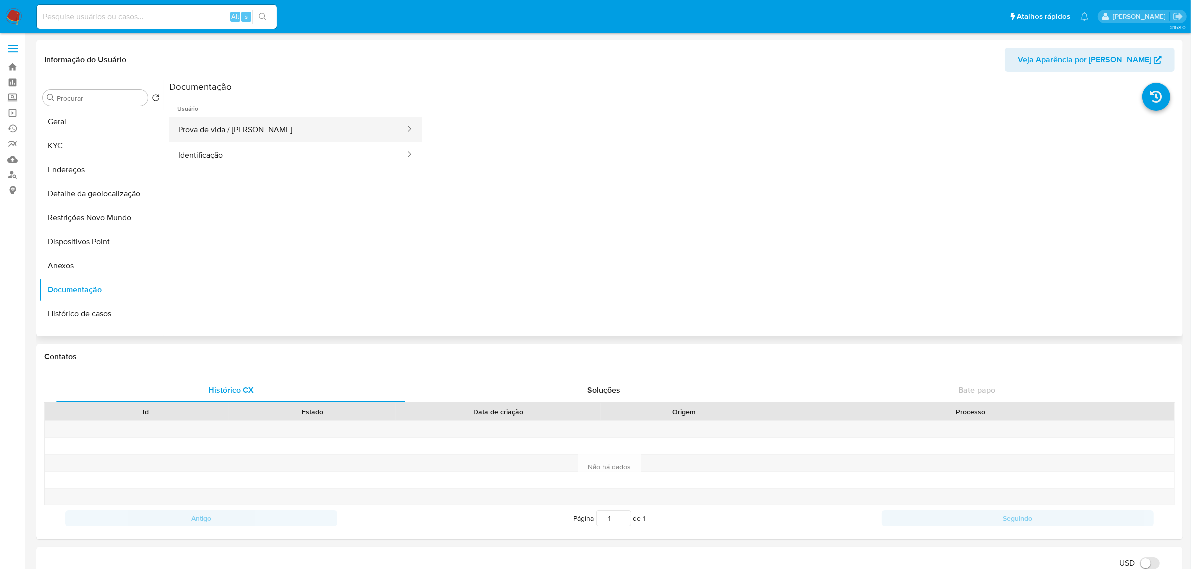
click at [269, 131] on button "Prova de vida / [PERSON_NAME]" at bounding box center [287, 130] width 237 height 26
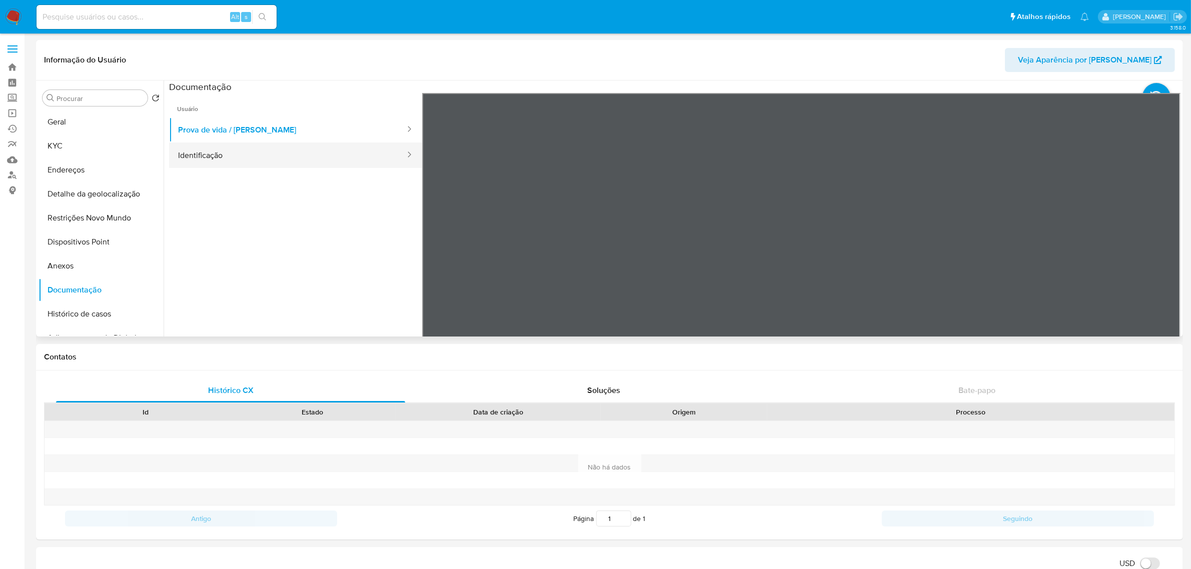
click at [240, 153] on button "Identificação" at bounding box center [287, 156] width 237 height 26
